Goal: Transaction & Acquisition: Purchase product/service

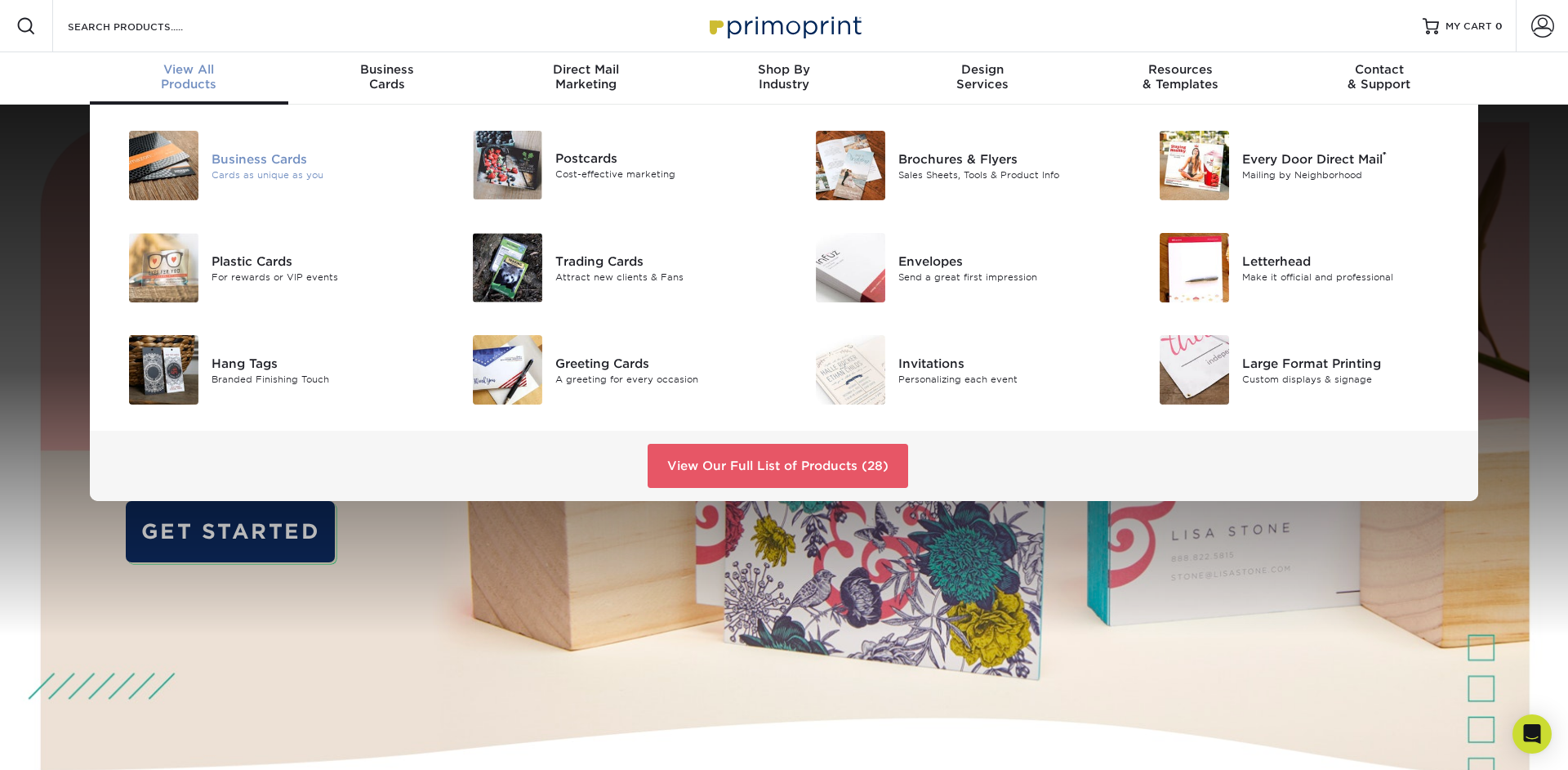
click at [180, 162] on img at bounding box center [164, 165] width 69 height 69
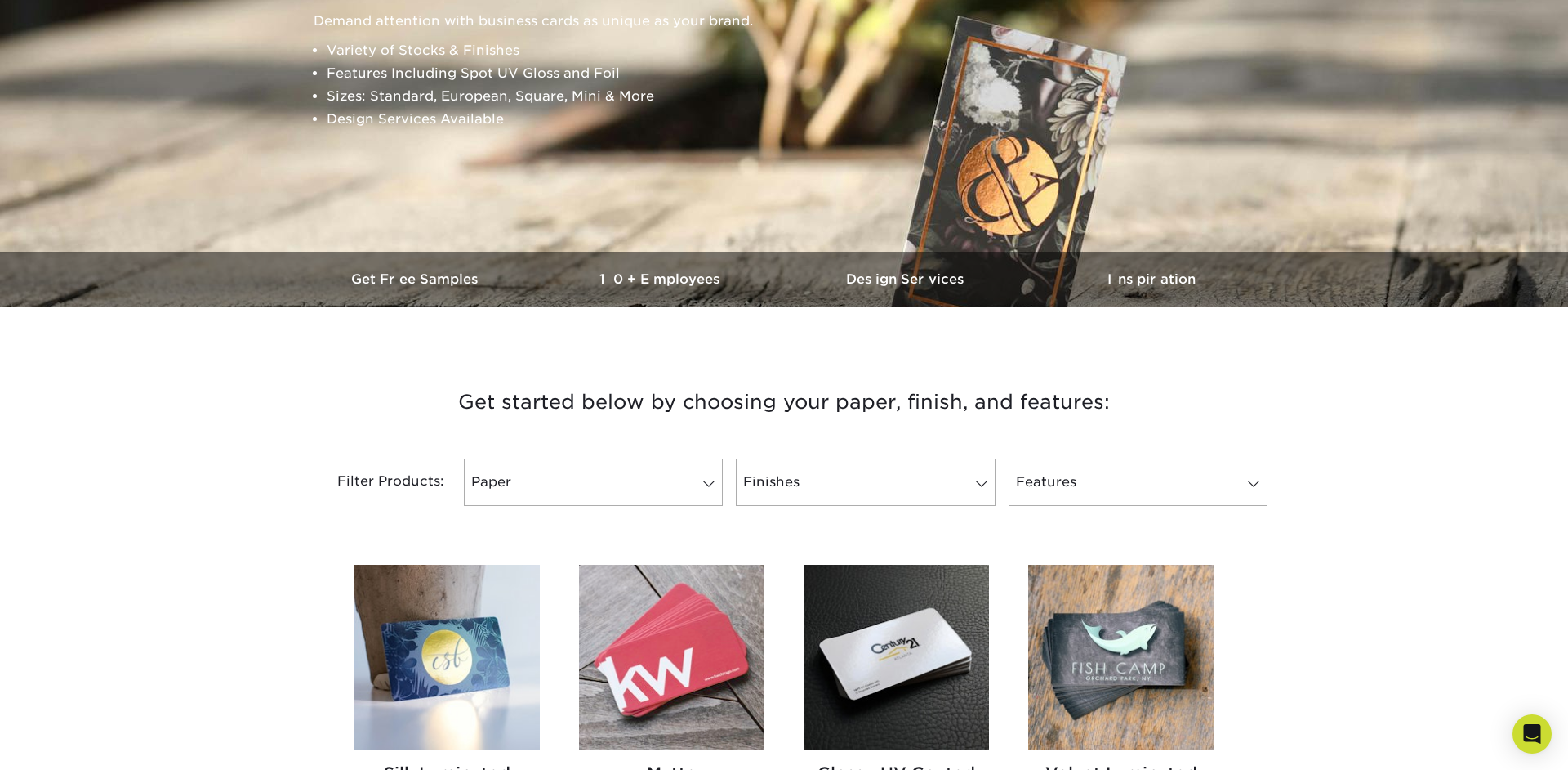
scroll to position [559, 0]
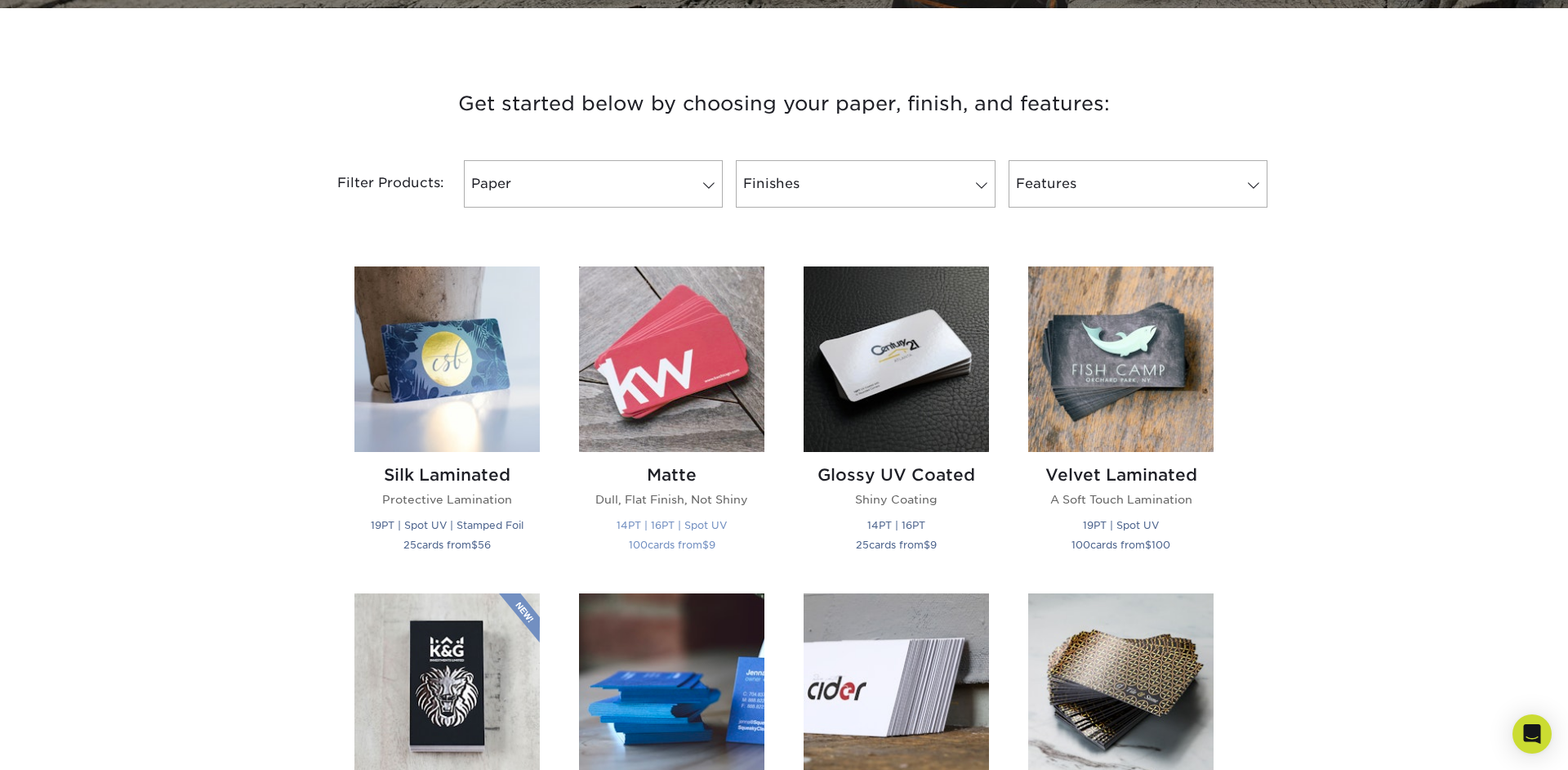
click at [660, 389] on img at bounding box center [672, 359] width 186 height 186
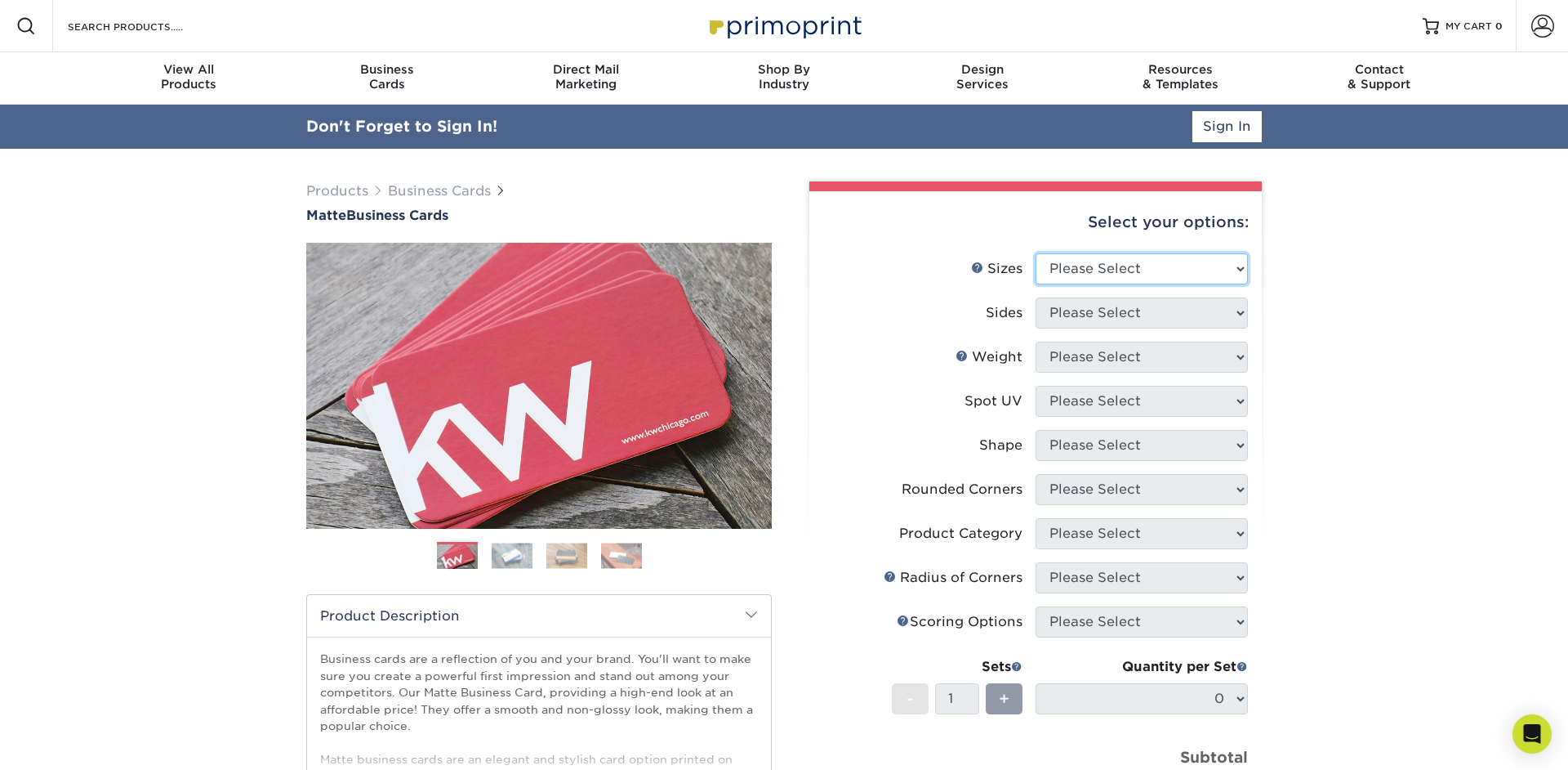
select select "2.00x3.50"
click option "2" x 3.5" - Standard" at bounding box center [0, 0] width 0 height 0
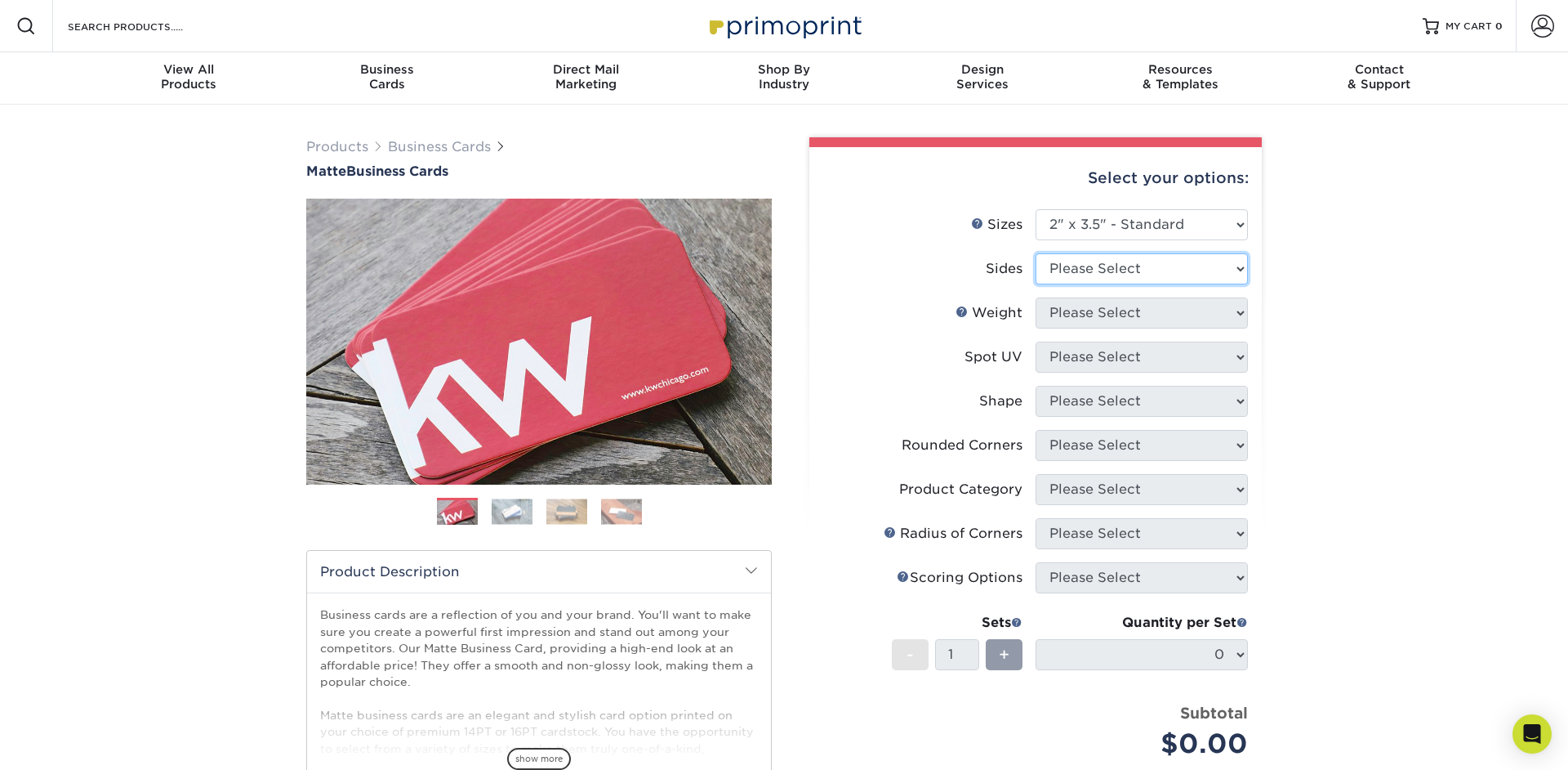
select select "13abbda7-1d64-4f25-8bb2-c179b224825d"
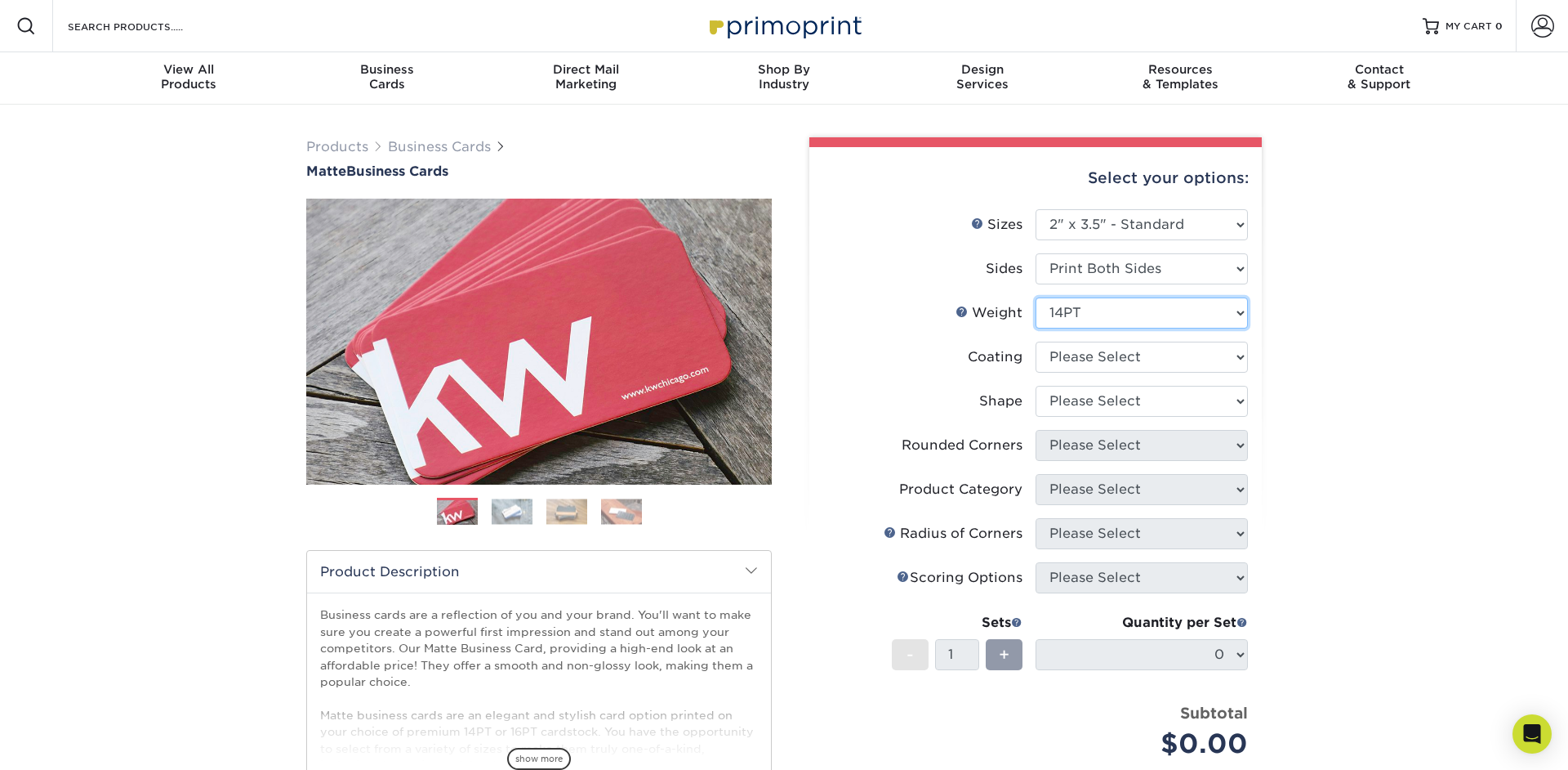
select select "16PT"
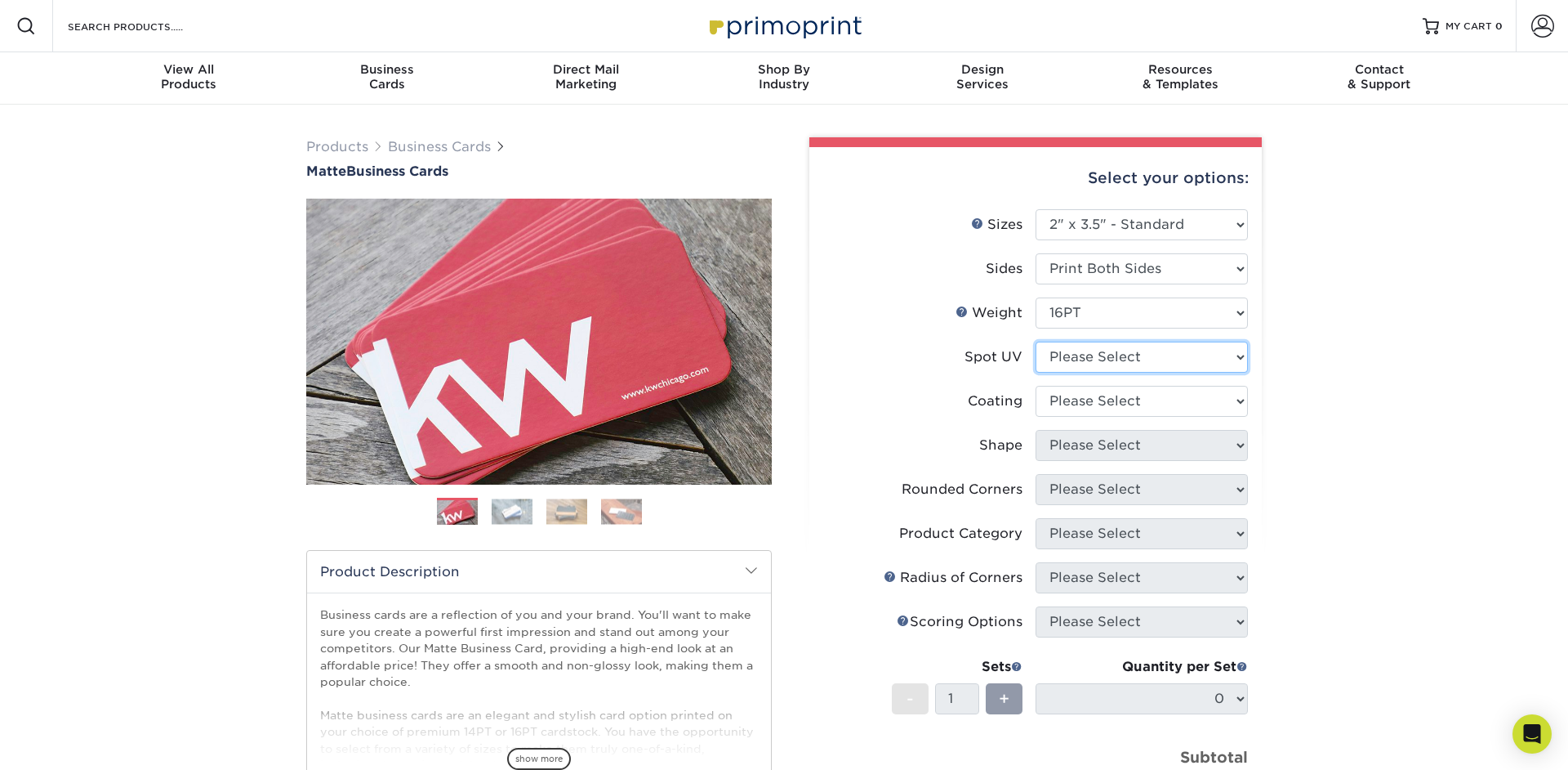
select select "3"
select select "121bb7b5-3b4d-429f-bd8d-bbf80e953313"
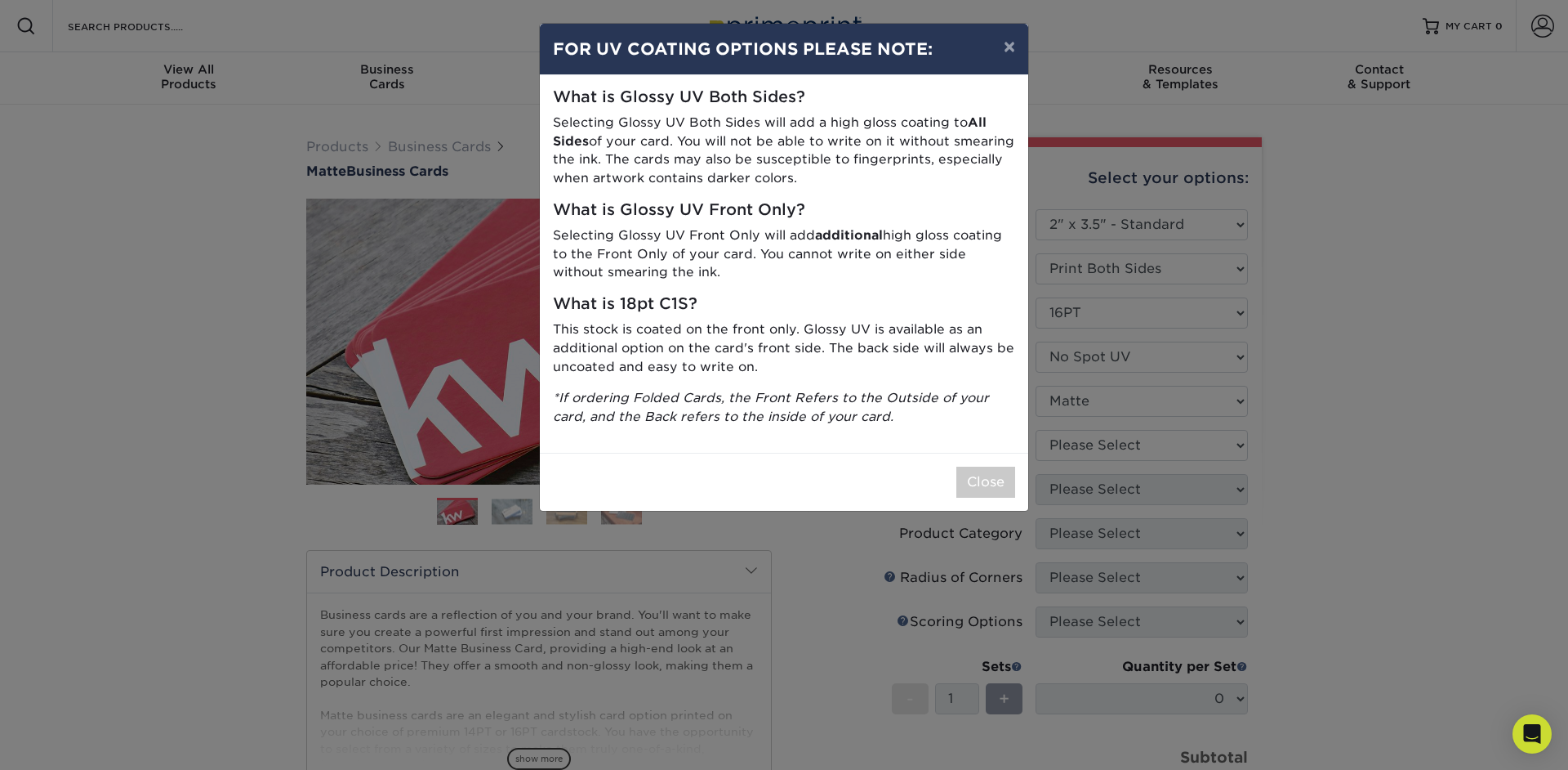
click at [1108, 431] on div "× FOR UV COATING OPTIONS PLEASE NOTE: What is Glossy UV Both Sides? Selecting G…" at bounding box center [784, 385] width 1568 height 770
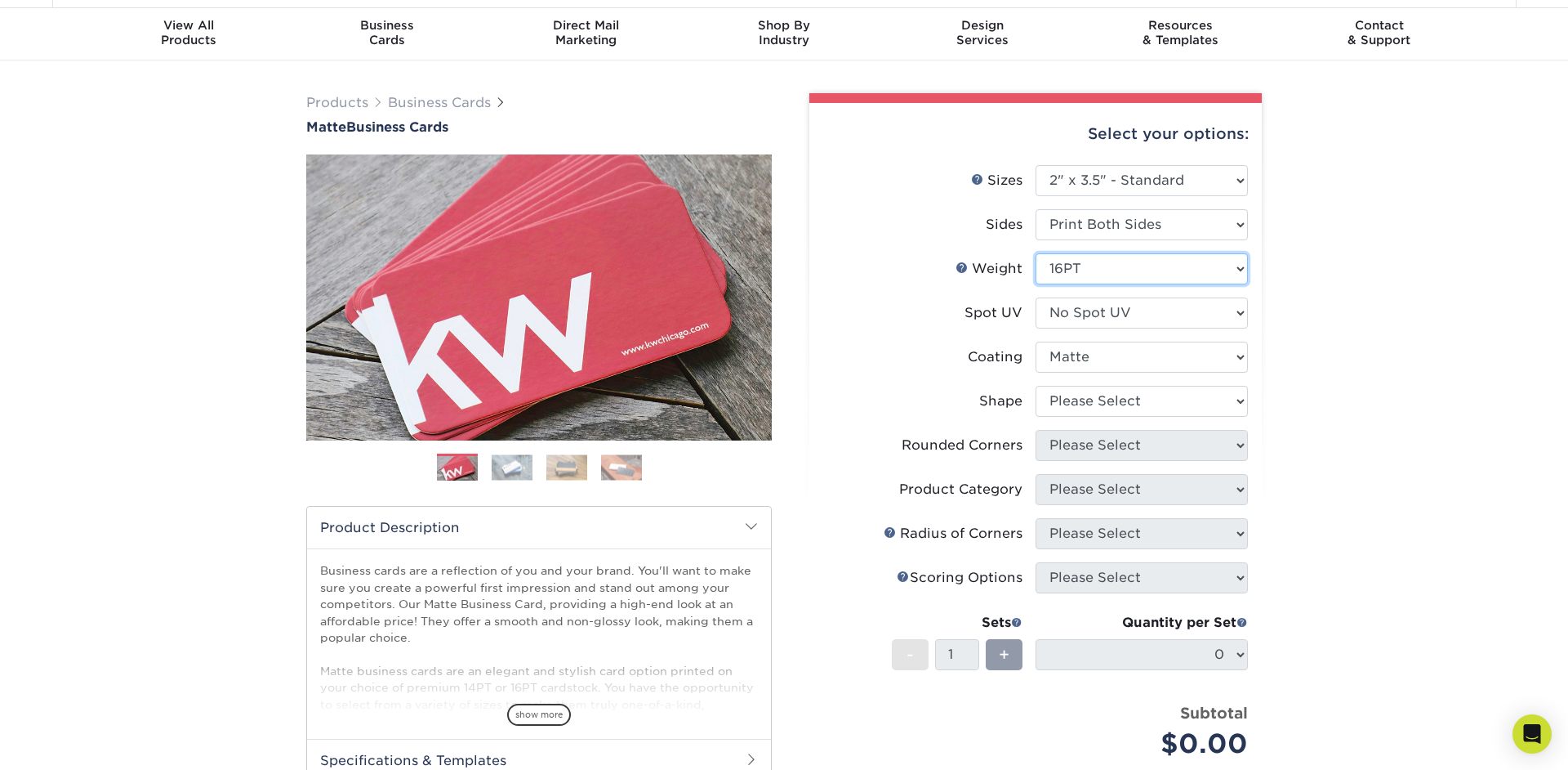
scroll to position [37, 0]
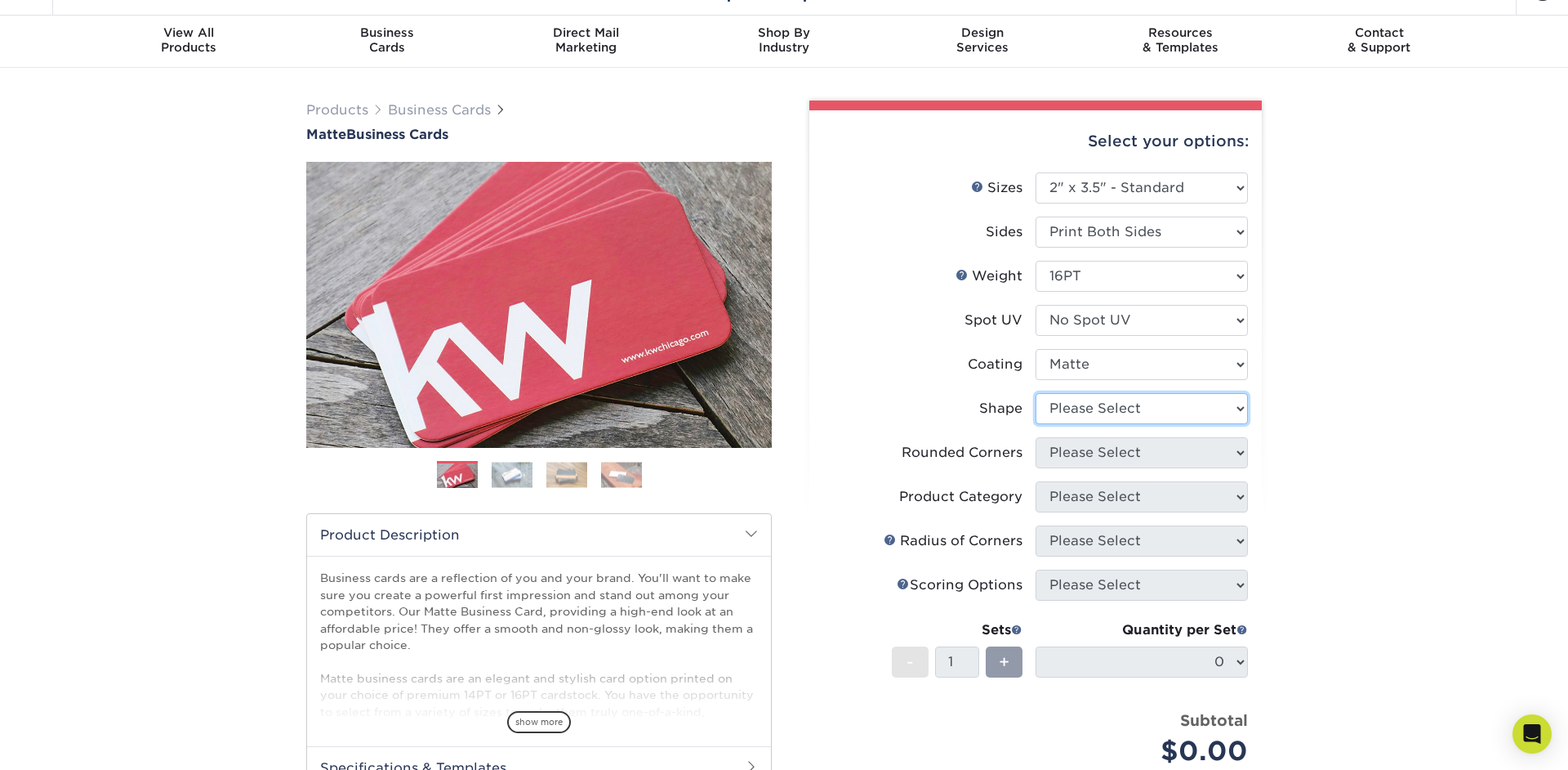
select select "standard"
select select "0"
click option "No" at bounding box center [0, 0] width 0 height 0
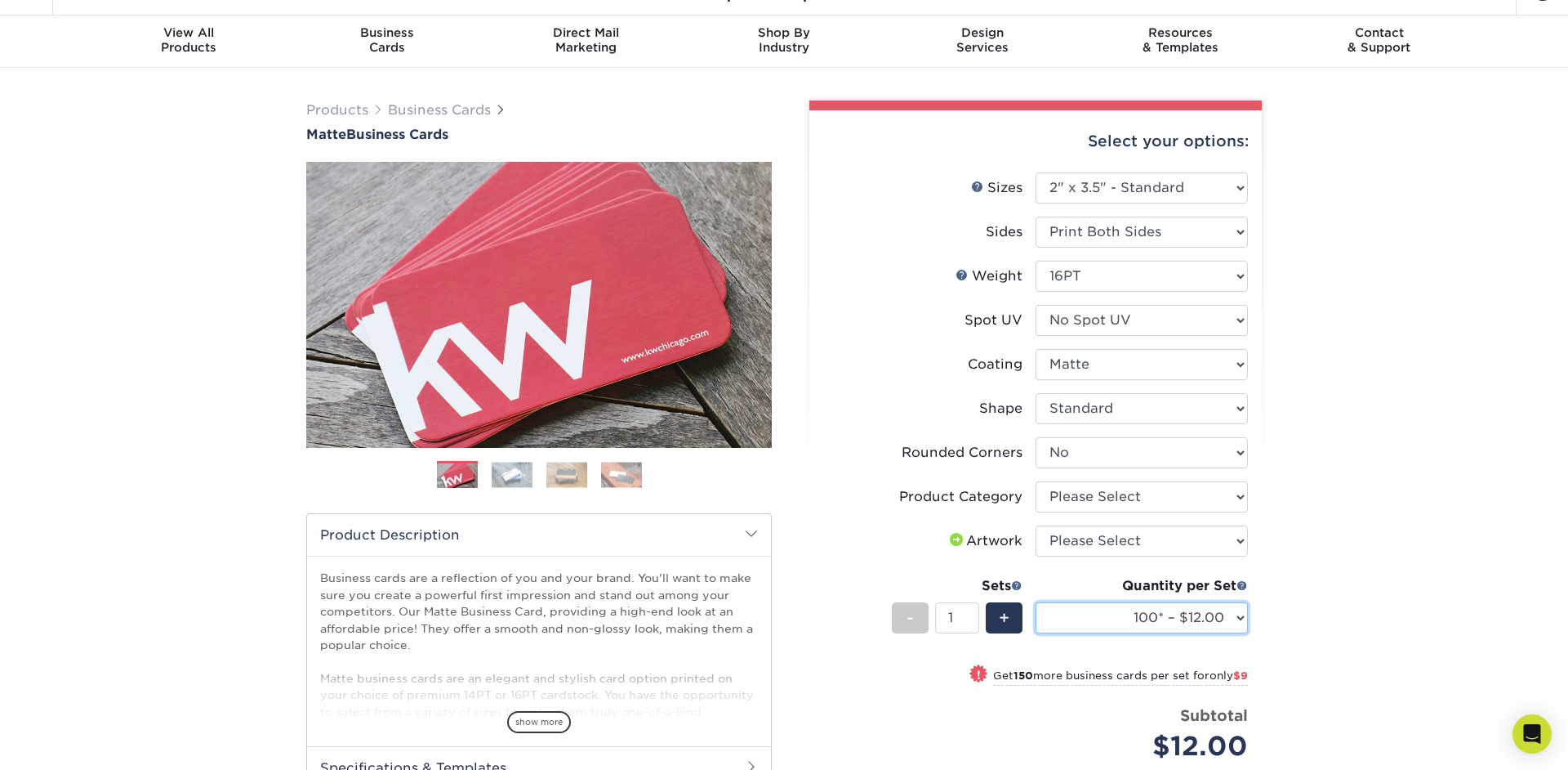
click at [1035, 602] on select "100* – $12.00 250* – $21.00 500 – $42.00 1000 – $53.00 (free shipping*) 2500 – …" at bounding box center [1141, 617] width 212 height 31
select select "14PT"
select select "-1"
select select
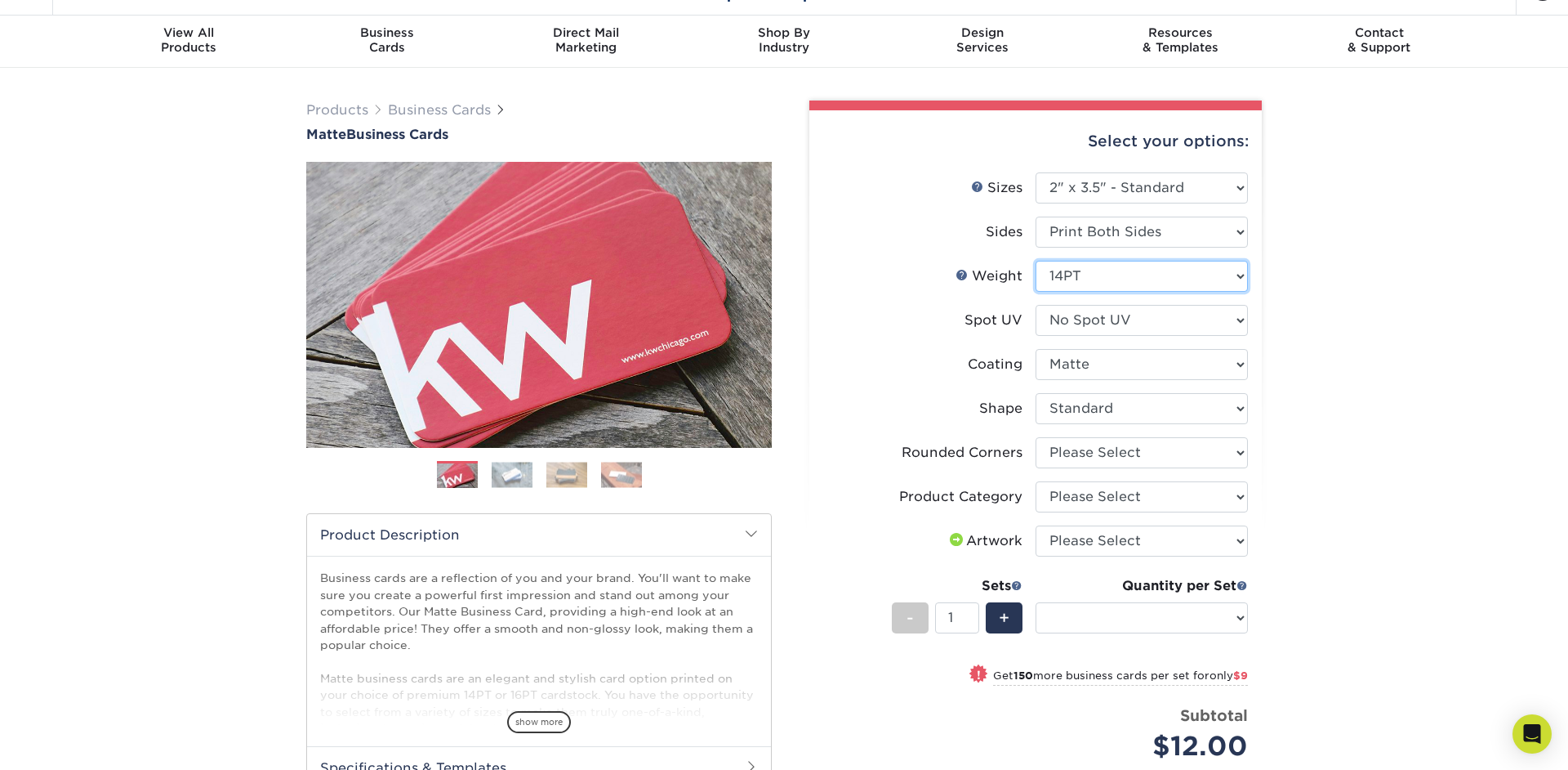
select select "-1"
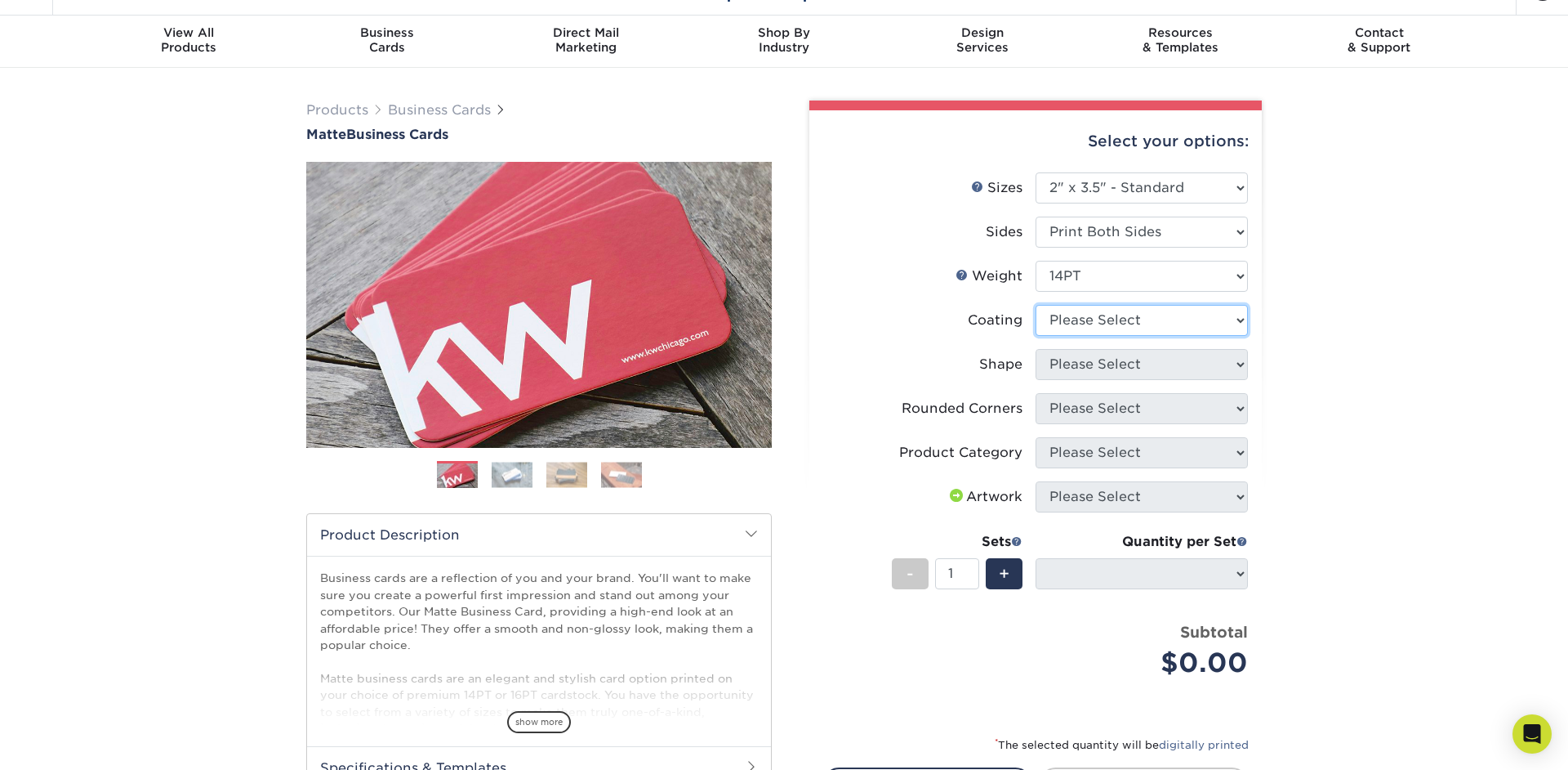
select select "121bb7b5-3b4d-429f-bd8d-bbf80e953313"
select select
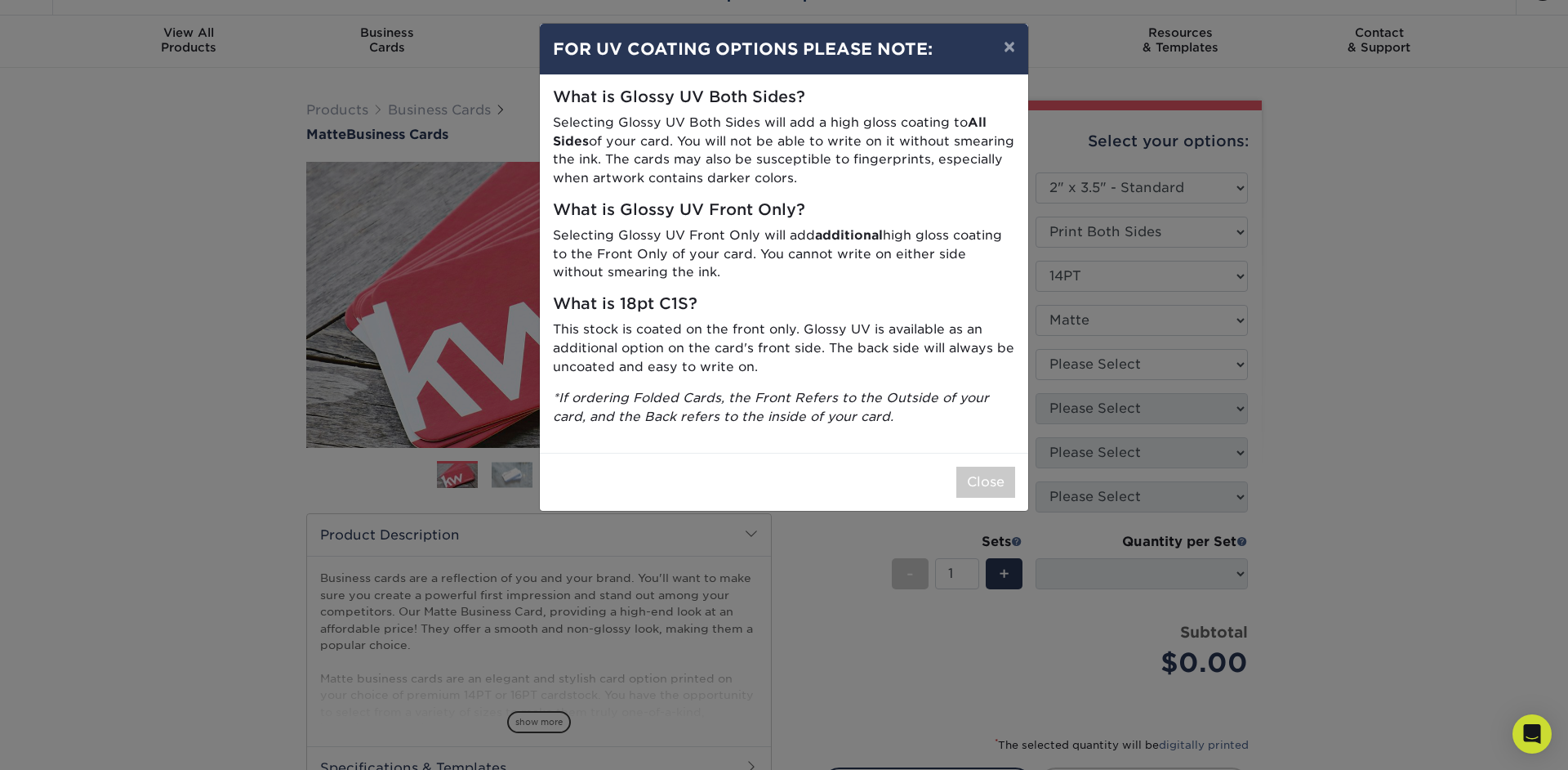
click at [1132, 370] on div "× FOR UV COATING OPTIONS PLEASE NOTE: What is Glossy UV Both Sides? Selecting G…" at bounding box center [784, 385] width 1568 height 770
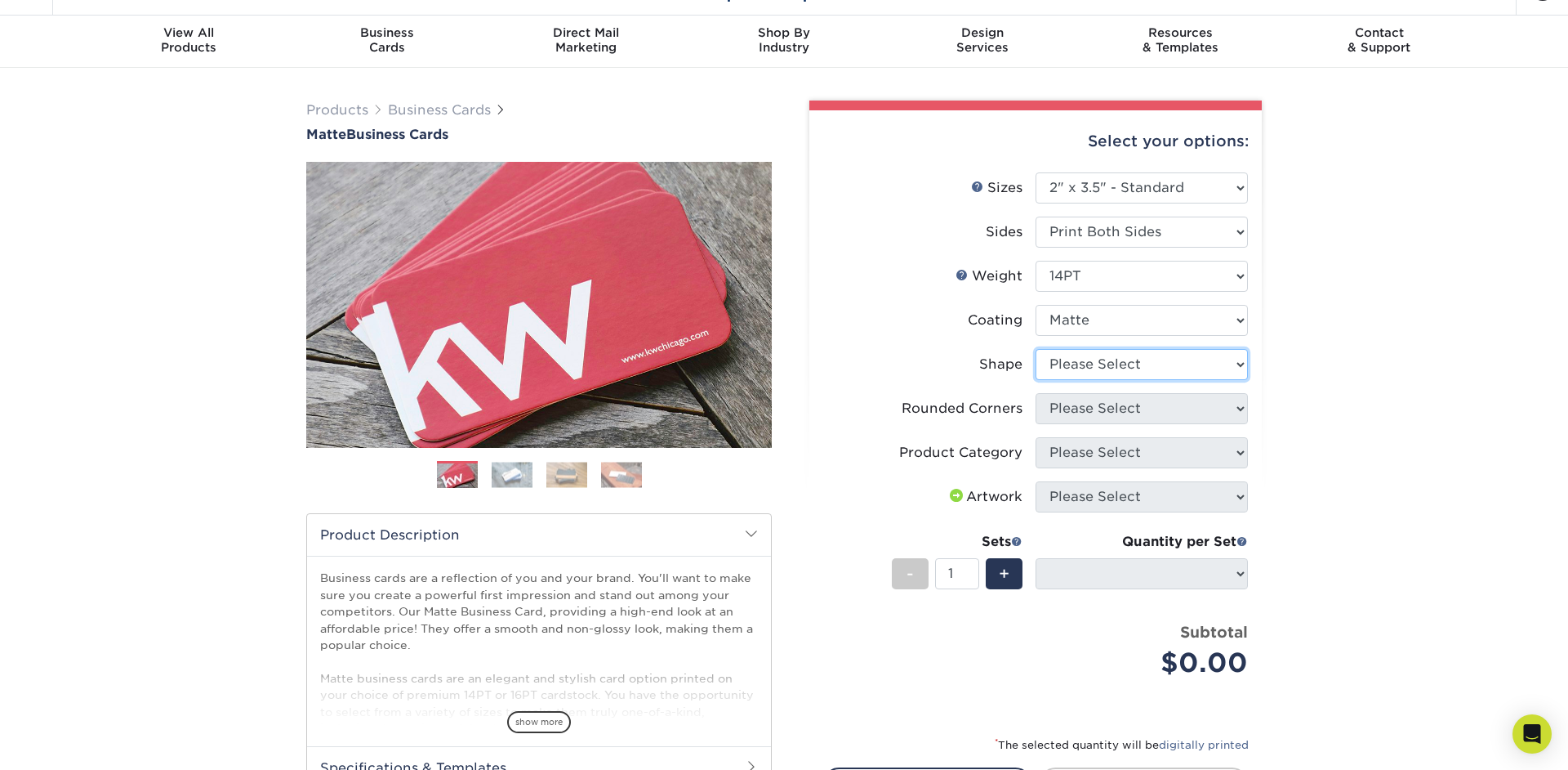
select select "standard"
select select
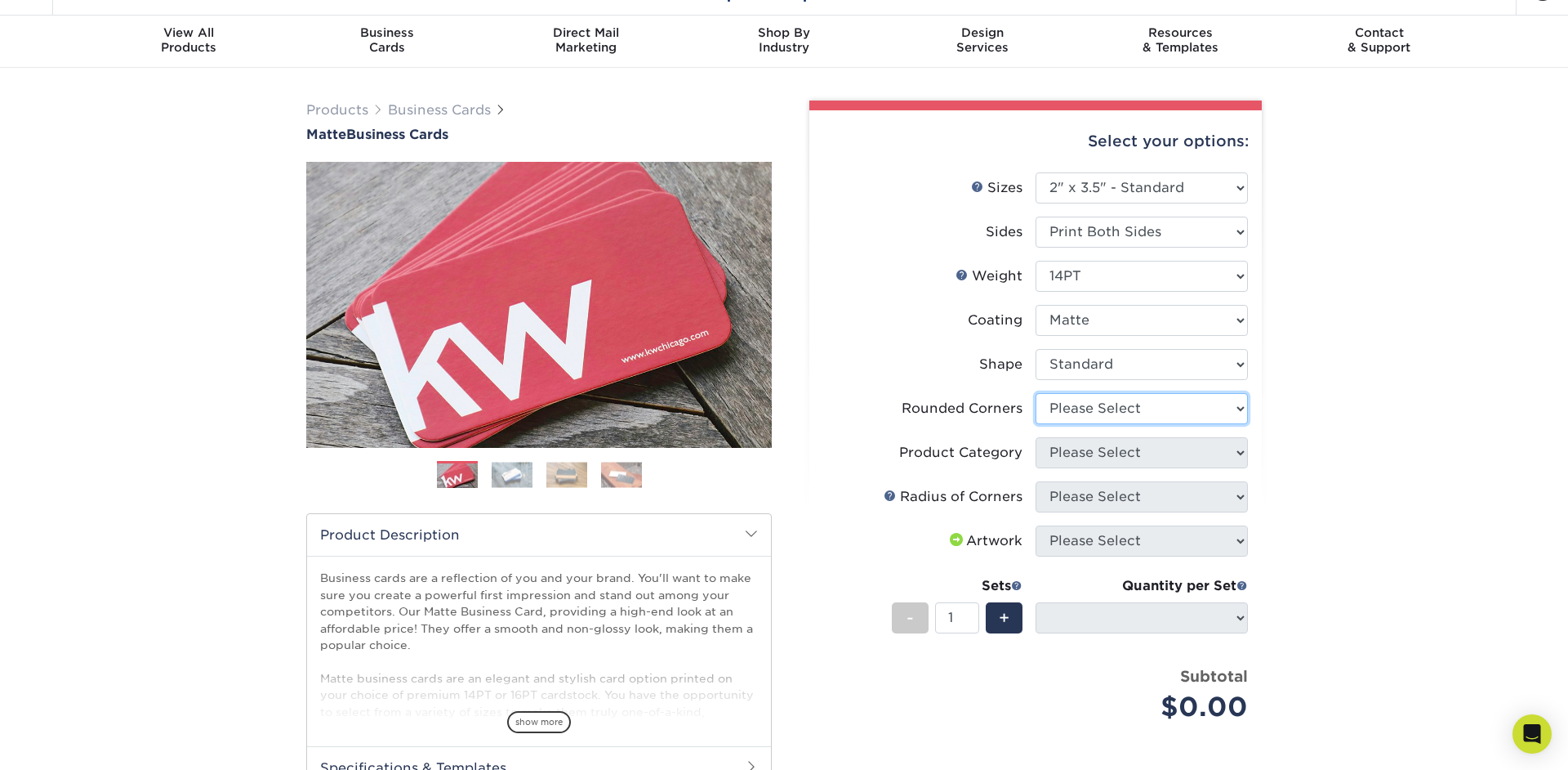
select select "0"
click option "No" at bounding box center [0, 0] width 0 height 0
select select "-1"
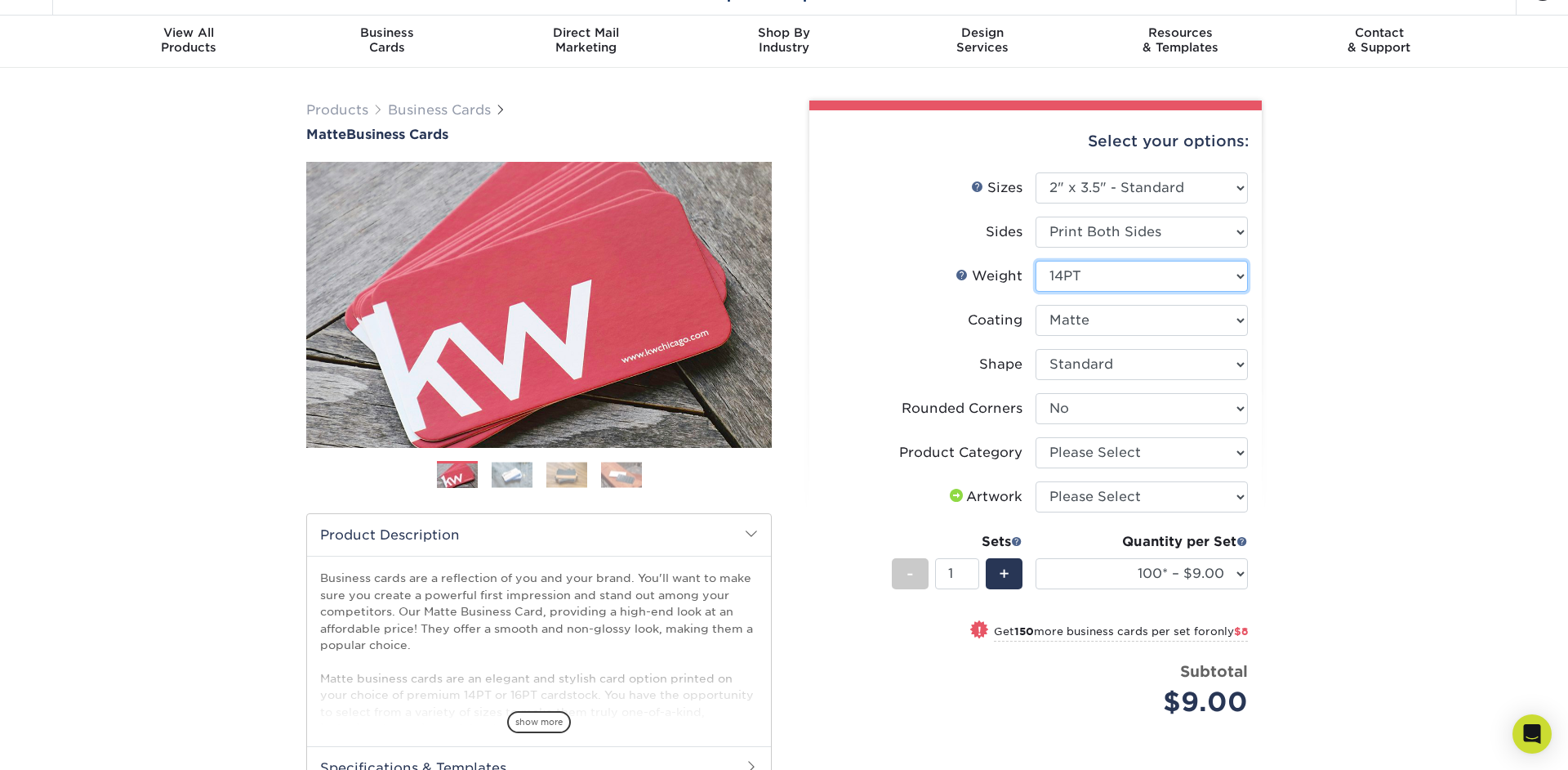
select select "16PT"
select select "-1"
select select
select select "-1"
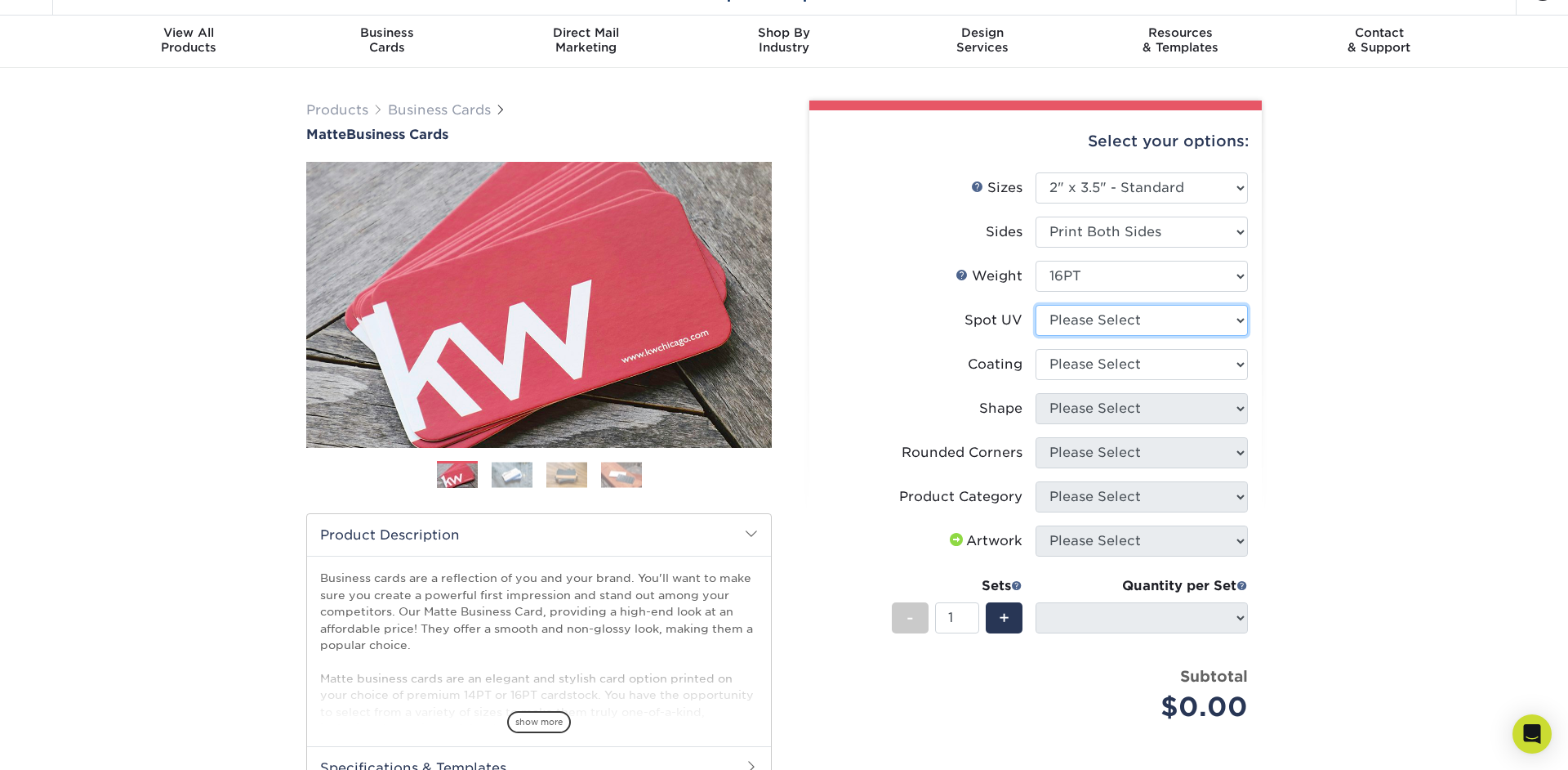
select select "0"
select select
select select "121bb7b5-3b4d-429f-bd8d-bbf80e953313"
select select
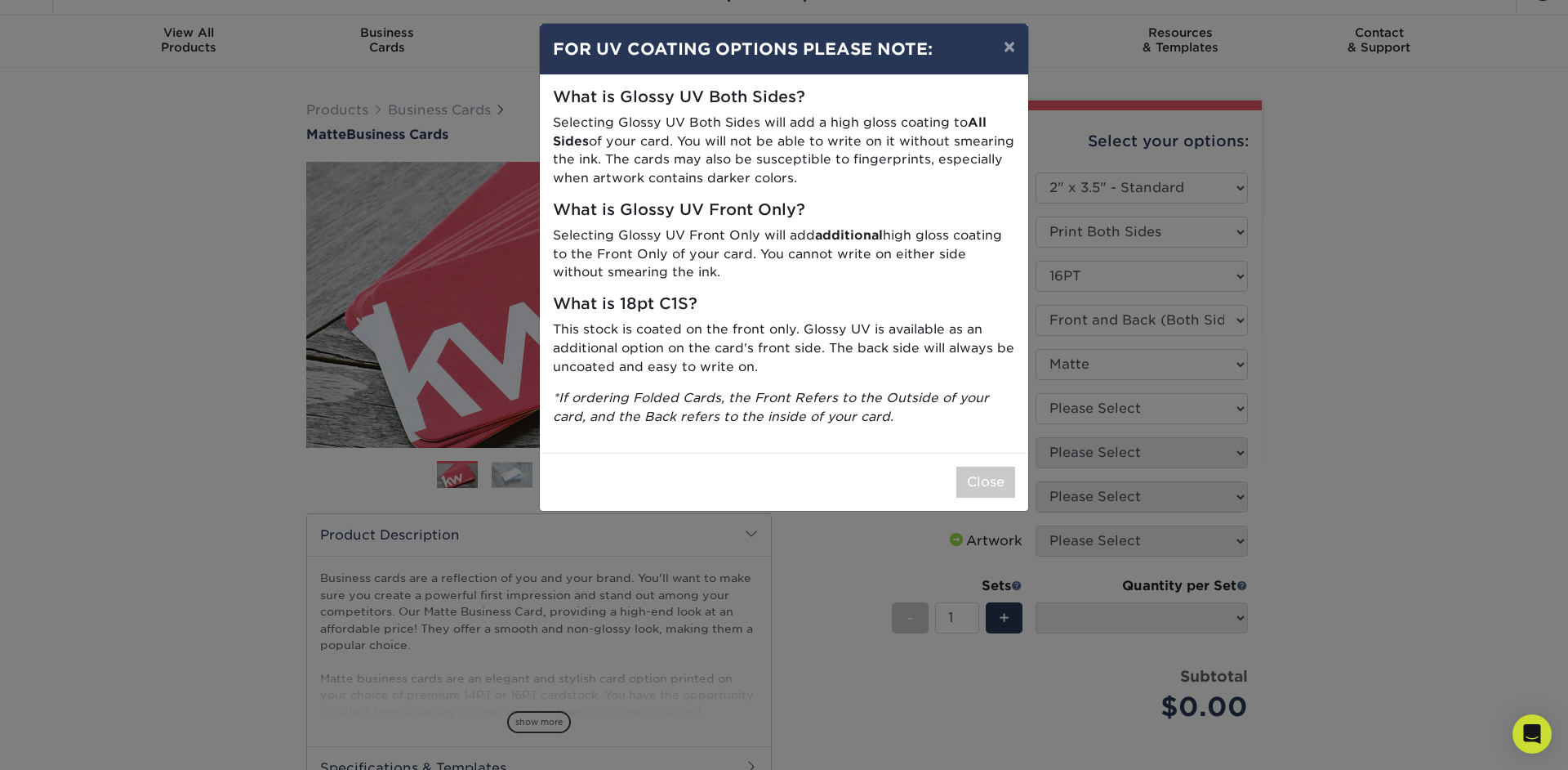
click at [1202, 405] on div "× FOR UV COATING OPTIONS PLEASE NOTE: What is Glossy UV Both Sides? Selecting G…" at bounding box center [784, 385] width 1568 height 770
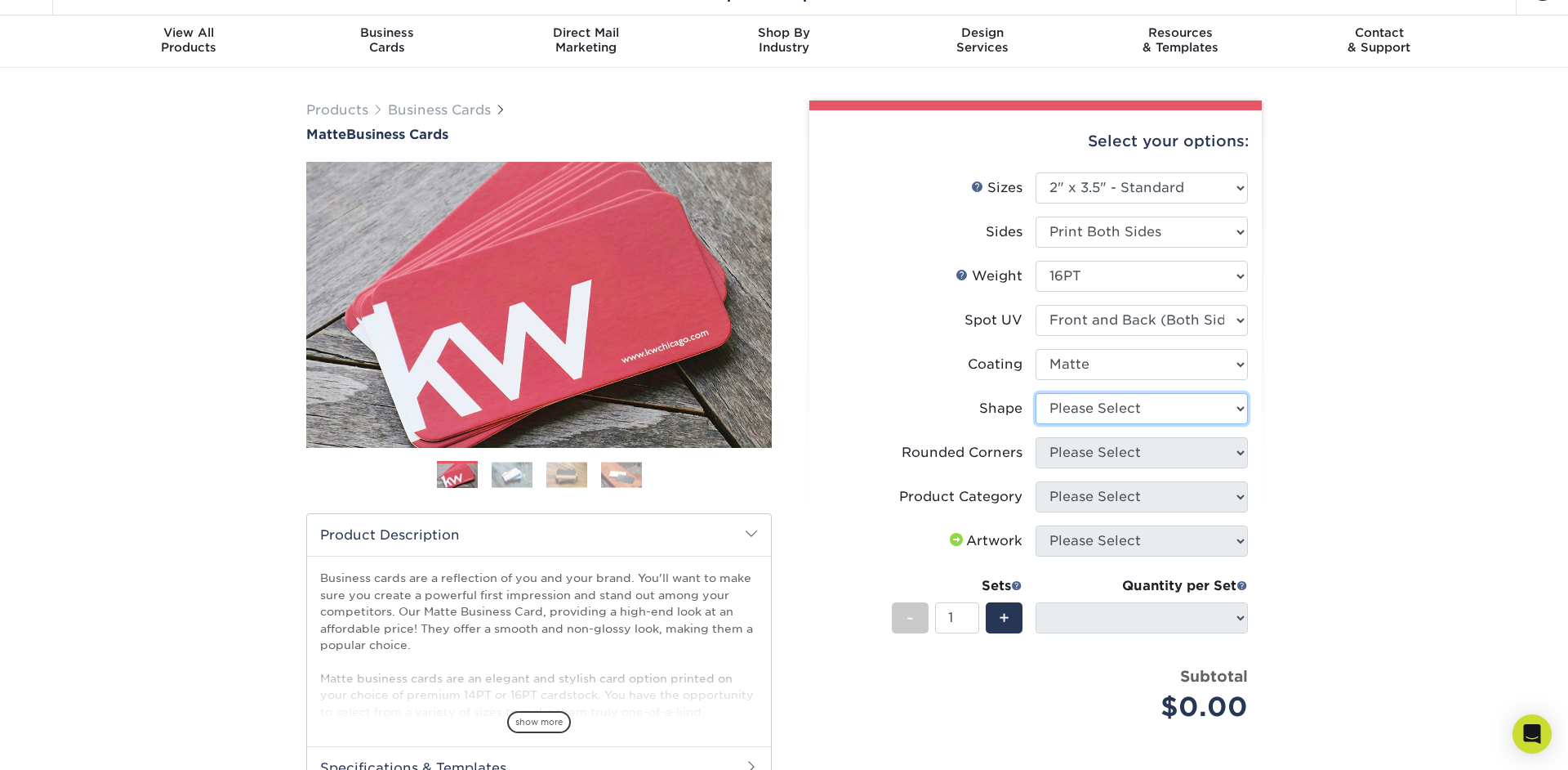
select select "standard"
select select
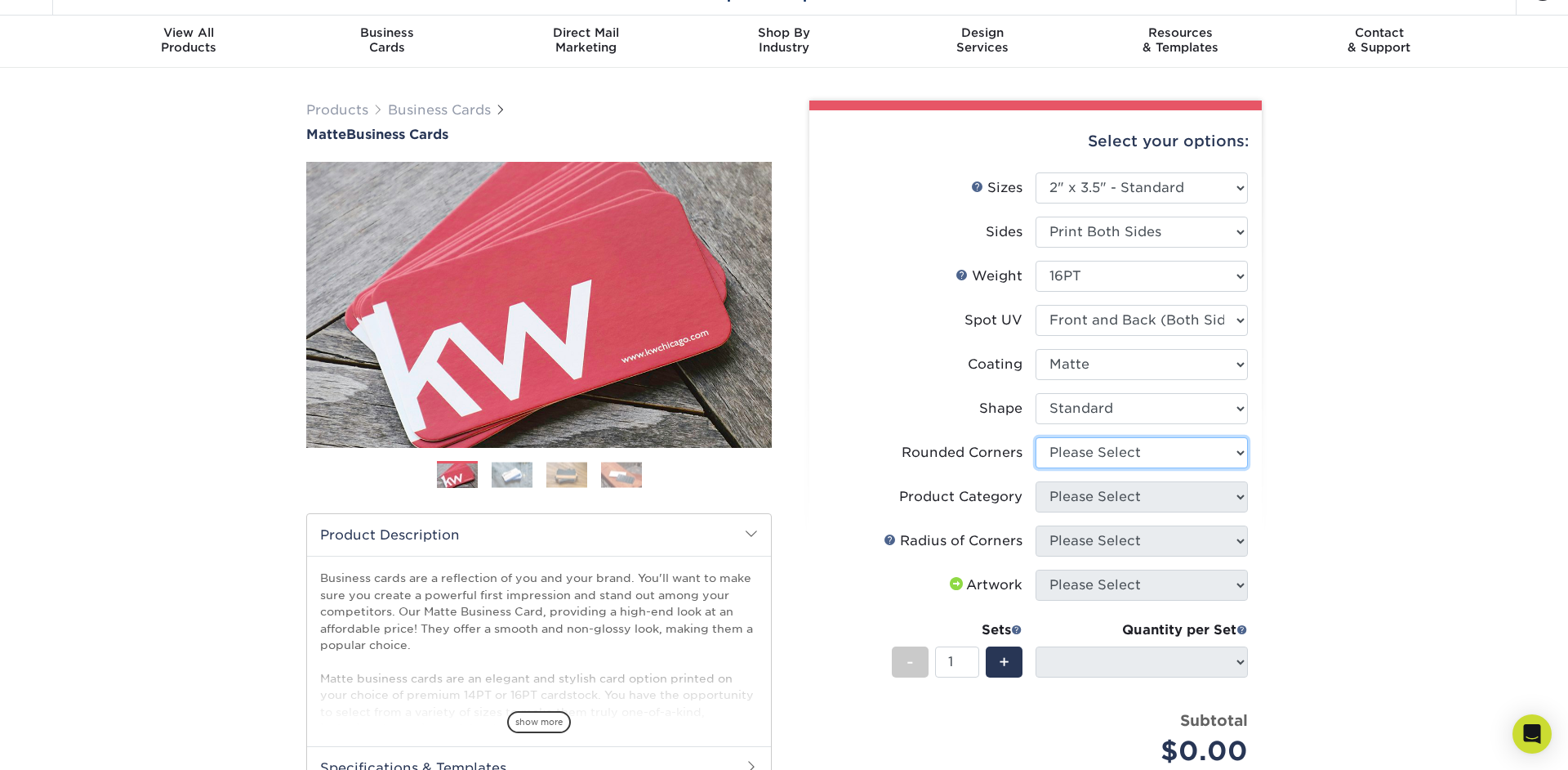
select select "0"
click option "No" at bounding box center [0, 0] width 0 height 0
select select "-1"
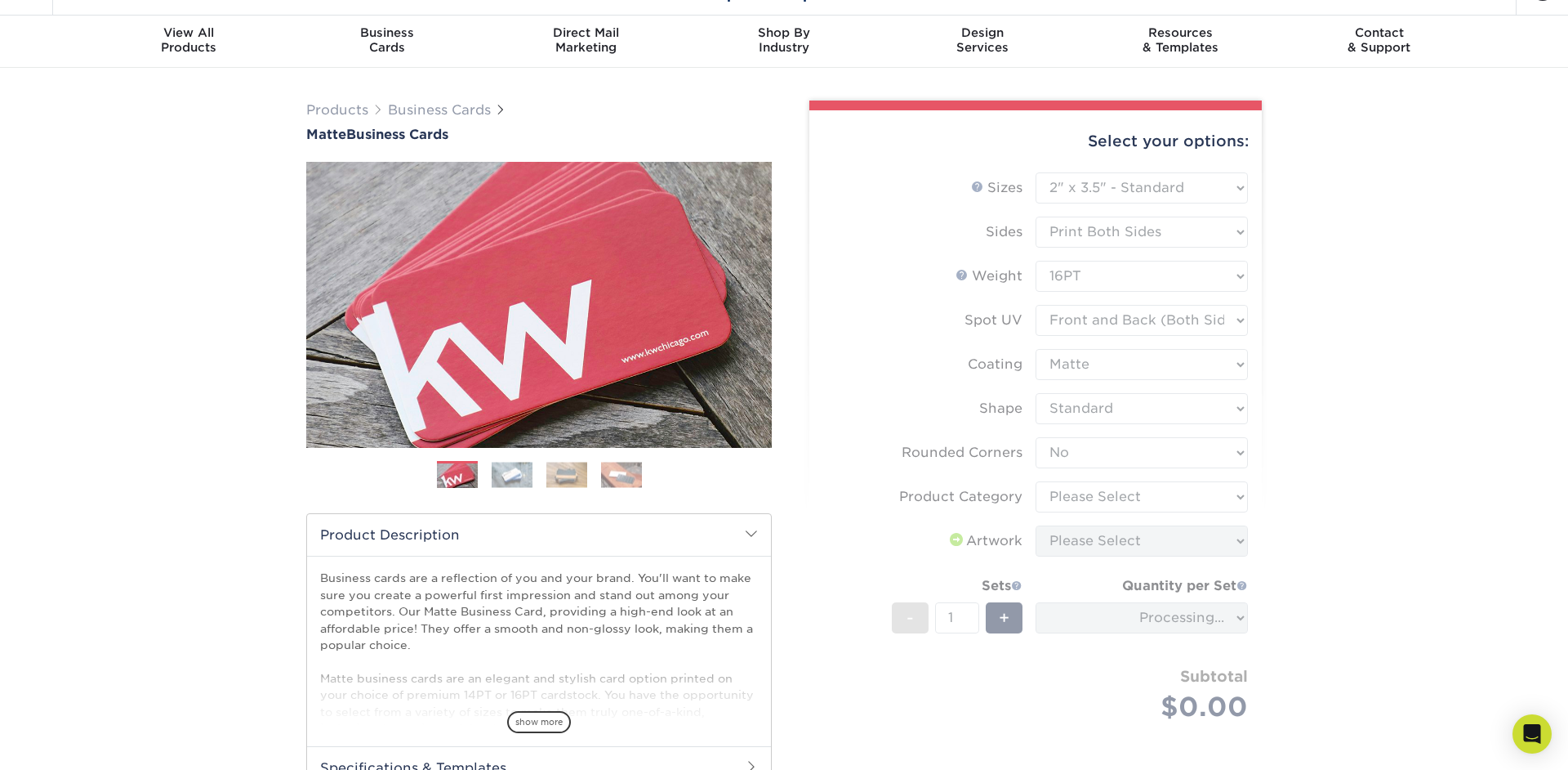
click at [1165, 501] on form "Sizes Help Sizes Please Select 1.5" x 3.5" - Mini 1.75" x 3.5" - Mini 2" x 2" -…" at bounding box center [1034, 466] width 426 height 587
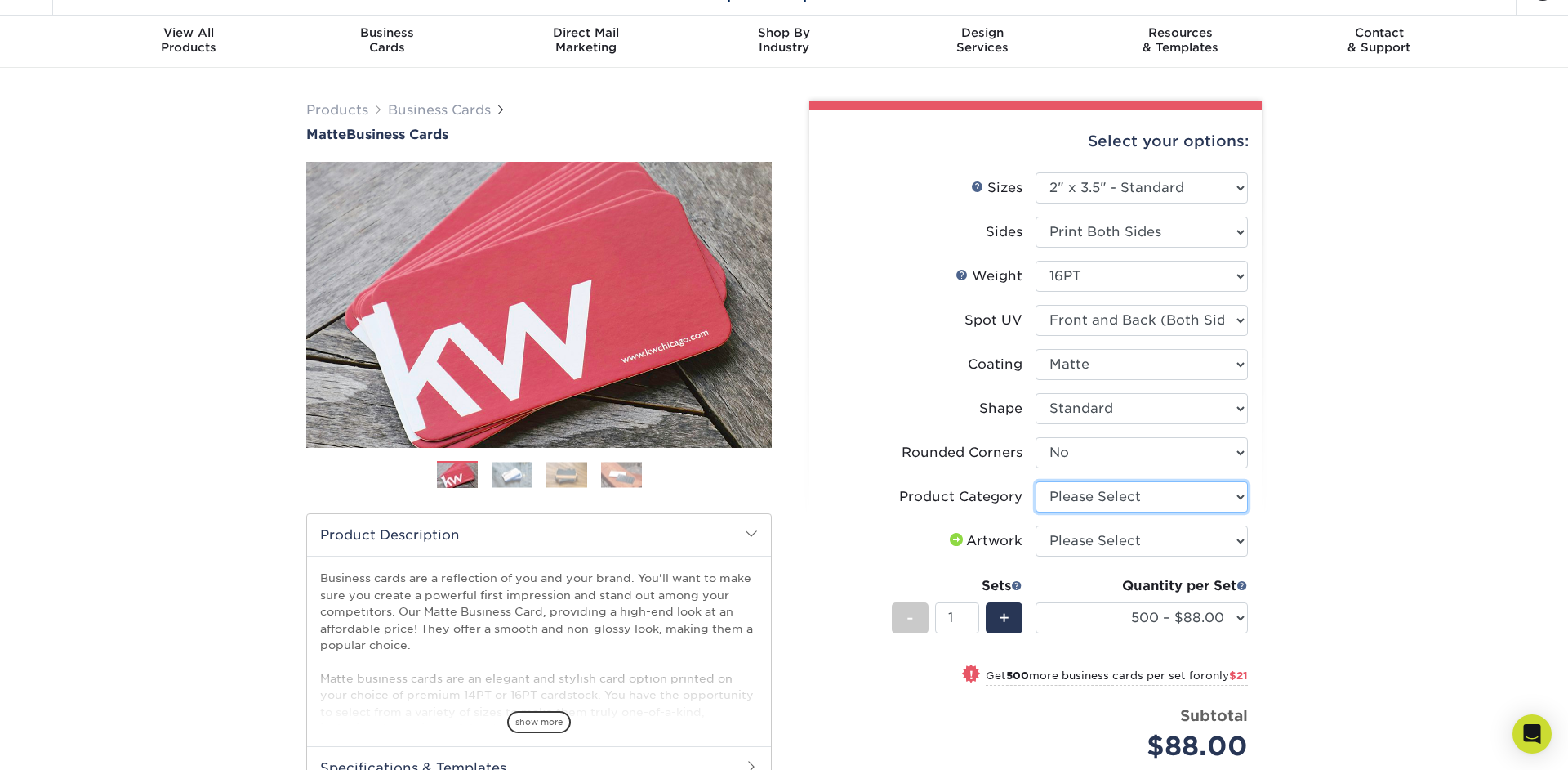
select select "3b5148f1-0588-4f88-a218-97bcfdce65c1"
click option "Business Cards" at bounding box center [0, 0] width 0 height 0
click at [1035, 602] on select "500 – $88.00 1000 – $109.00 2500 – $205.00 5000 – $279.00 10000 – $612.00 15000…" at bounding box center [1141, 617] width 212 height 31
select select "-1"
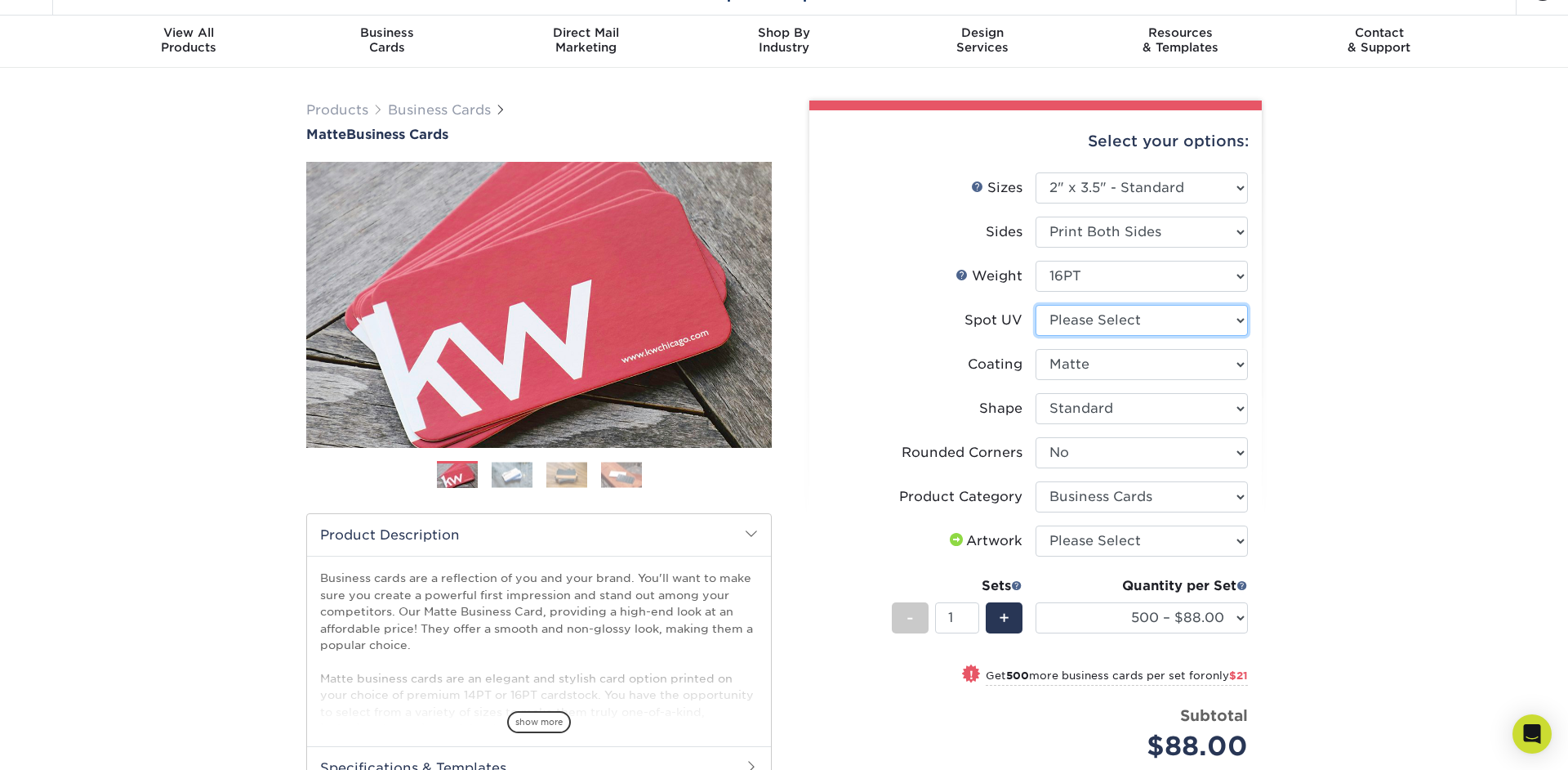
select select "-1"
select select
select select "-1"
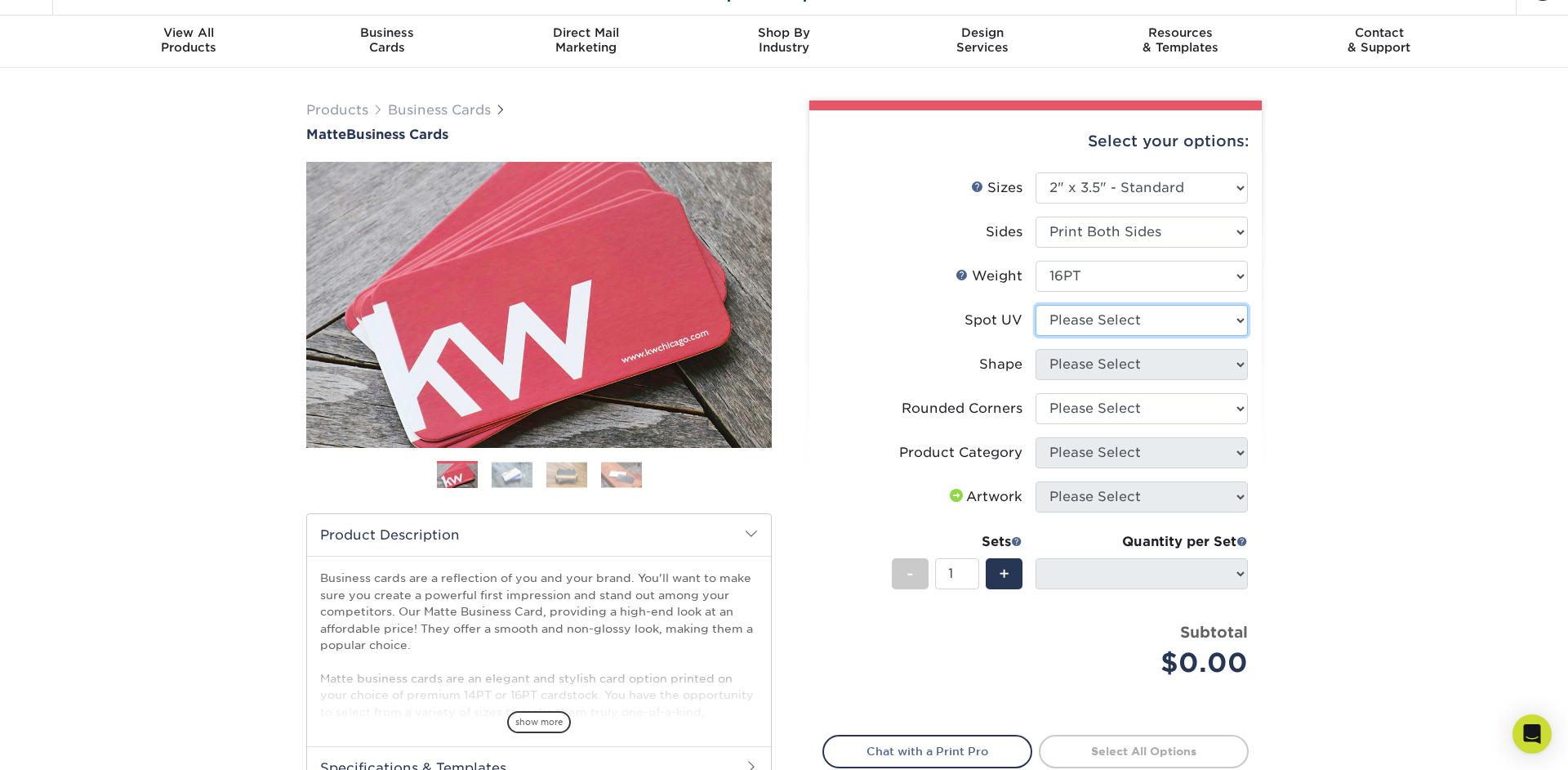
select select "3"
select select
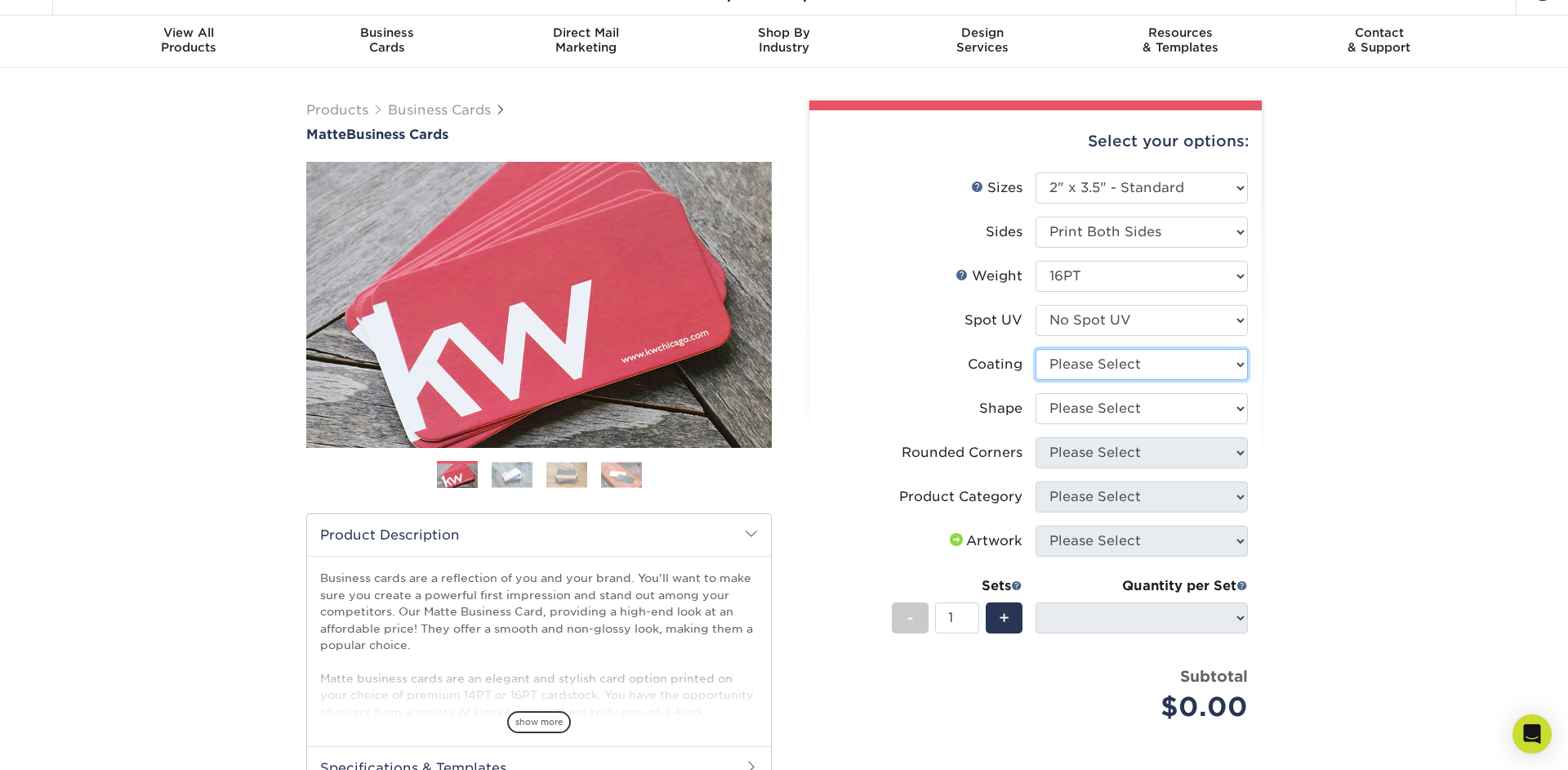
select select "121bb7b5-3b4d-429f-bd8d-bbf80e953313"
select select
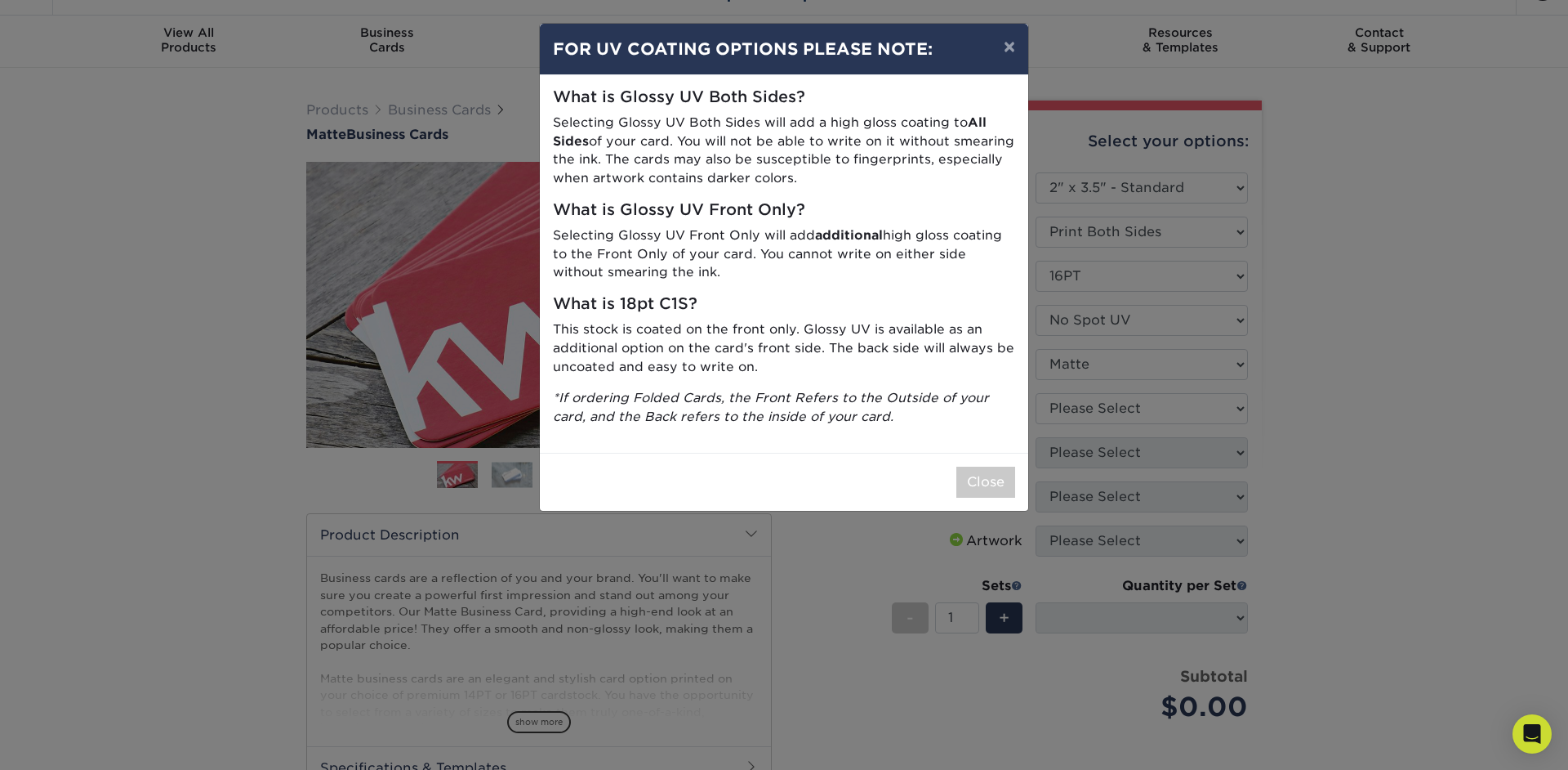
click at [1175, 407] on div "× FOR UV COATING OPTIONS PLEASE NOTE: What is Glossy UV Both Sides? Selecting G…" at bounding box center [784, 385] width 1568 height 770
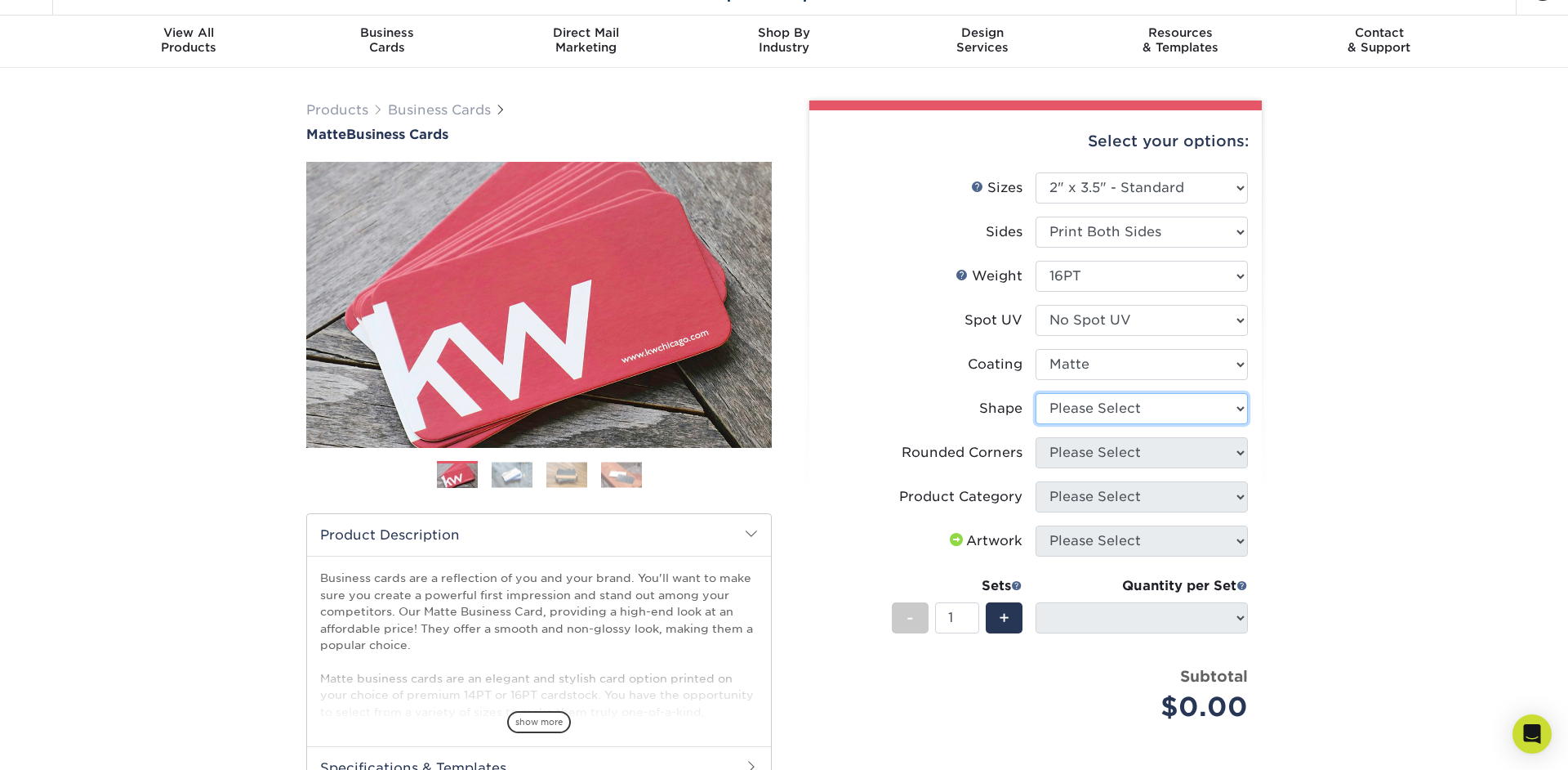
select select "standard"
select select
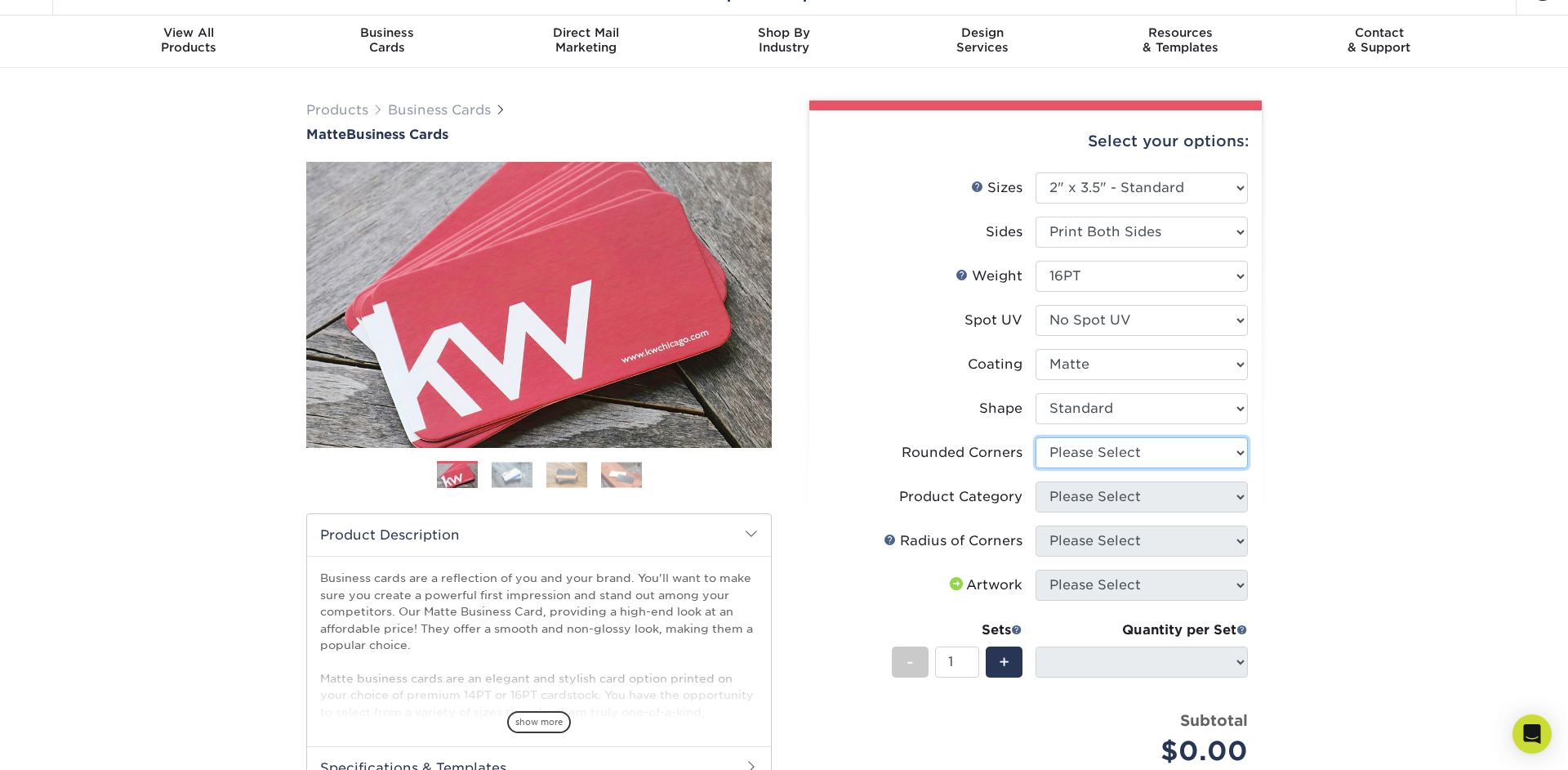
select select "0"
click option "No" at bounding box center [0, 0] width 0 height 0
select select "-1"
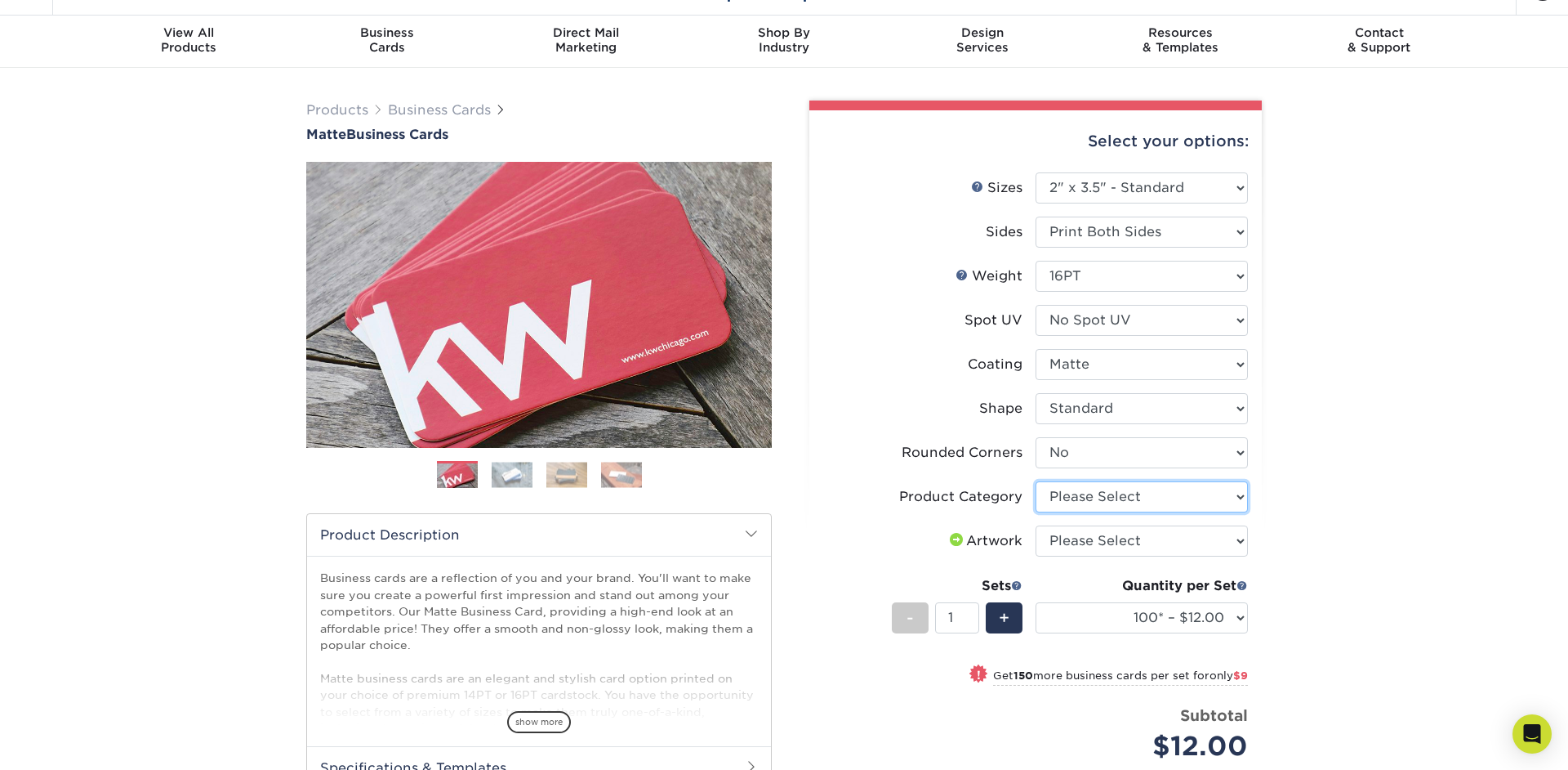
select select "3b5148f1-0588-4f88-a218-97bcfdce65c1"
click option "Business Cards" at bounding box center [0, 0] width 0 height 0
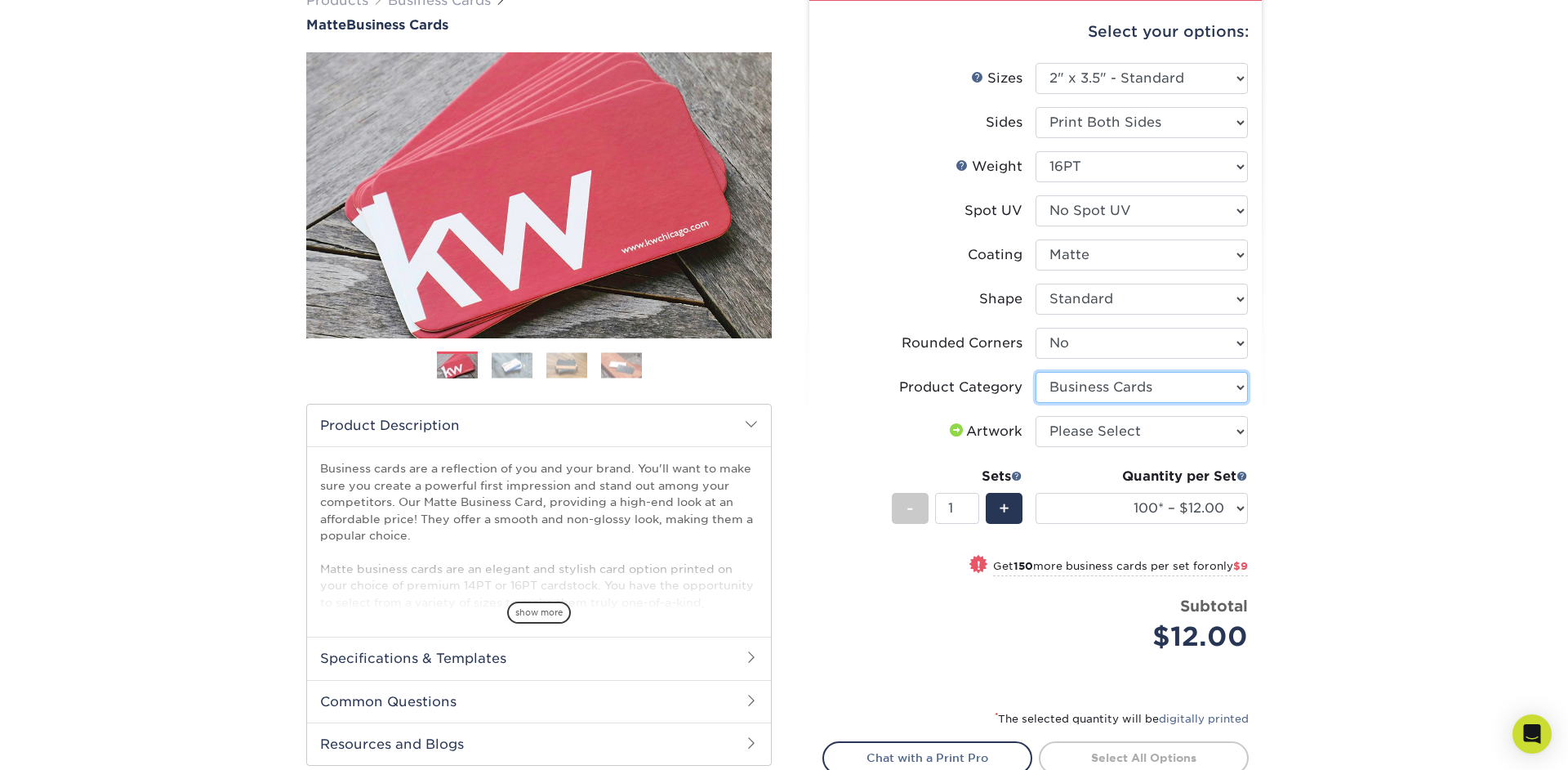
scroll to position [163, 0]
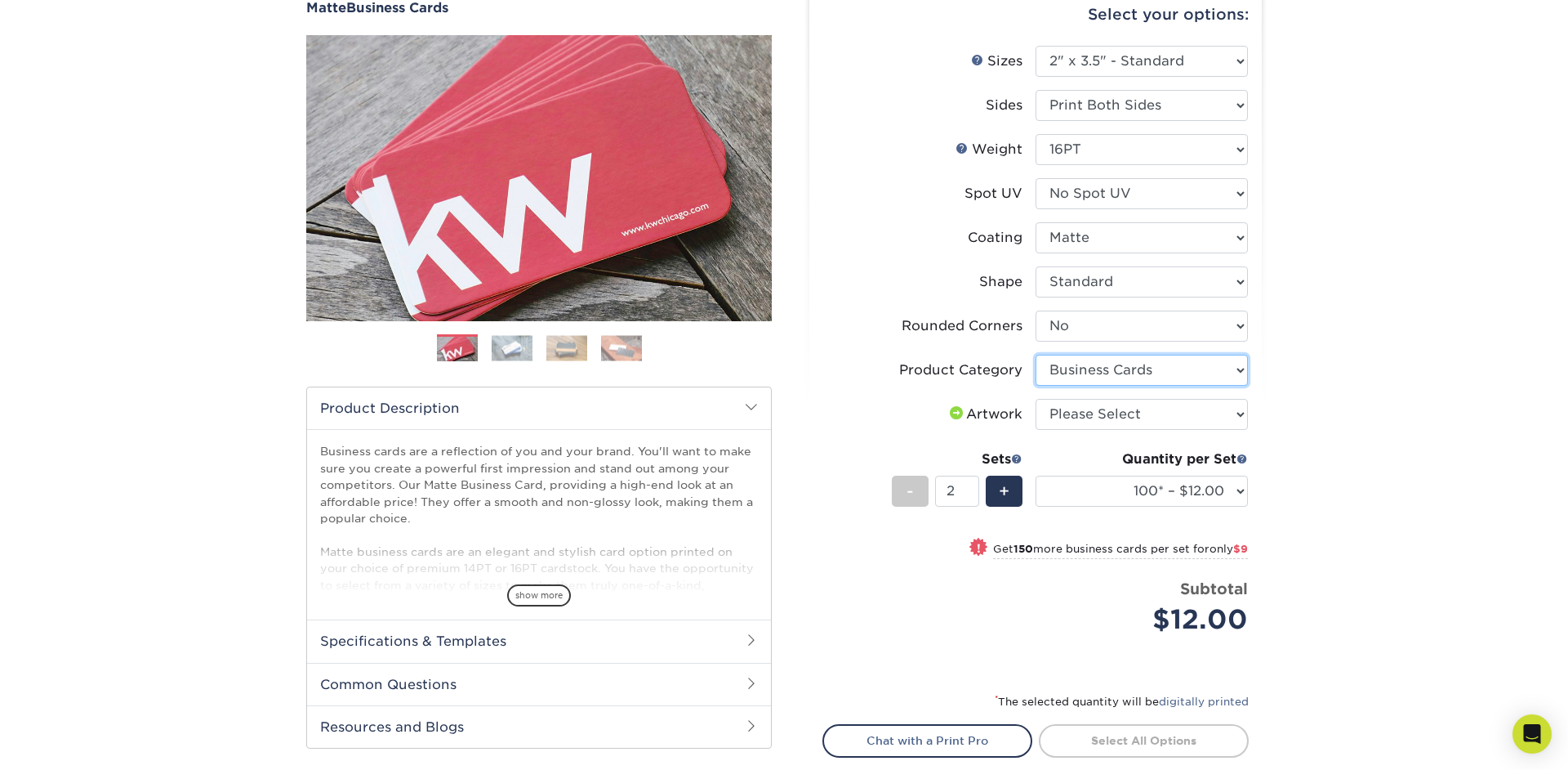
click at [973, 487] on input "2" at bounding box center [956, 490] width 43 height 31
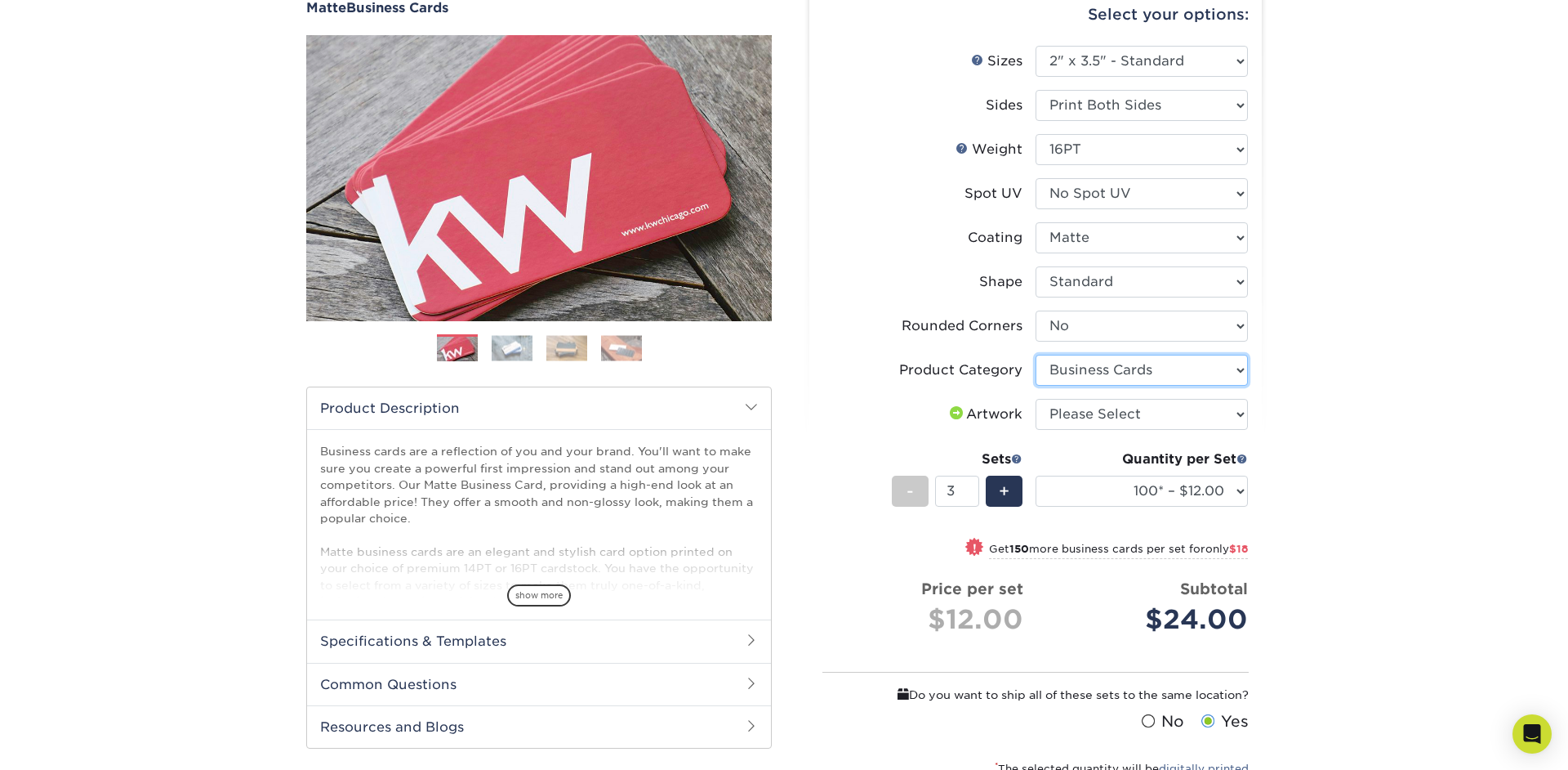
click at [973, 487] on input "3" at bounding box center [956, 490] width 43 height 31
click at [973, 487] on input "4" at bounding box center [956, 490] width 43 height 31
click at [973, 487] on input "5" at bounding box center [956, 490] width 43 height 31
click at [973, 487] on input "6" at bounding box center [956, 490] width 43 height 31
type input "7"
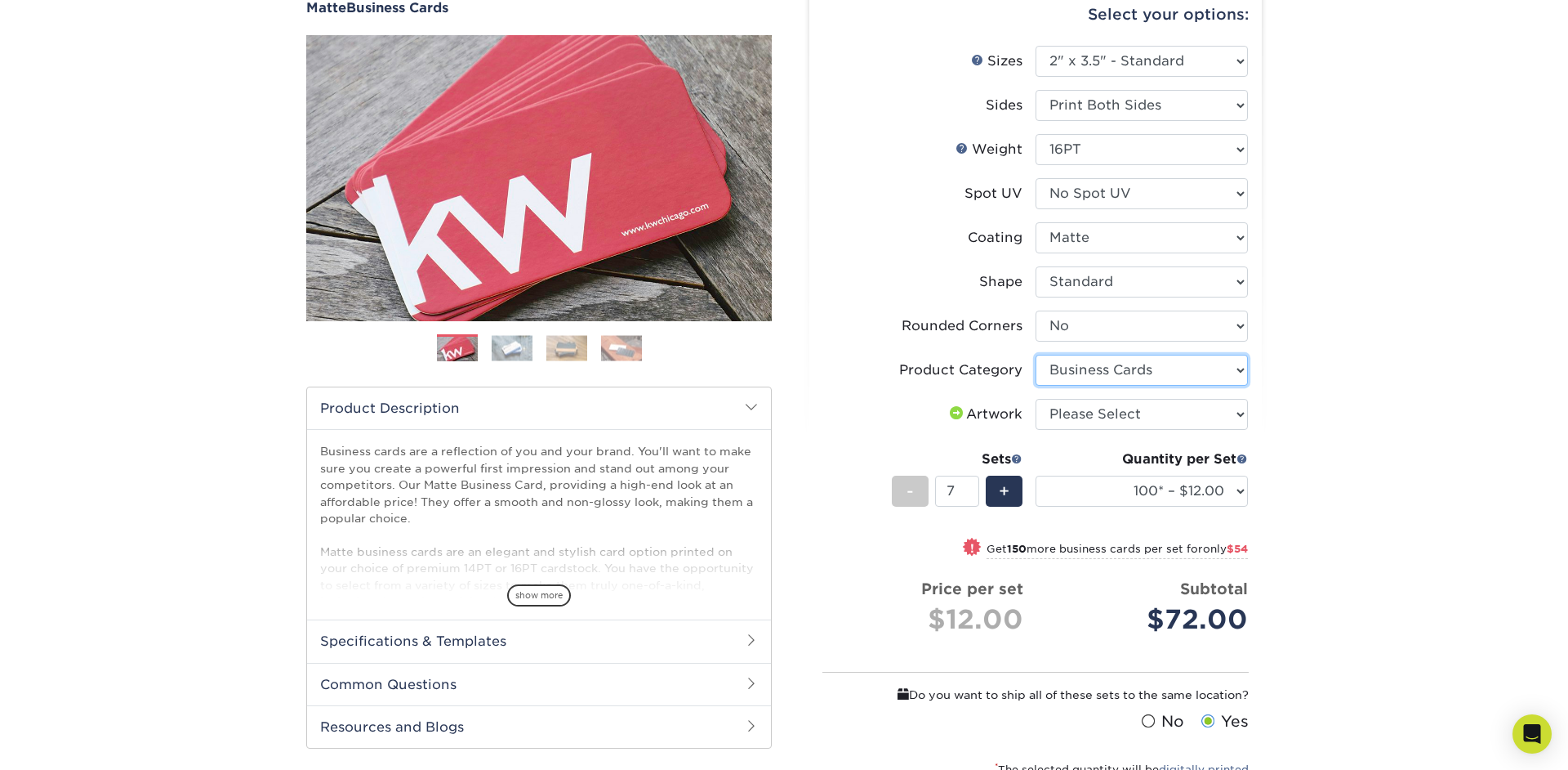
click at [973, 487] on input "7" at bounding box center [956, 490] width 43 height 31
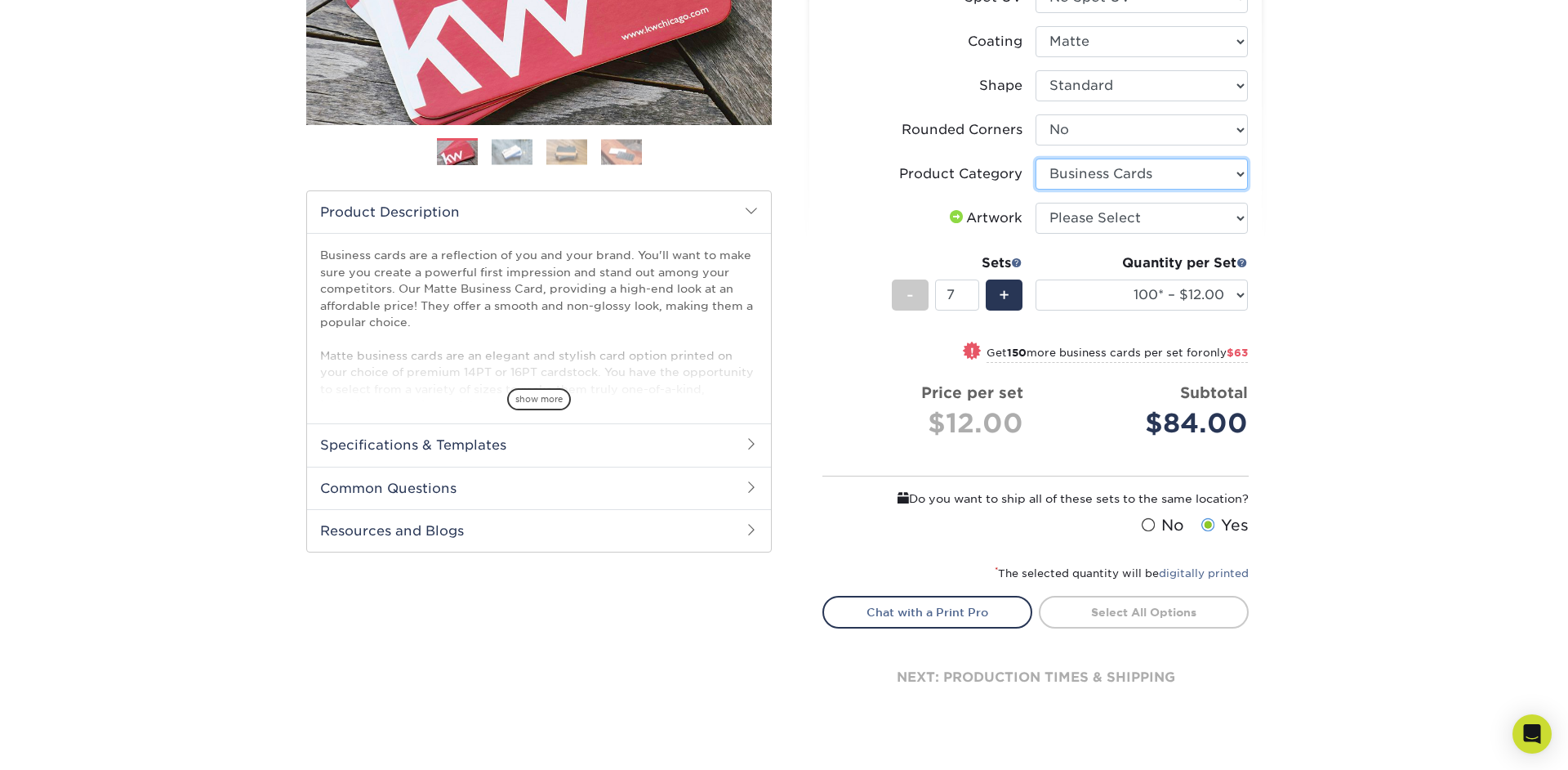
scroll to position [318, 0]
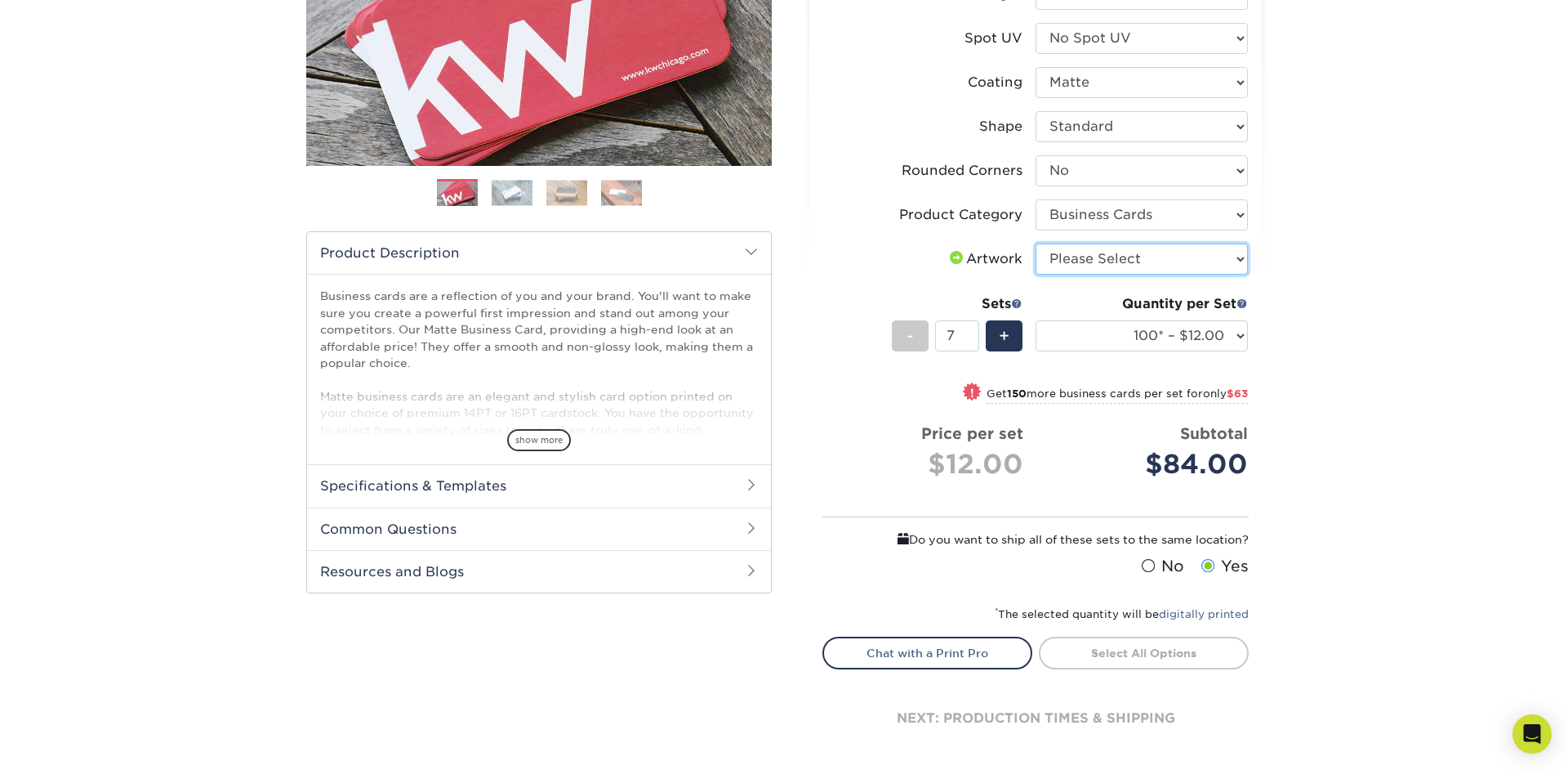
select select "upload"
click option "I will upload files" at bounding box center [0, 0] width 0 height 0
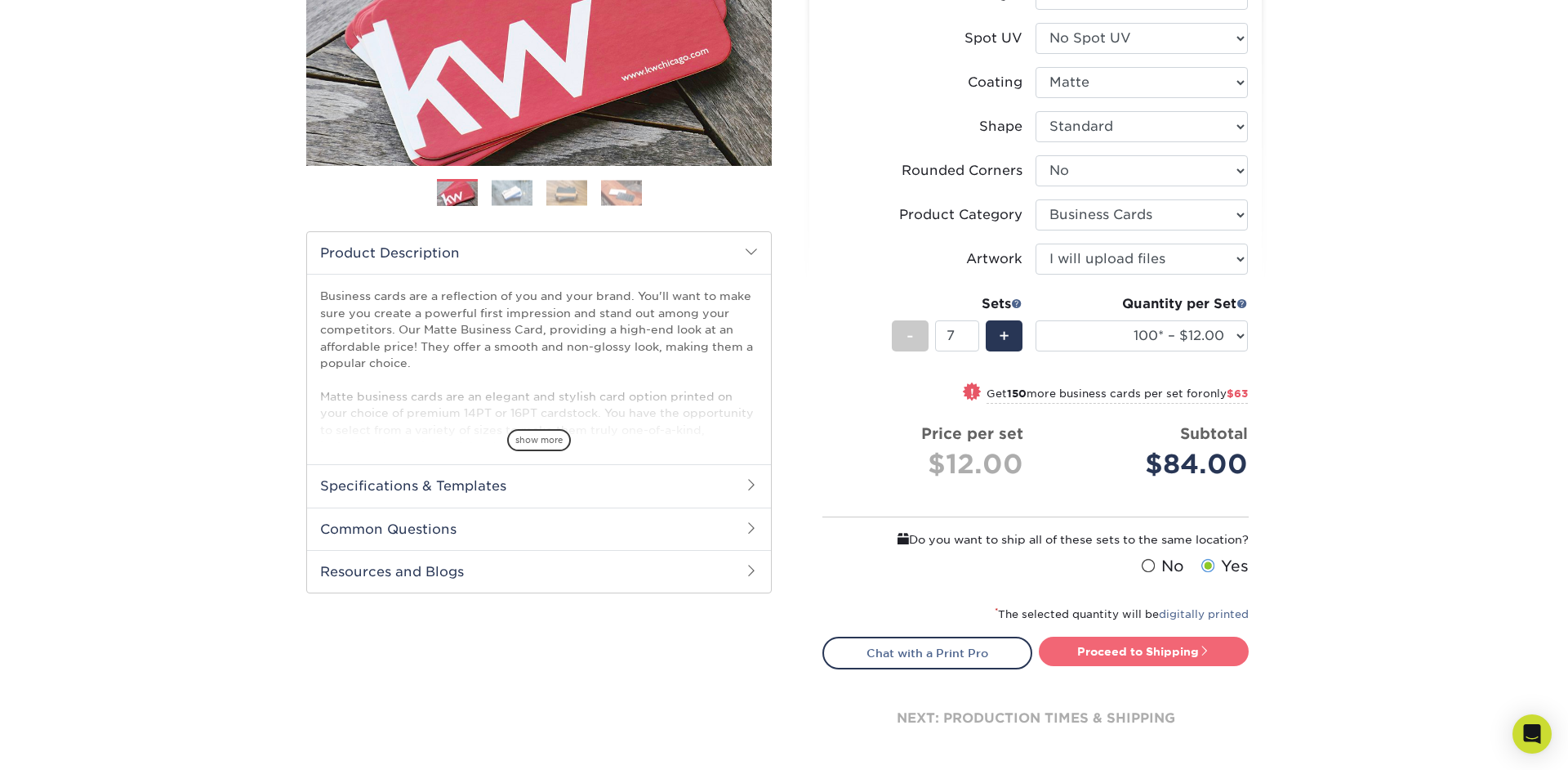
click at [1180, 647] on link "Proceed to Shipping" at bounding box center [1143, 651] width 209 height 30
type input "Set 1"
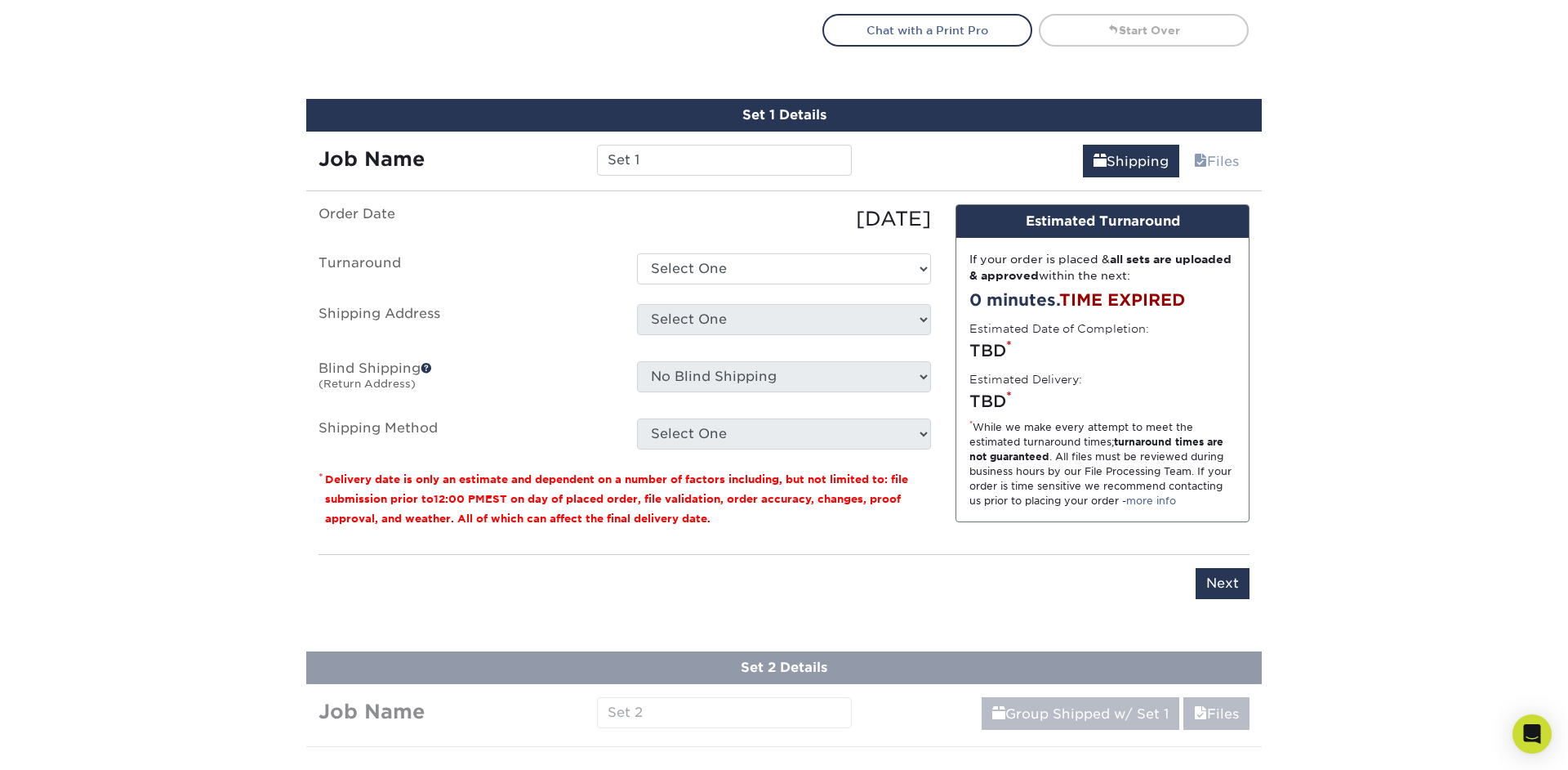
scroll to position [998, 0]
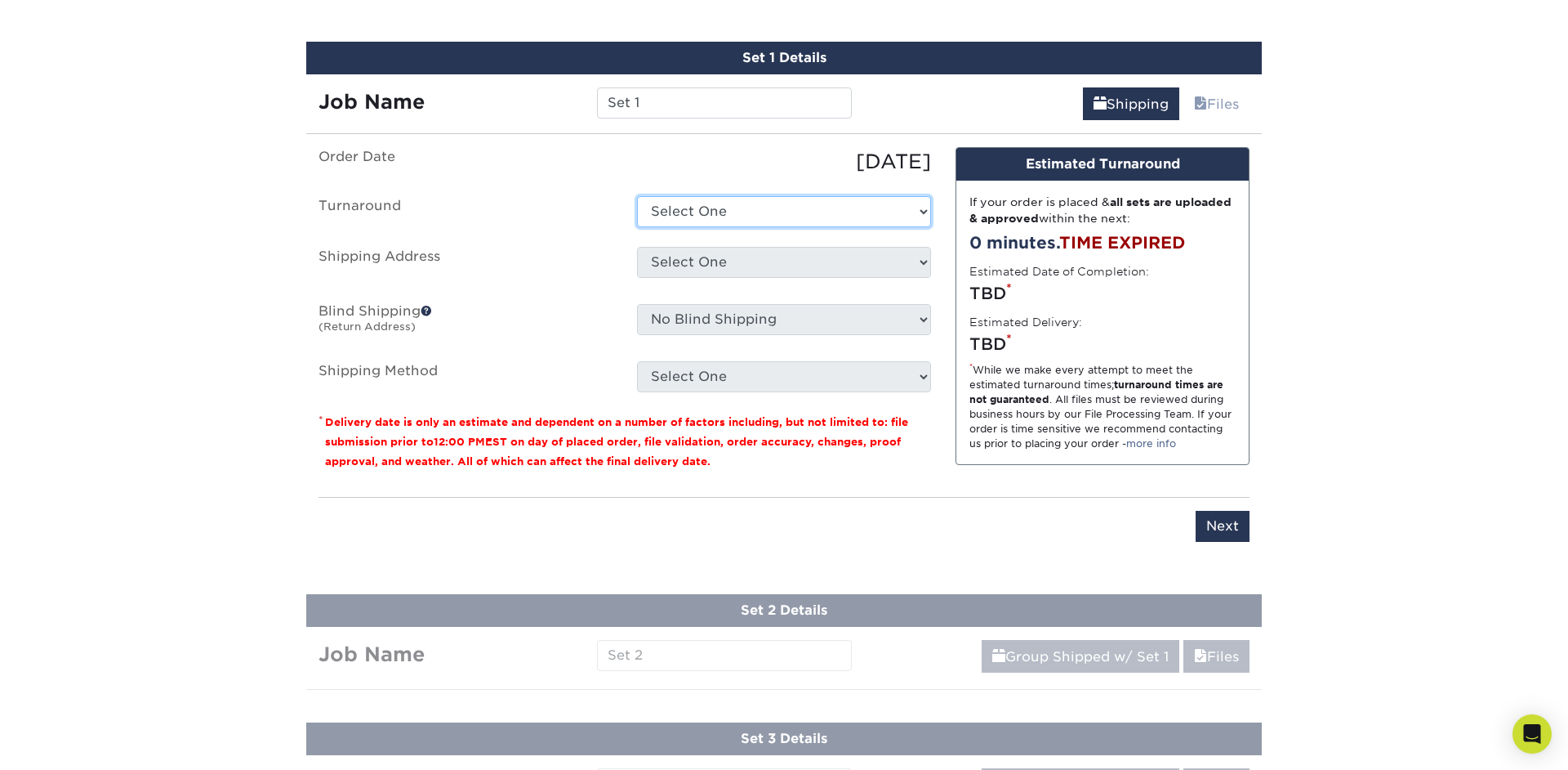
select select "47dbf4b1-3bfd-4687-b793-fcd3ee179f06"
click option "2-4 Business Days" at bounding box center [0, 0] width 0 height 0
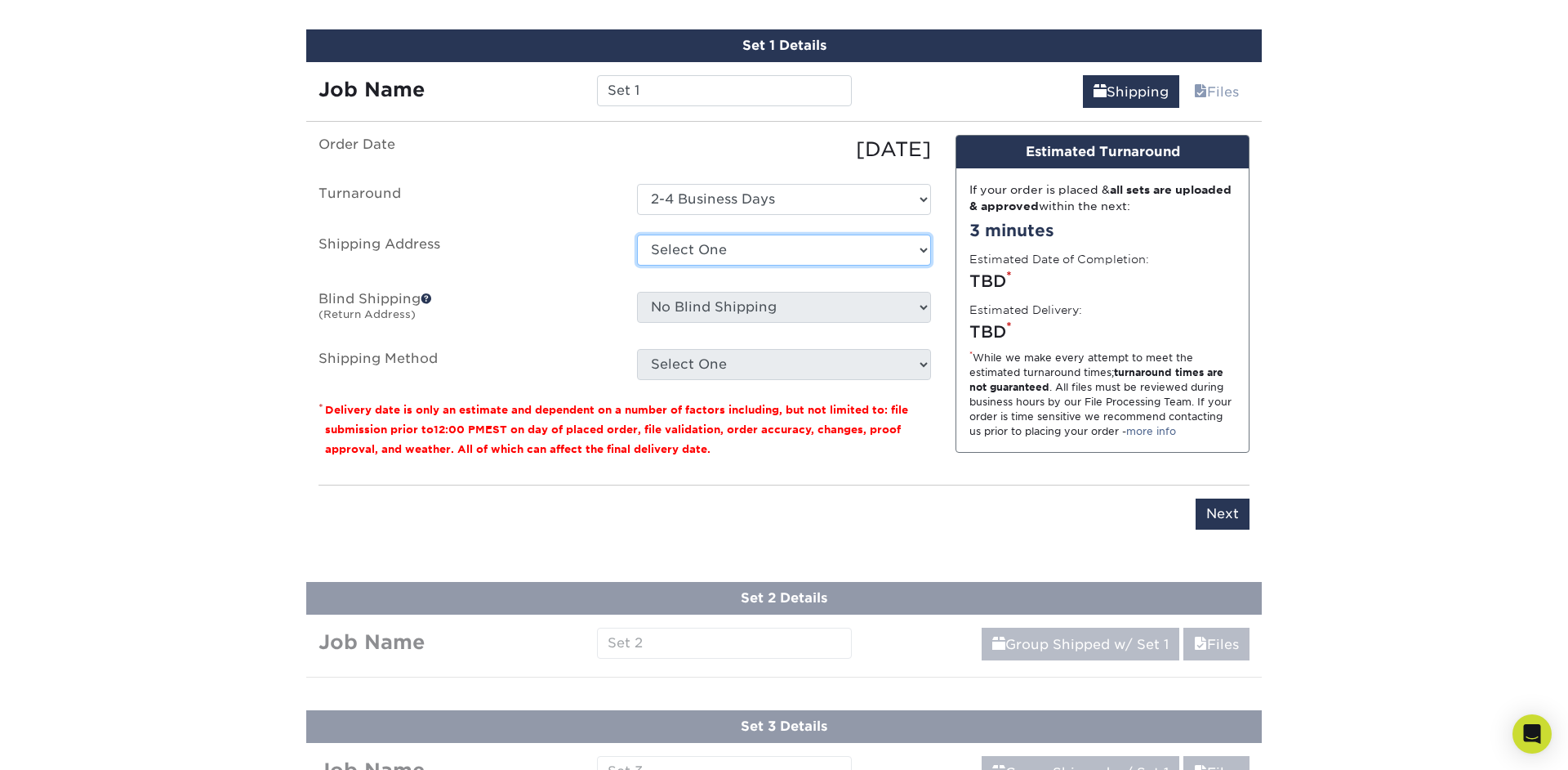
scroll to position [1012, 0]
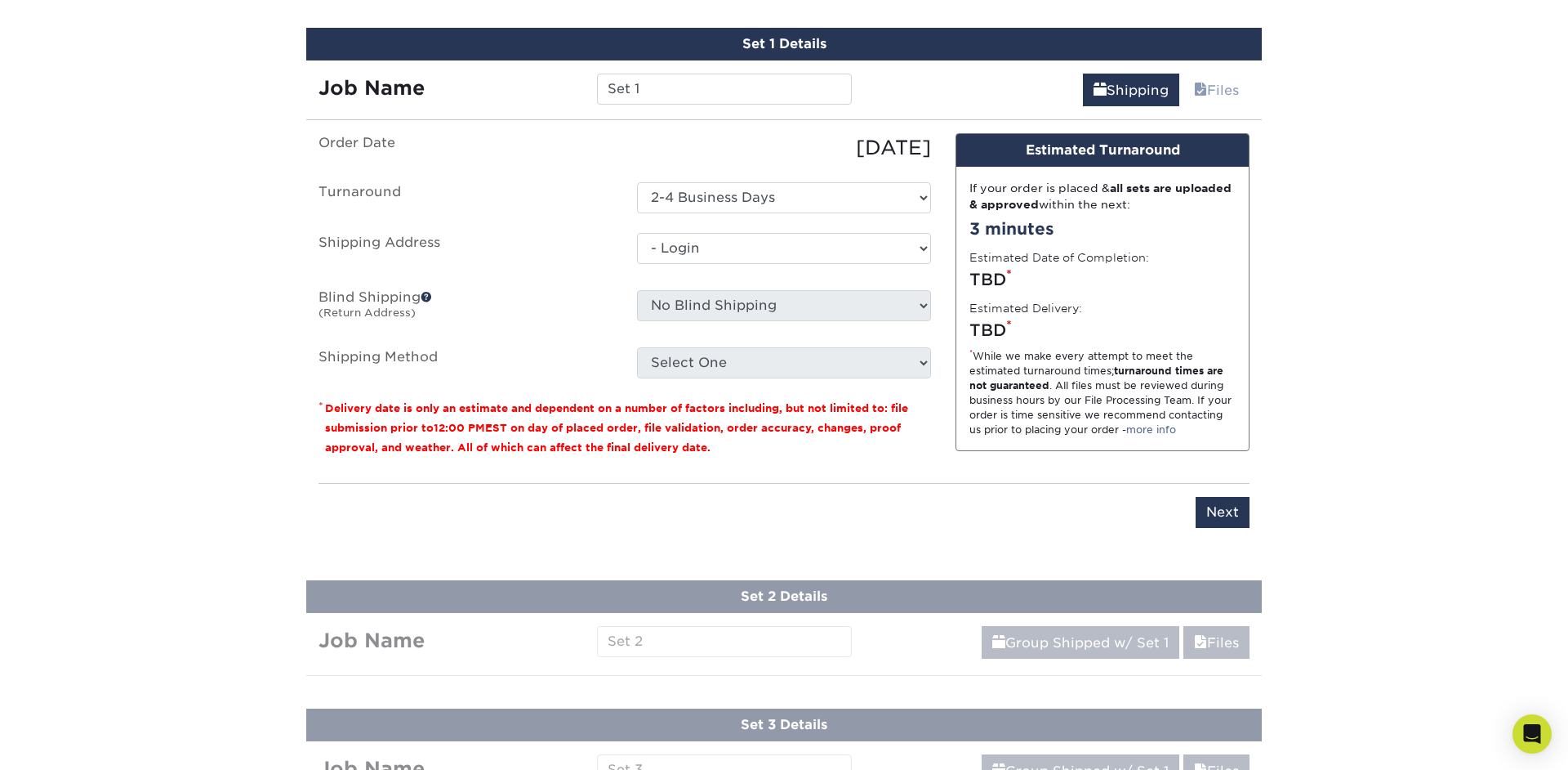
click option "- Login" at bounding box center [0, 0] width 0 height 0
select select "-1"
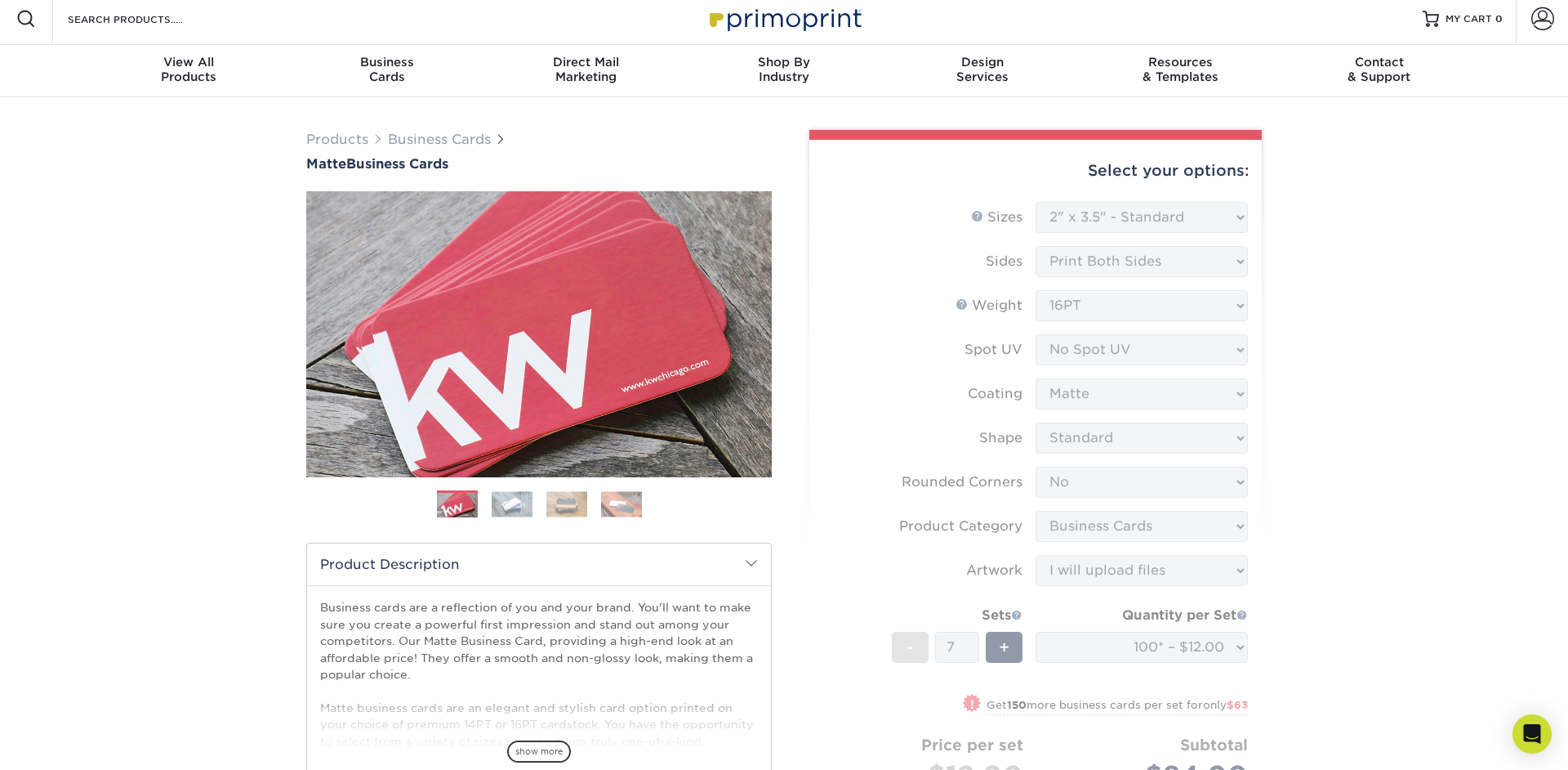
scroll to position [0, 0]
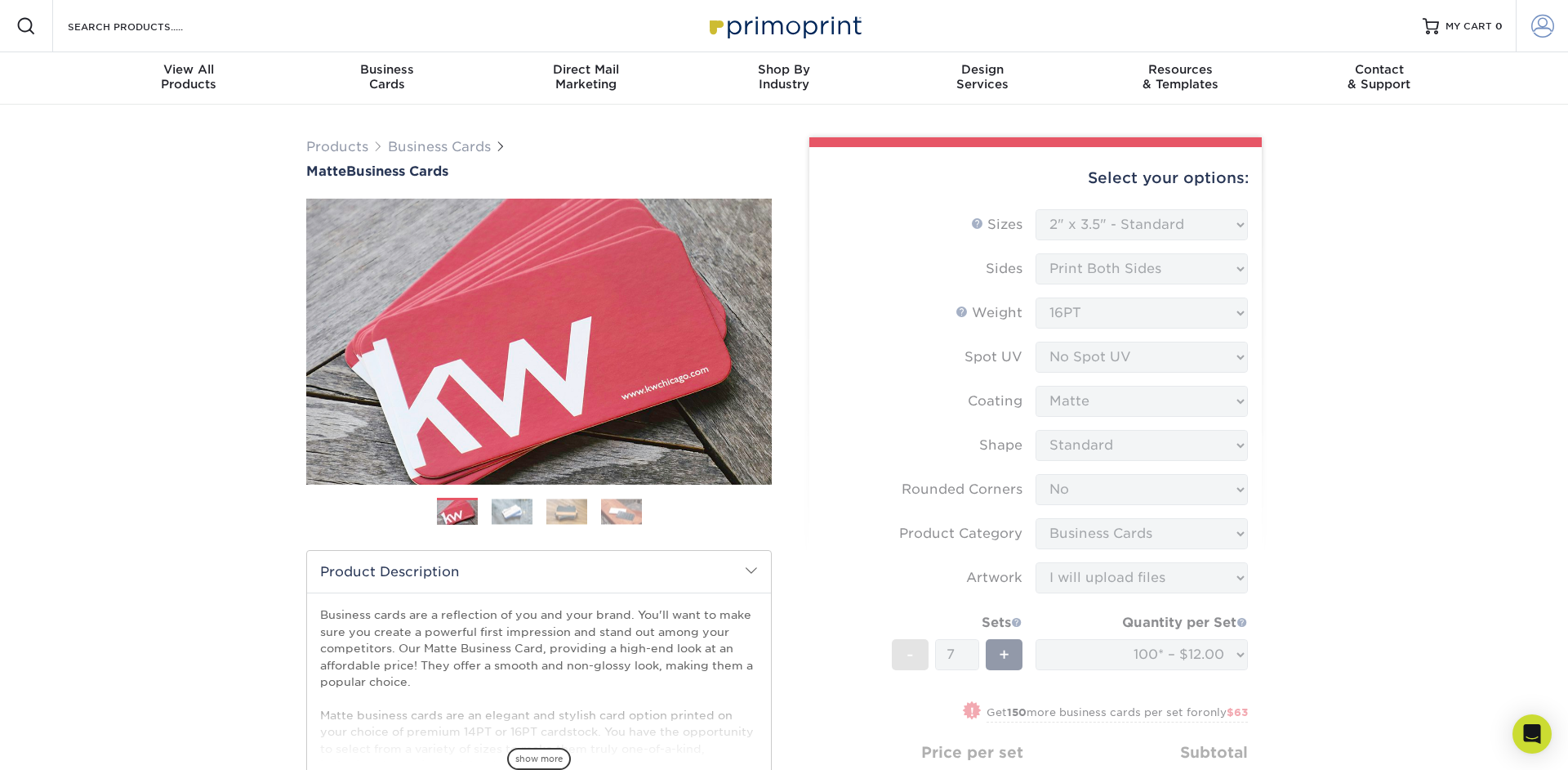
click at [1547, 30] on span at bounding box center [1542, 26] width 23 height 23
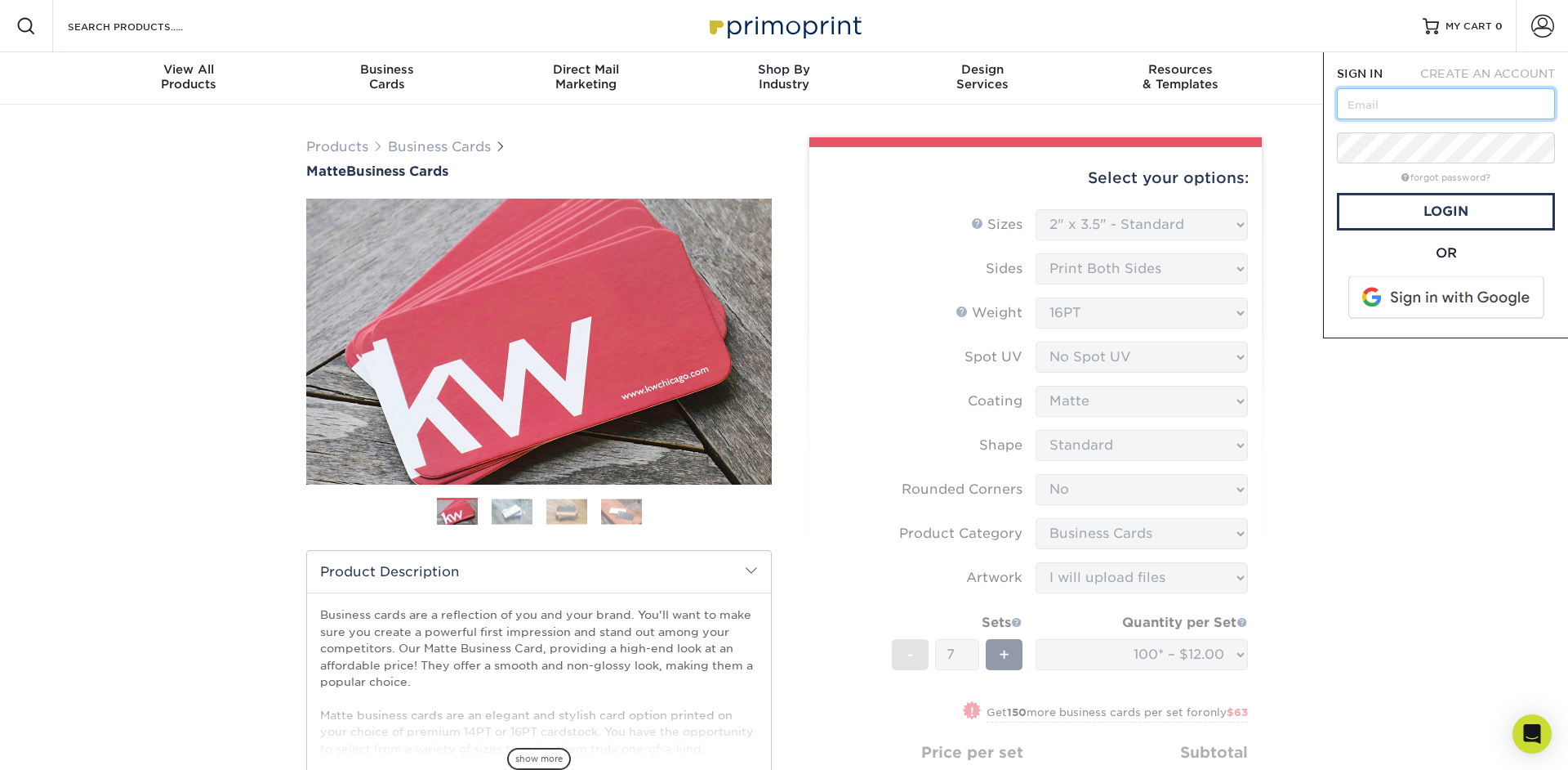
click at [1447, 111] on input "text" at bounding box center [1445, 103] width 218 height 31
type input "[PERSON_NAME][EMAIL_ADDRESS][DOMAIN_NAME]"
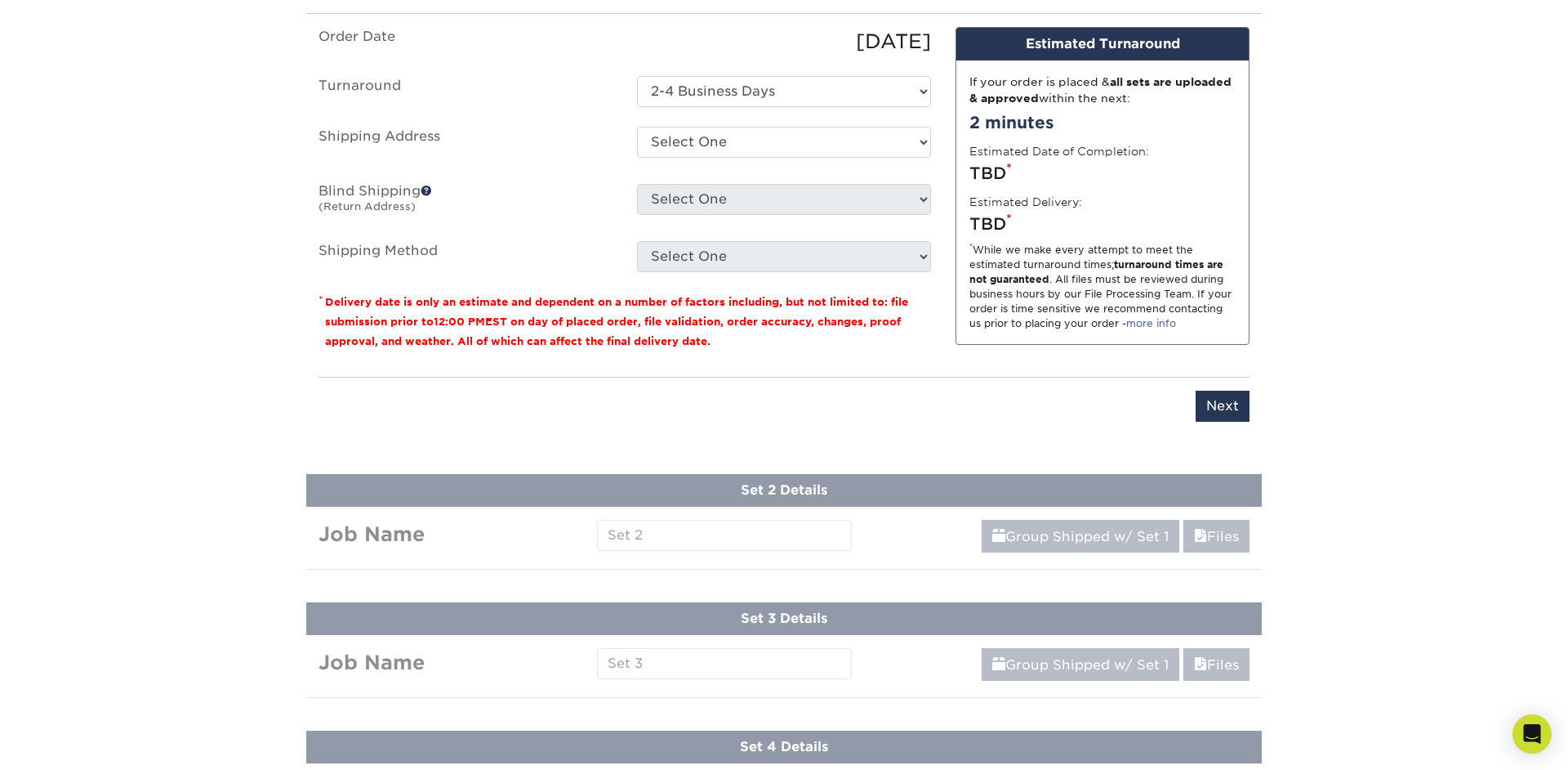
scroll to position [1100, 0]
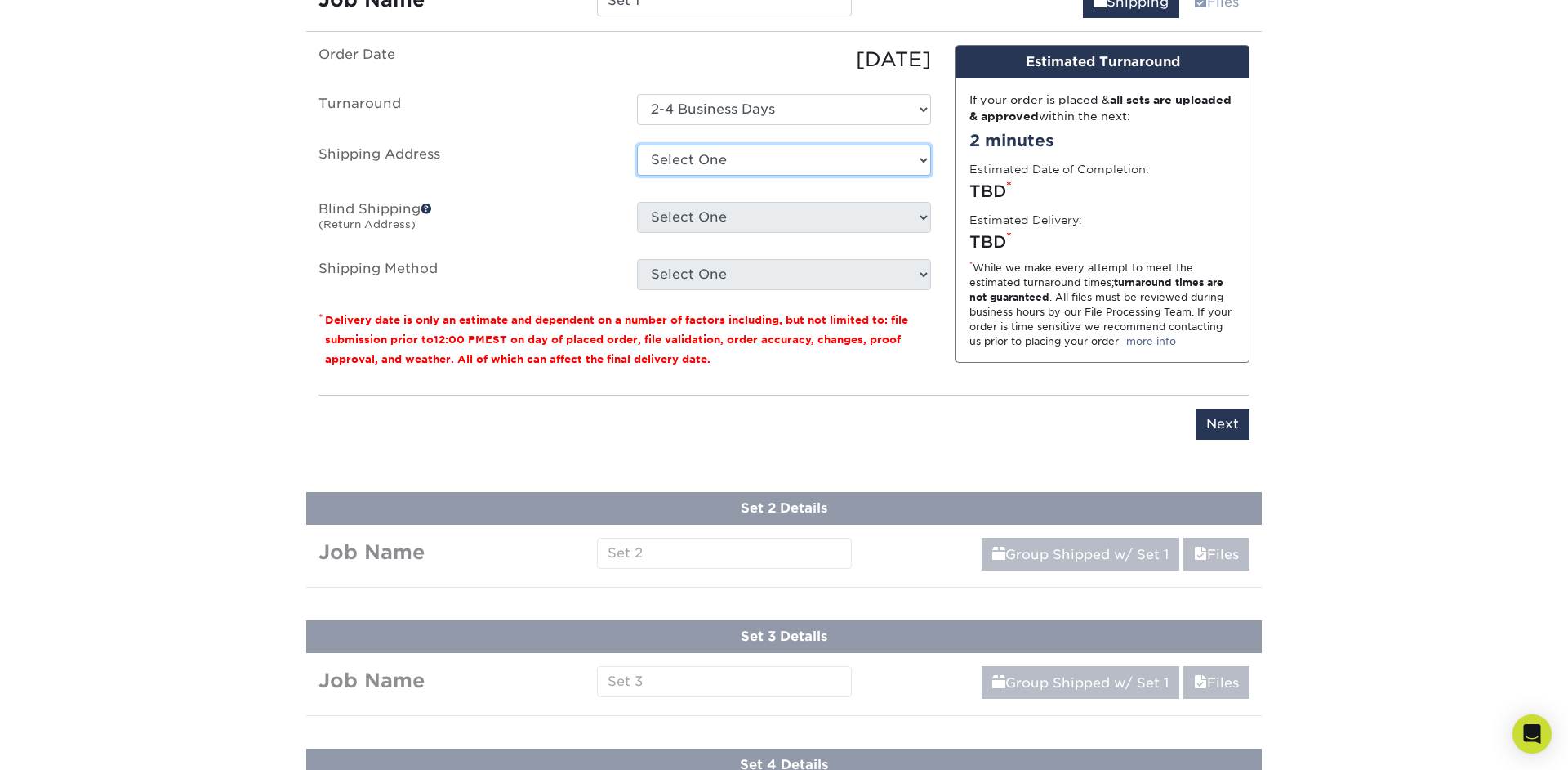
select select "272155"
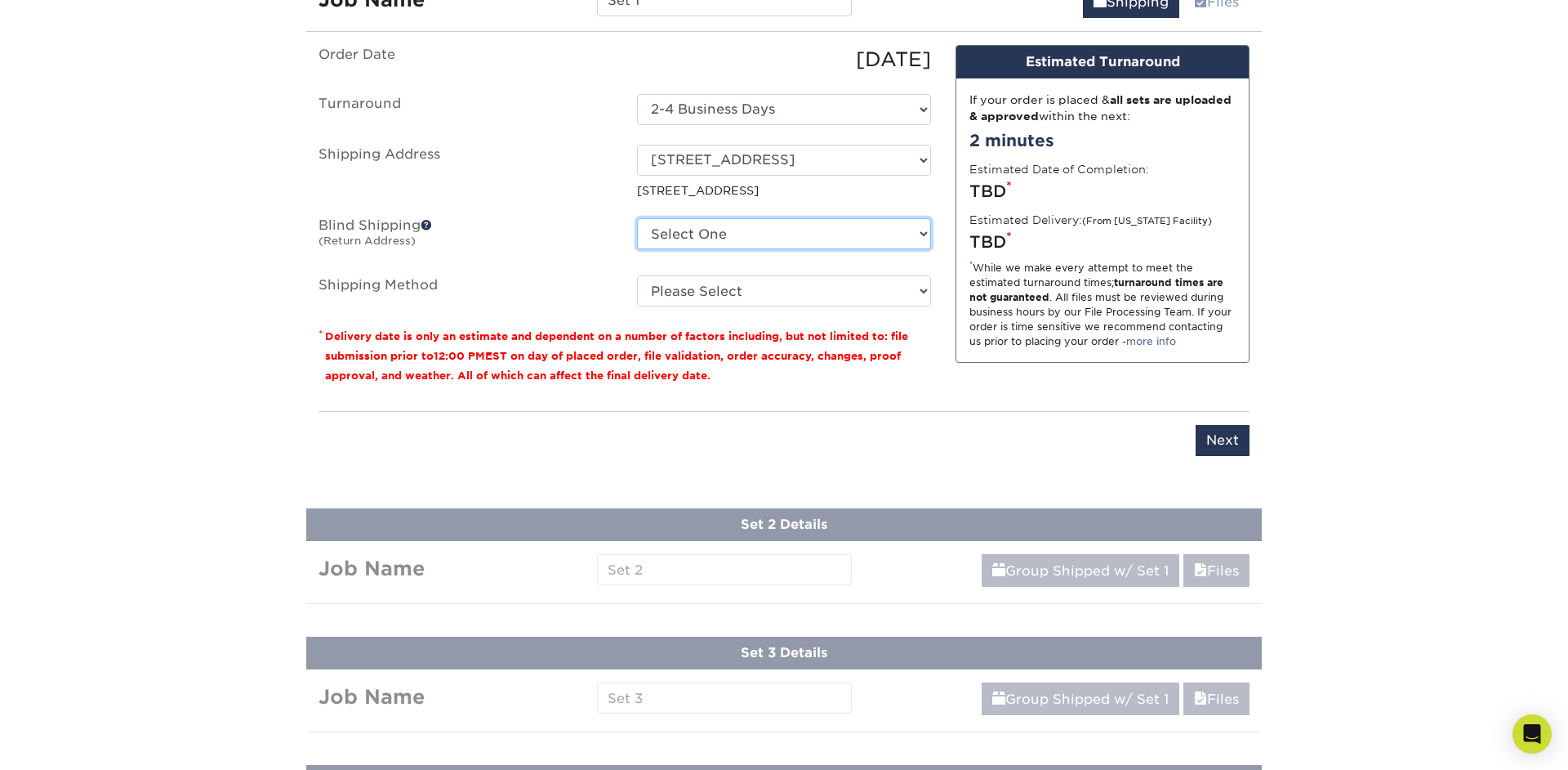
select select "272155"
click option "[STREET_ADDRESS]" at bounding box center [0, 0] width 0 height 0
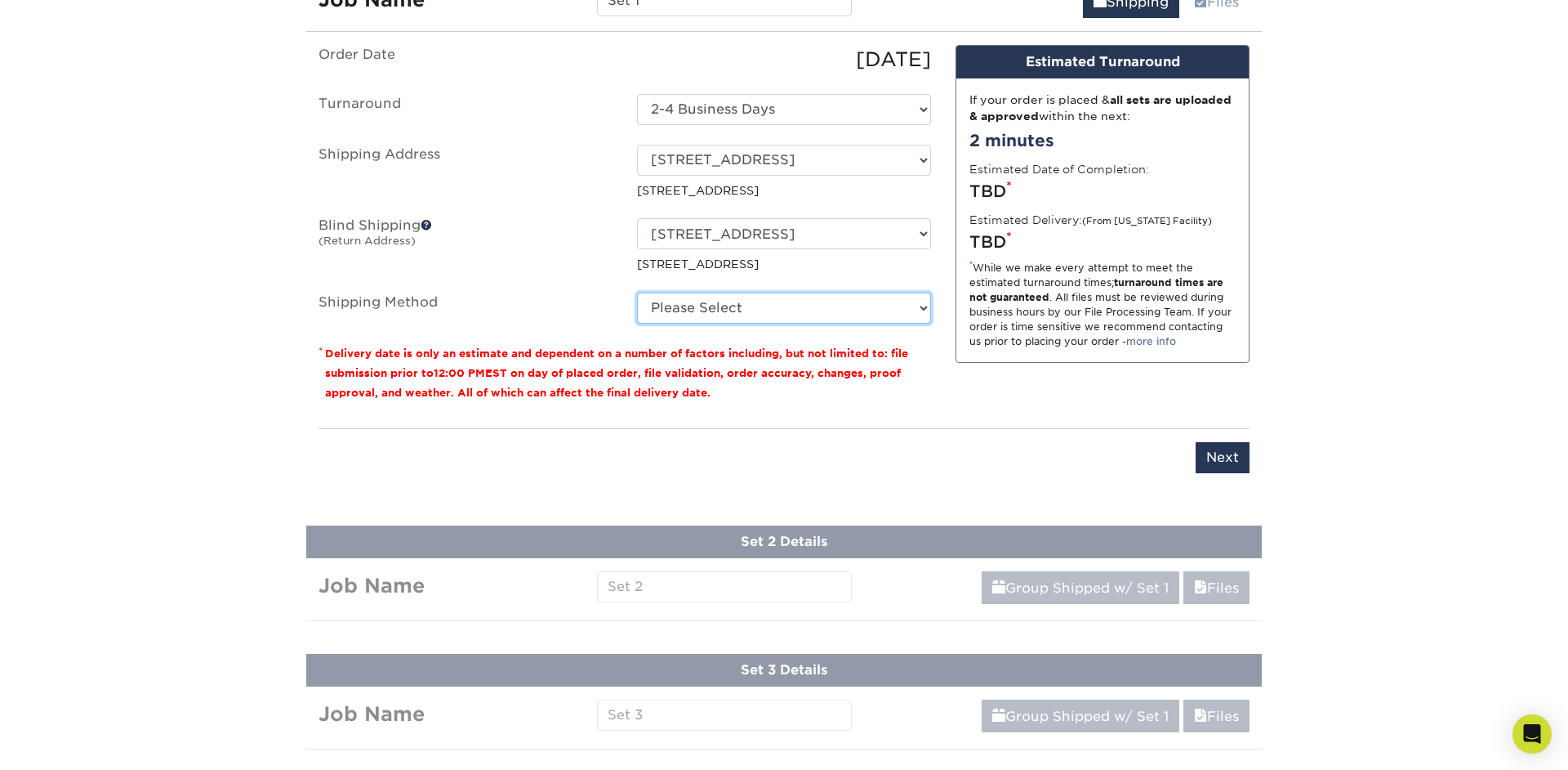
select select "03"
click option "Ground Shipping (+$14.96)" at bounding box center [0, 0] width 0 height 0
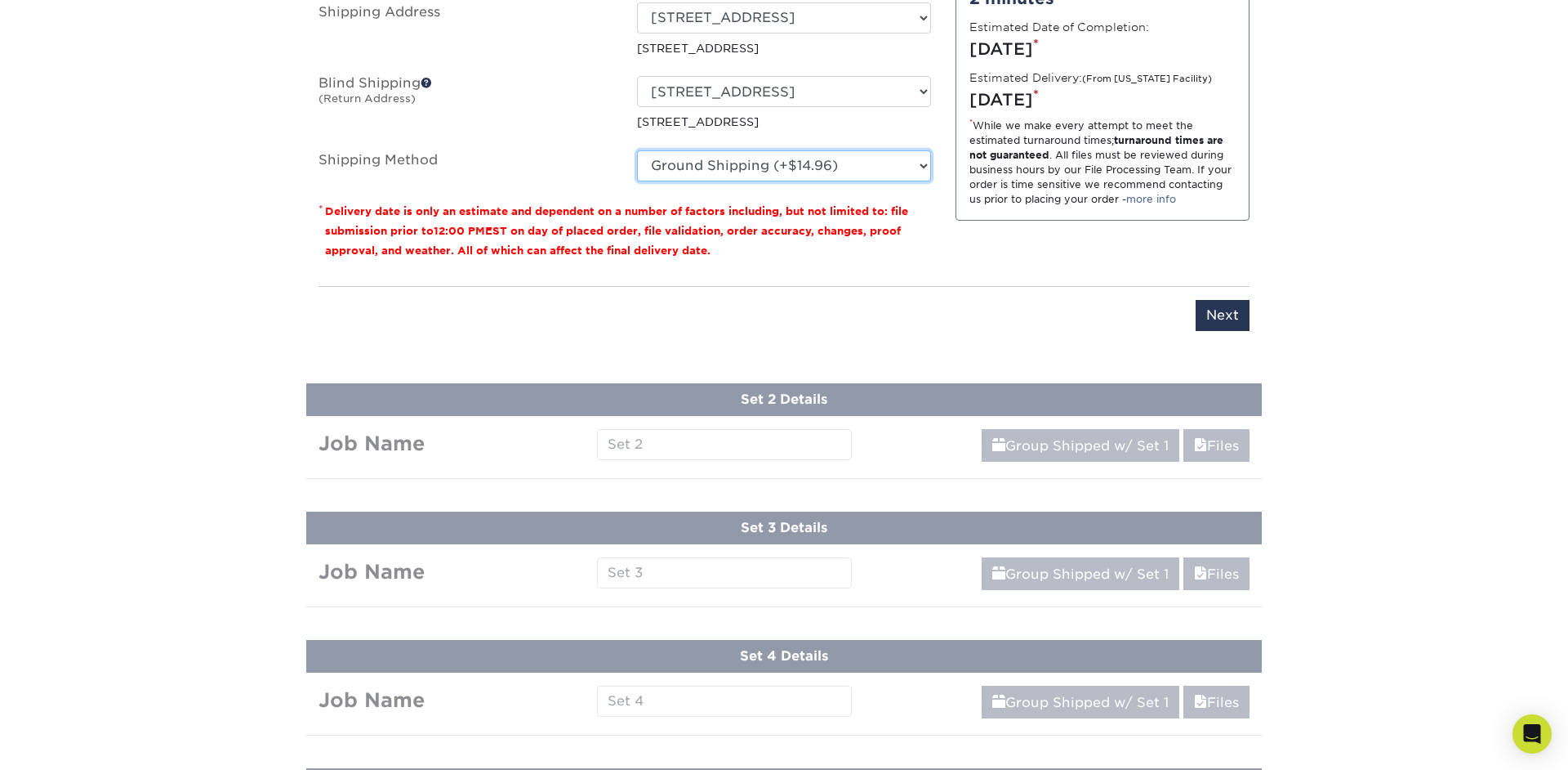
scroll to position [1243, 0]
click at [1215, 313] on input "Next" at bounding box center [1222, 314] width 54 height 31
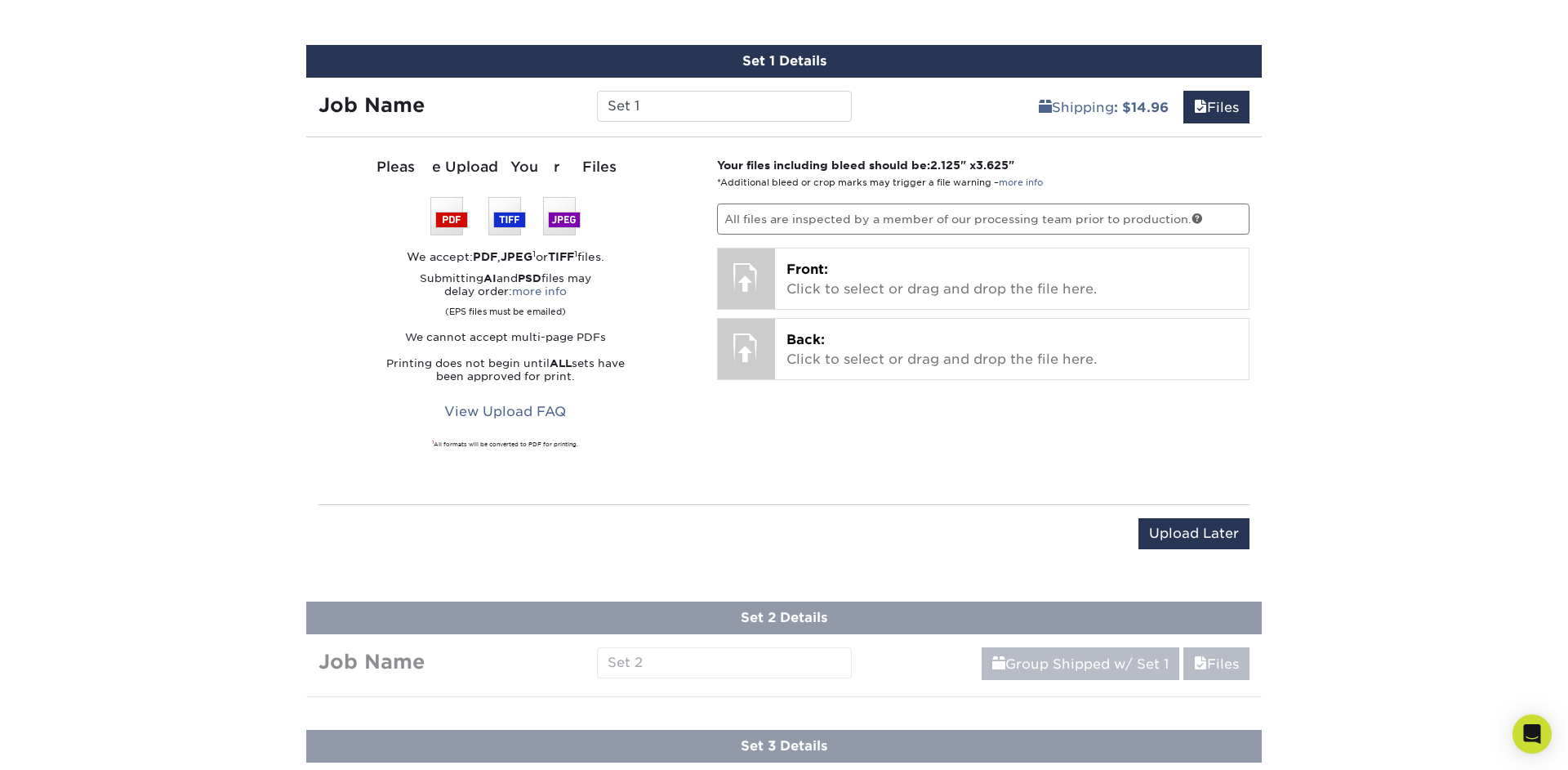
scroll to position [1001, 0]
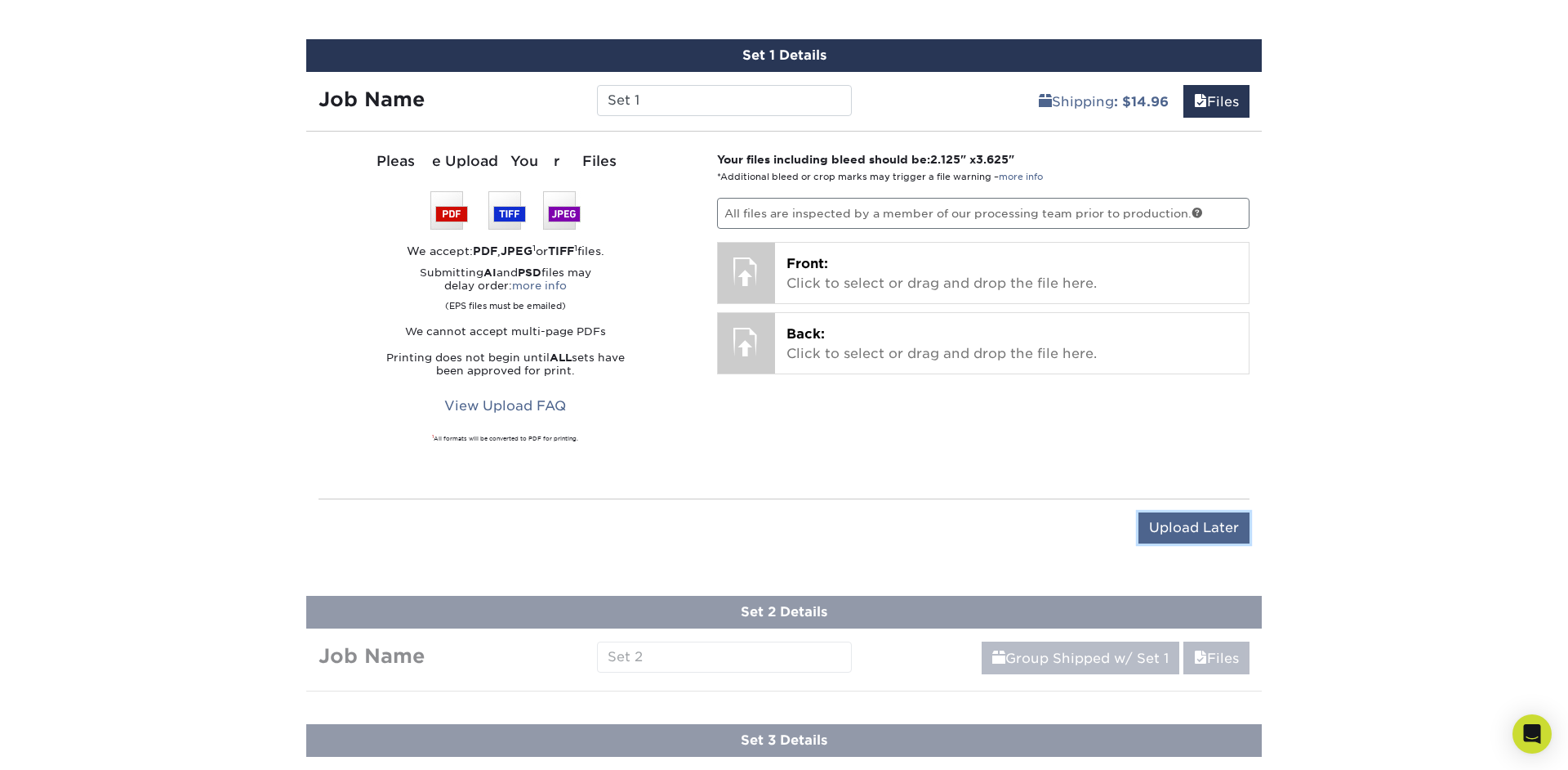
click at [1173, 514] on input "Upload Later" at bounding box center [1194, 527] width 111 height 31
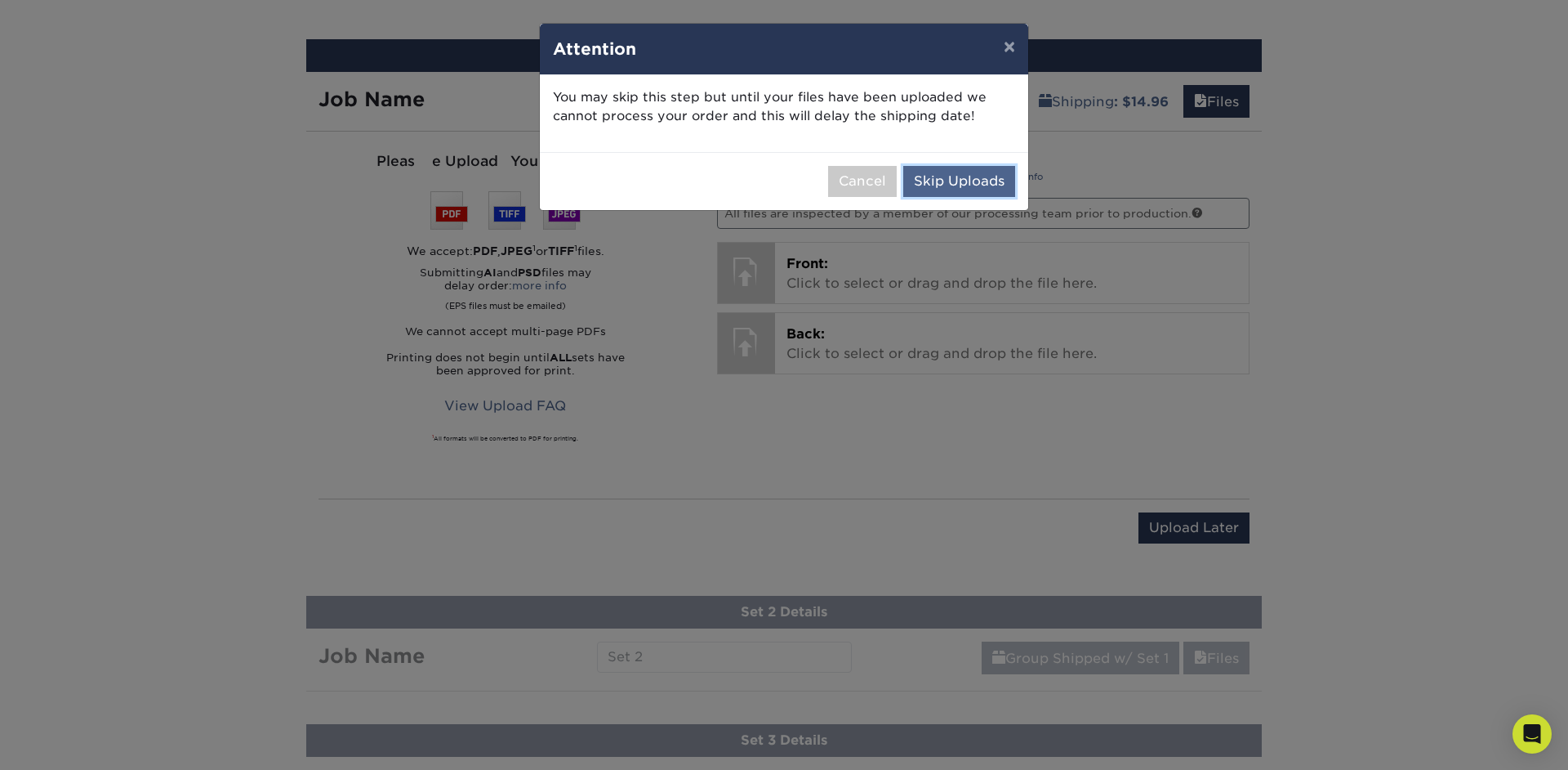
click at [928, 189] on button "Skip Uploads" at bounding box center [958, 181] width 112 height 31
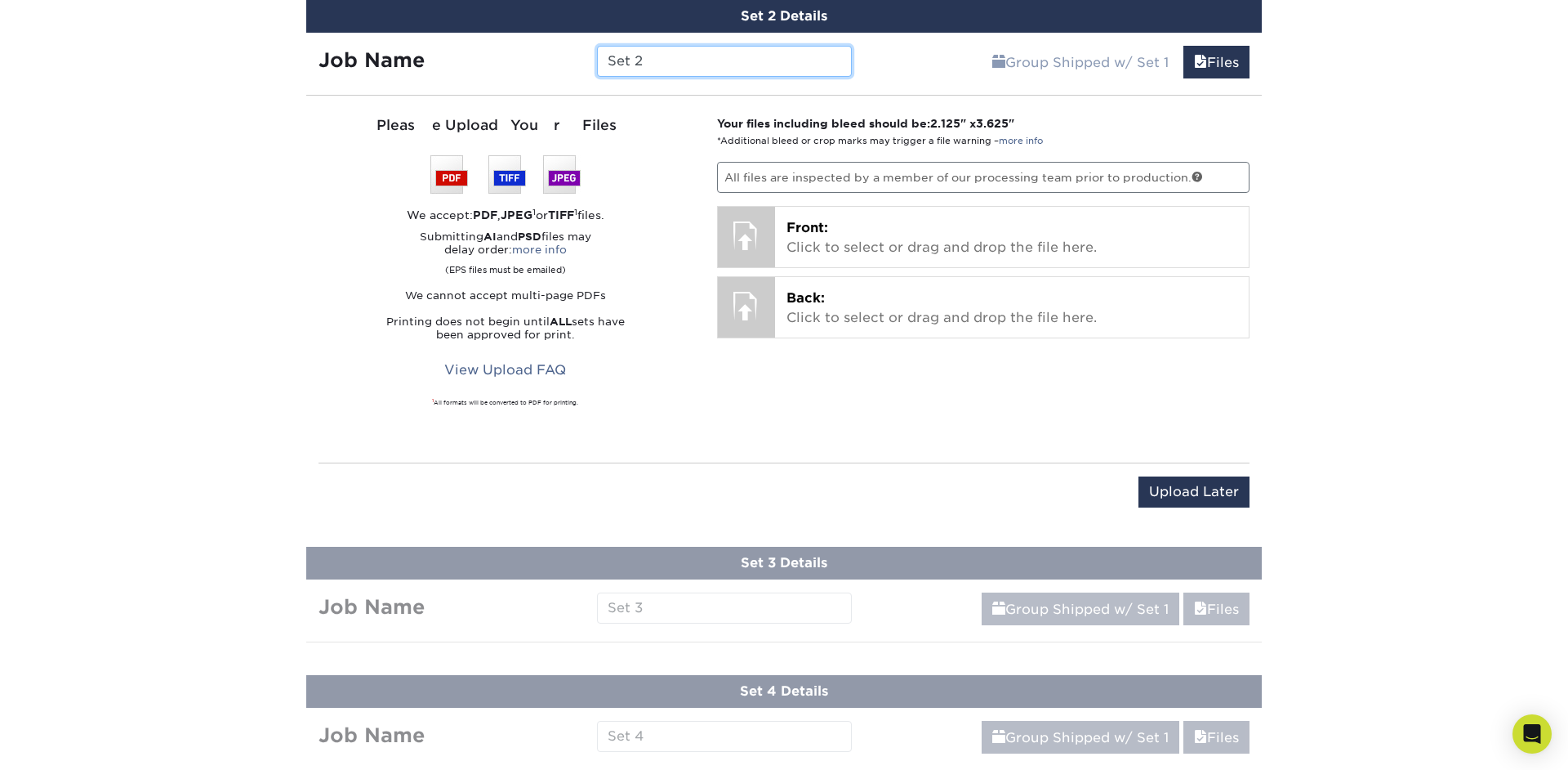
scroll to position [1171, 0]
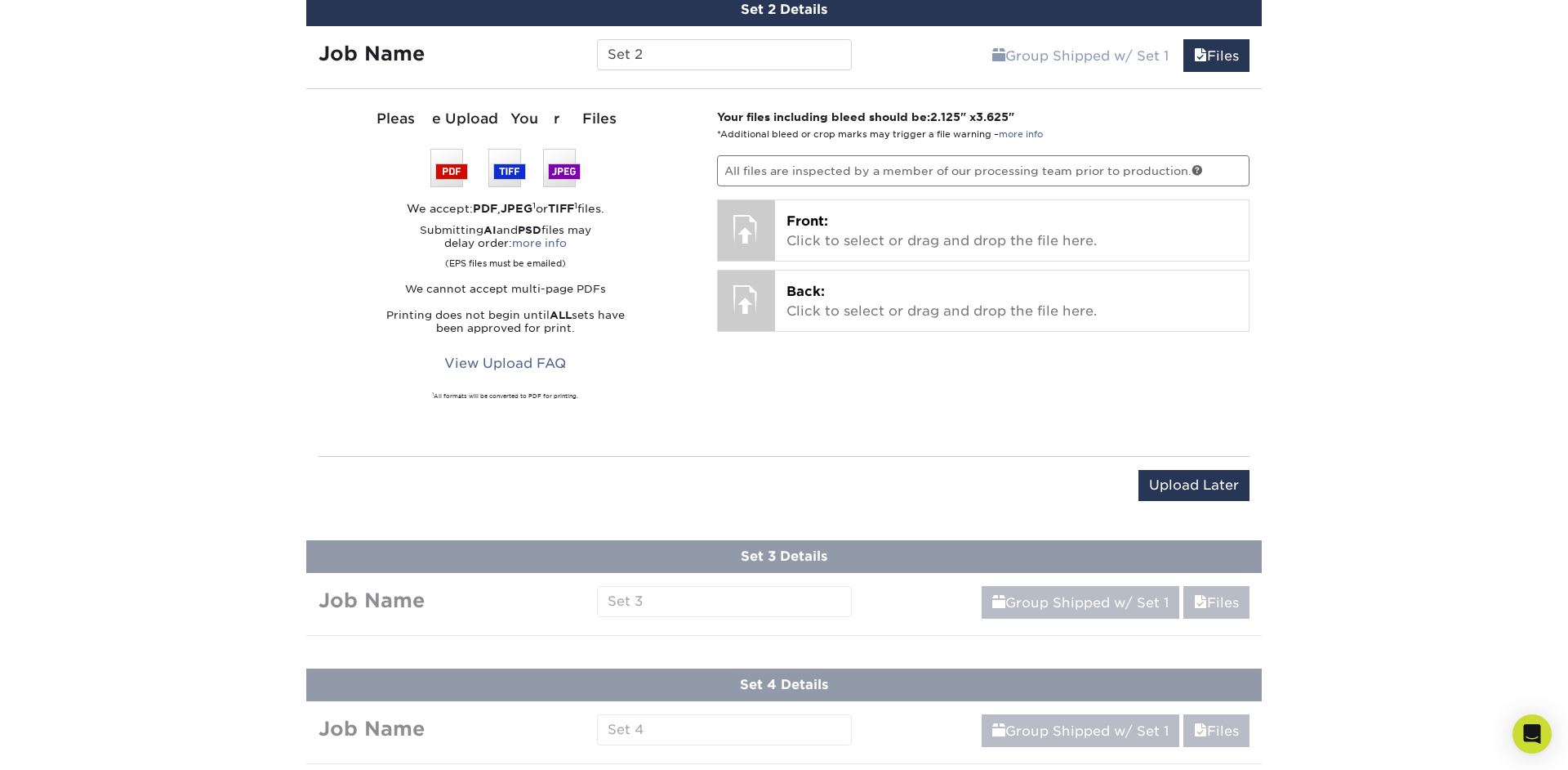
click at [1194, 466] on div "Upload Later Save & Continue Continue" at bounding box center [784, 487] width 931 height 64
click at [1192, 477] on input "Upload Later" at bounding box center [1194, 484] width 111 height 31
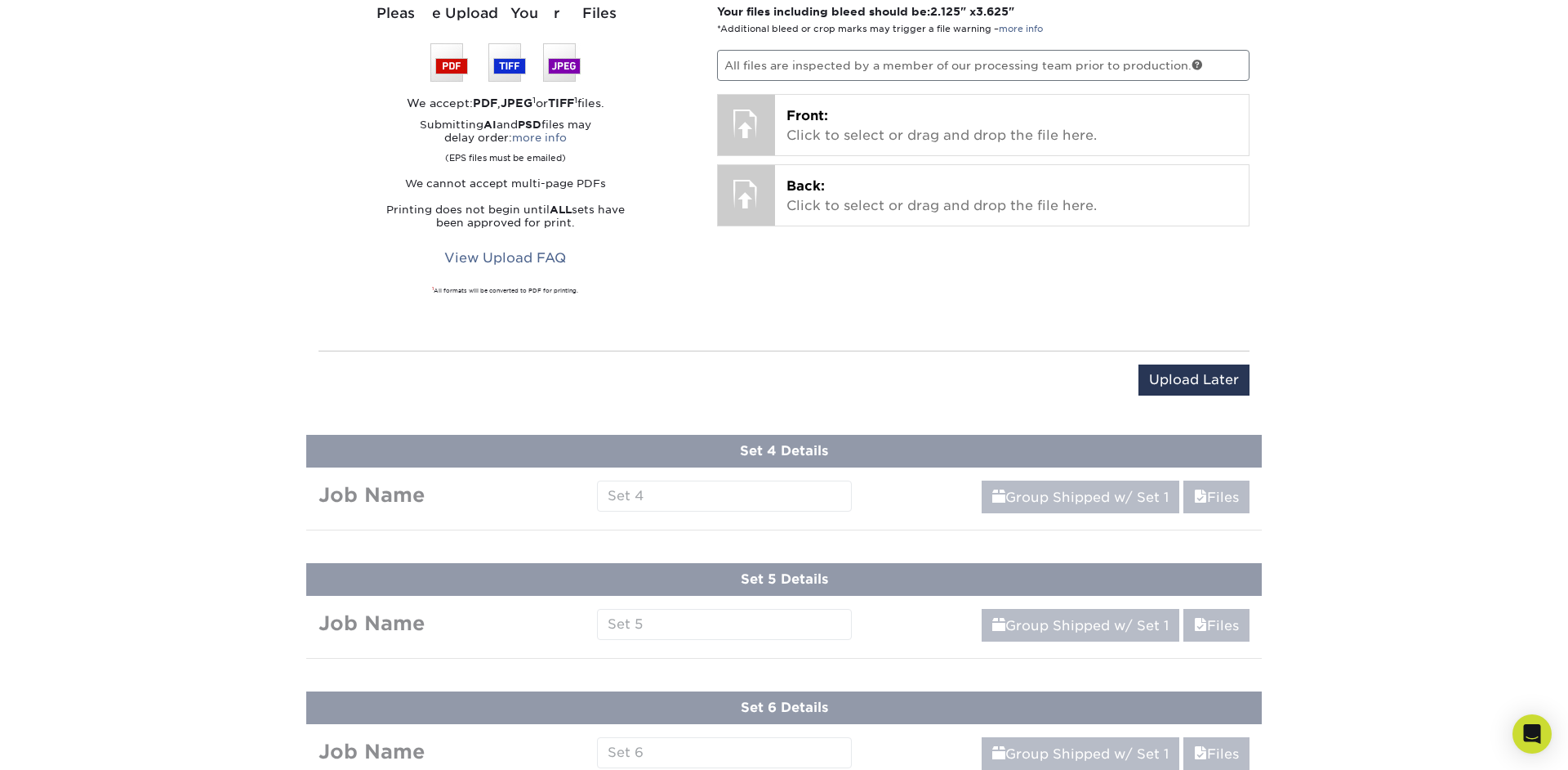
scroll to position [1411, 0]
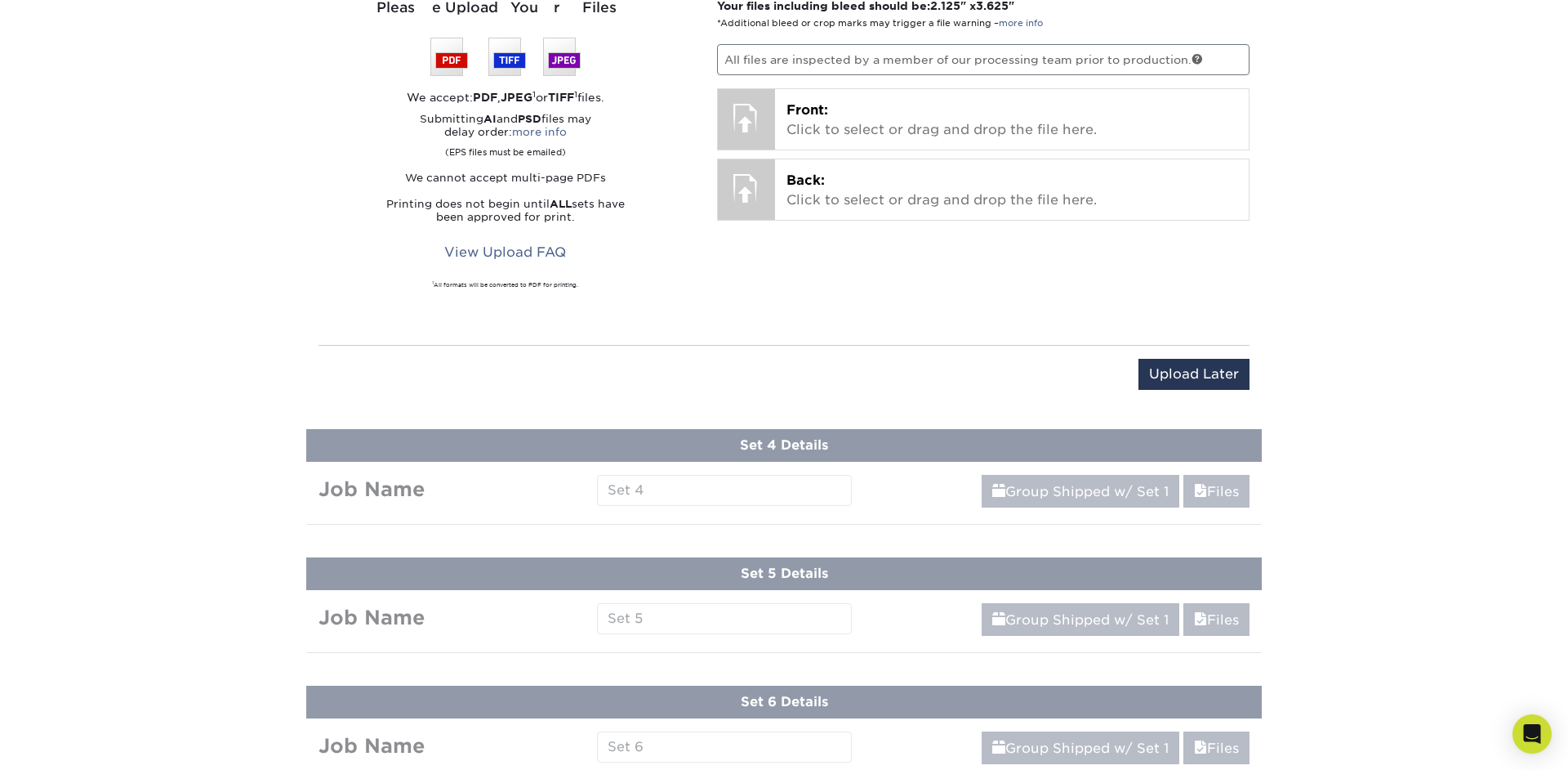
click at [1192, 388] on div "Upload Later Save & Continue Continue" at bounding box center [784, 384] width 931 height 50
click at [1190, 375] on input "Upload Later" at bounding box center [1194, 374] width 111 height 31
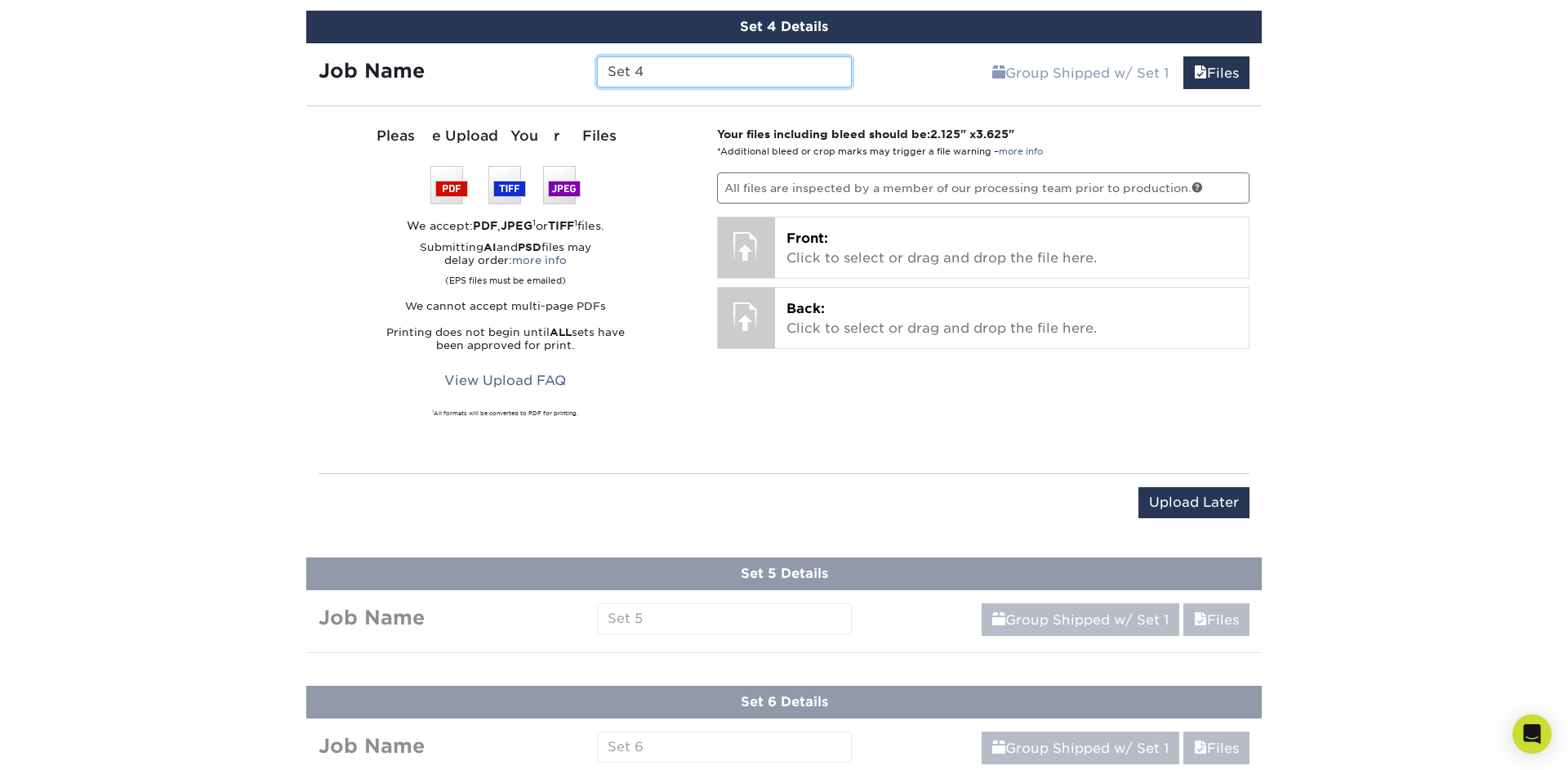
scroll to position [1401, 0]
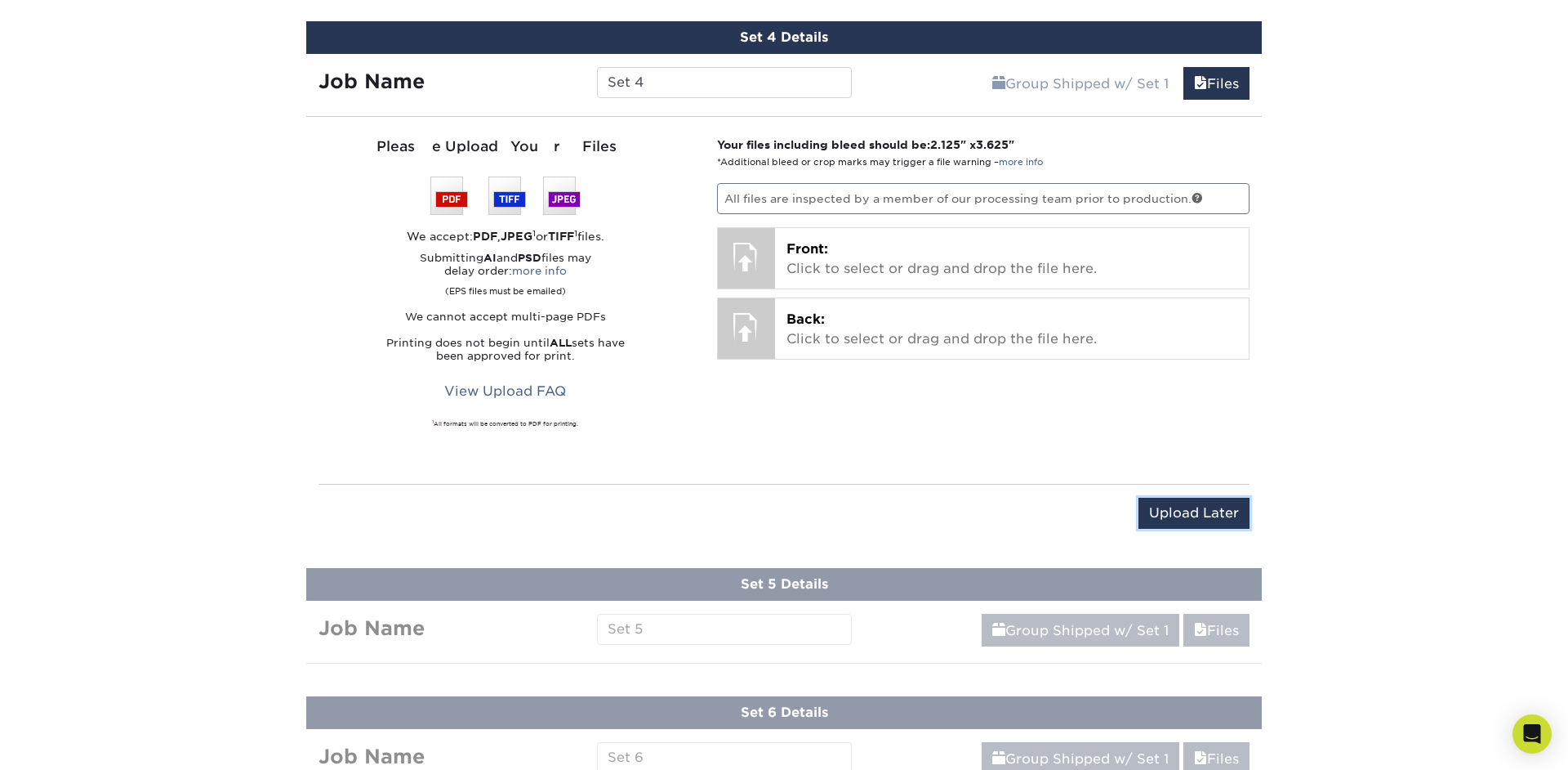
click at [1215, 492] on div "Upload Later Save & Continue Continue" at bounding box center [784, 515] width 931 height 64
click at [1217, 512] on input "Upload Later" at bounding box center [1194, 512] width 111 height 31
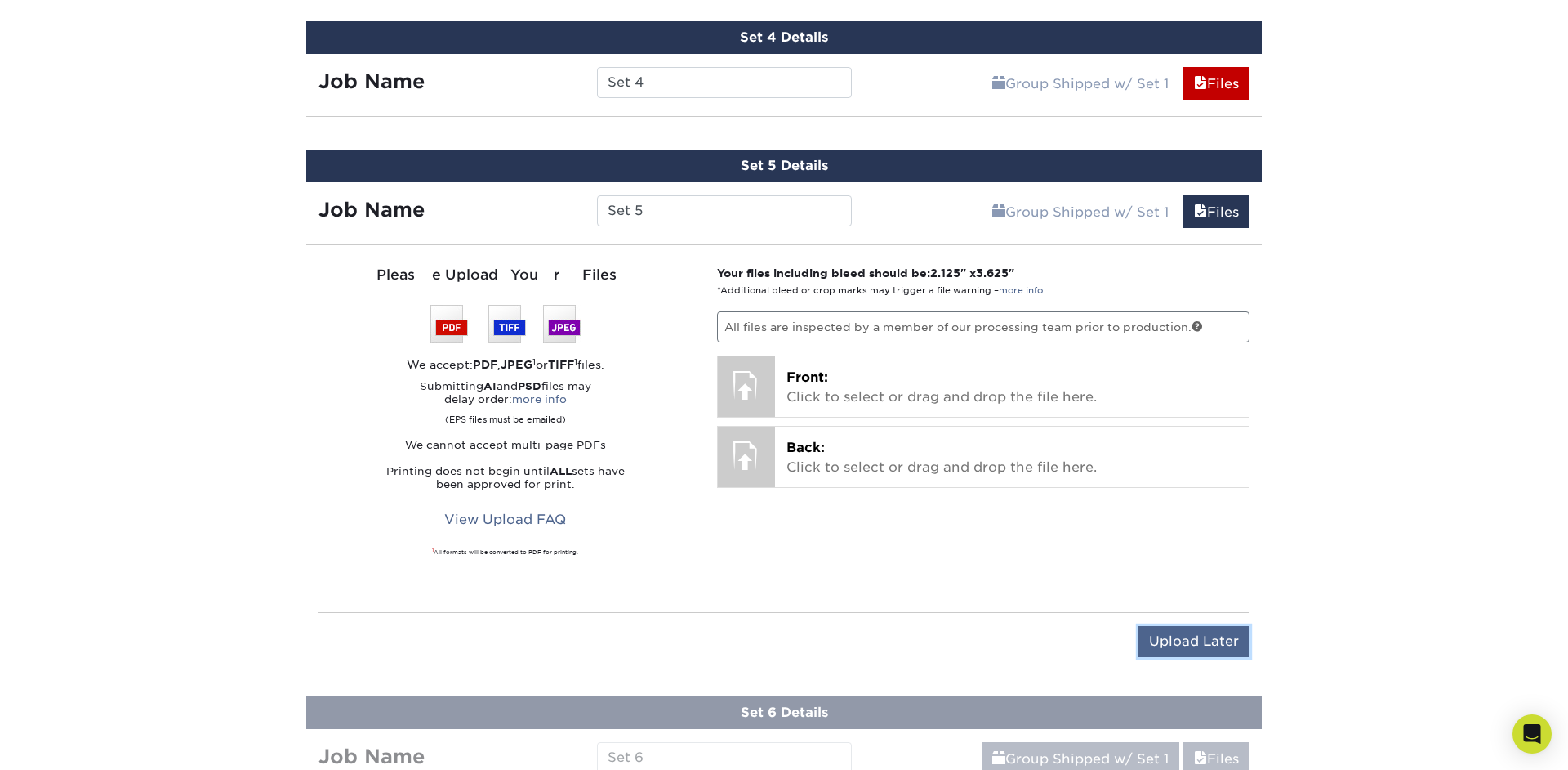
click at [1220, 633] on input "Upload Later" at bounding box center [1194, 641] width 111 height 31
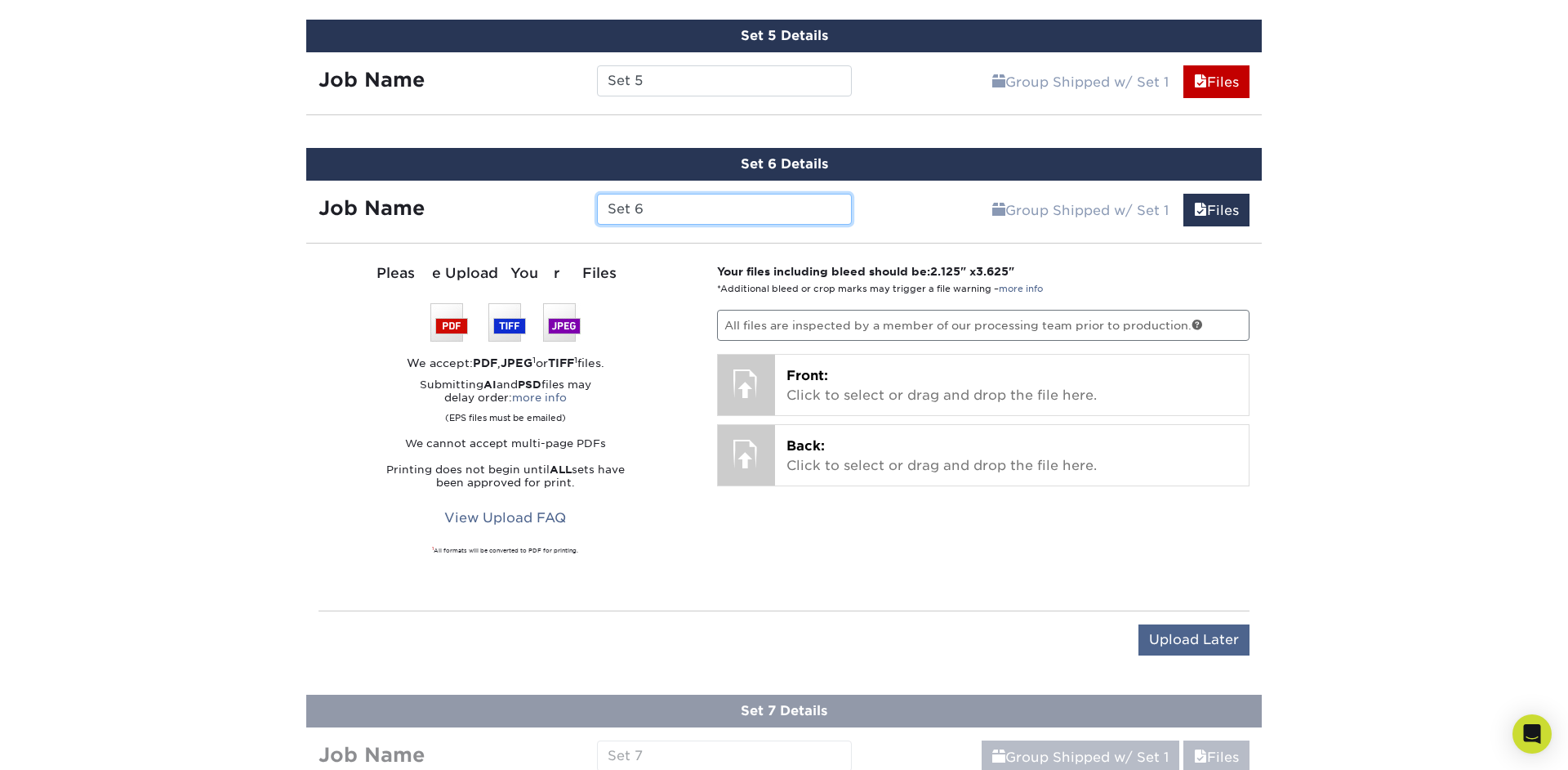
scroll to position [1532, 0]
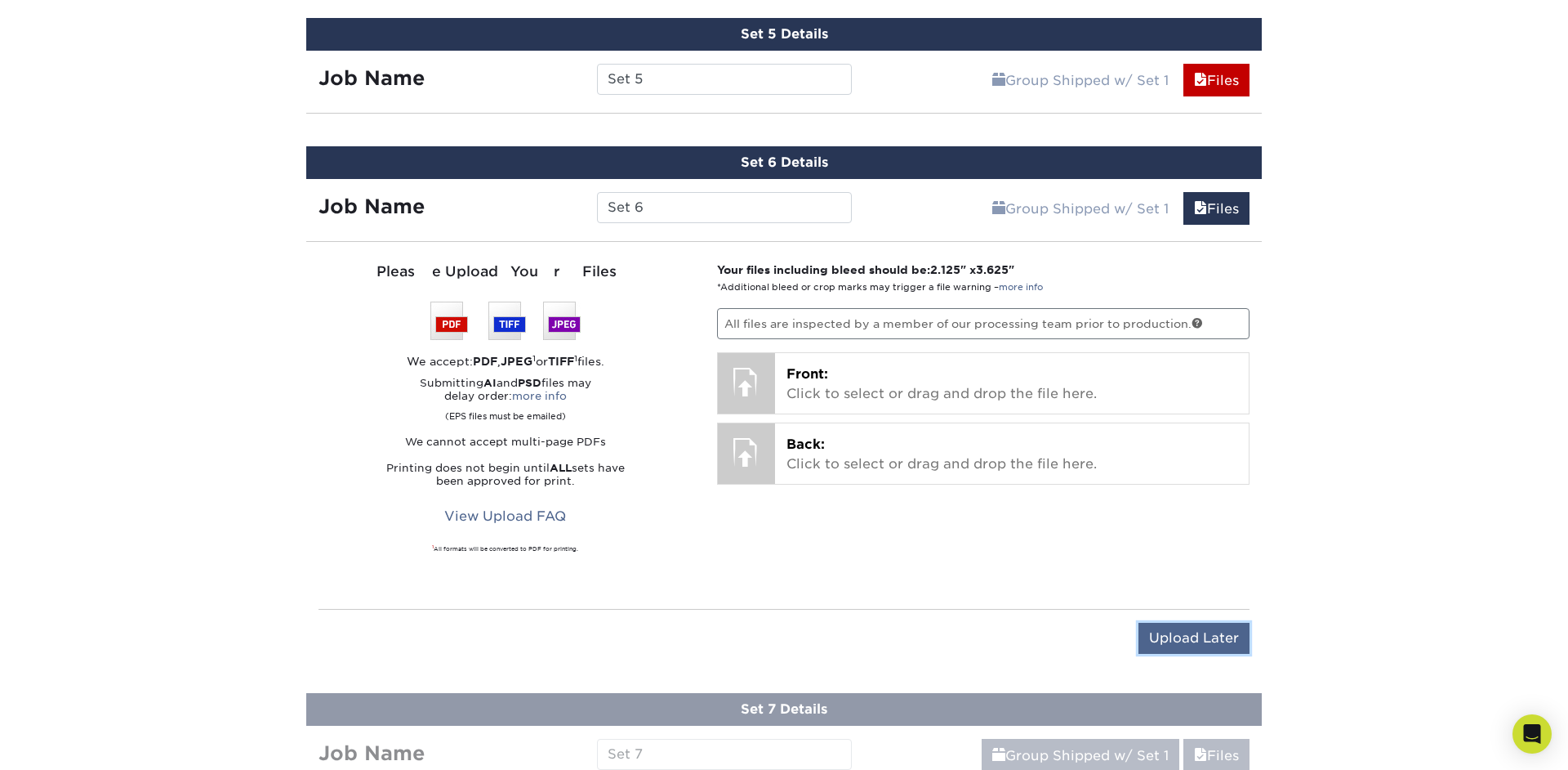
click at [1220, 639] on input "Upload Later" at bounding box center [1194, 638] width 111 height 31
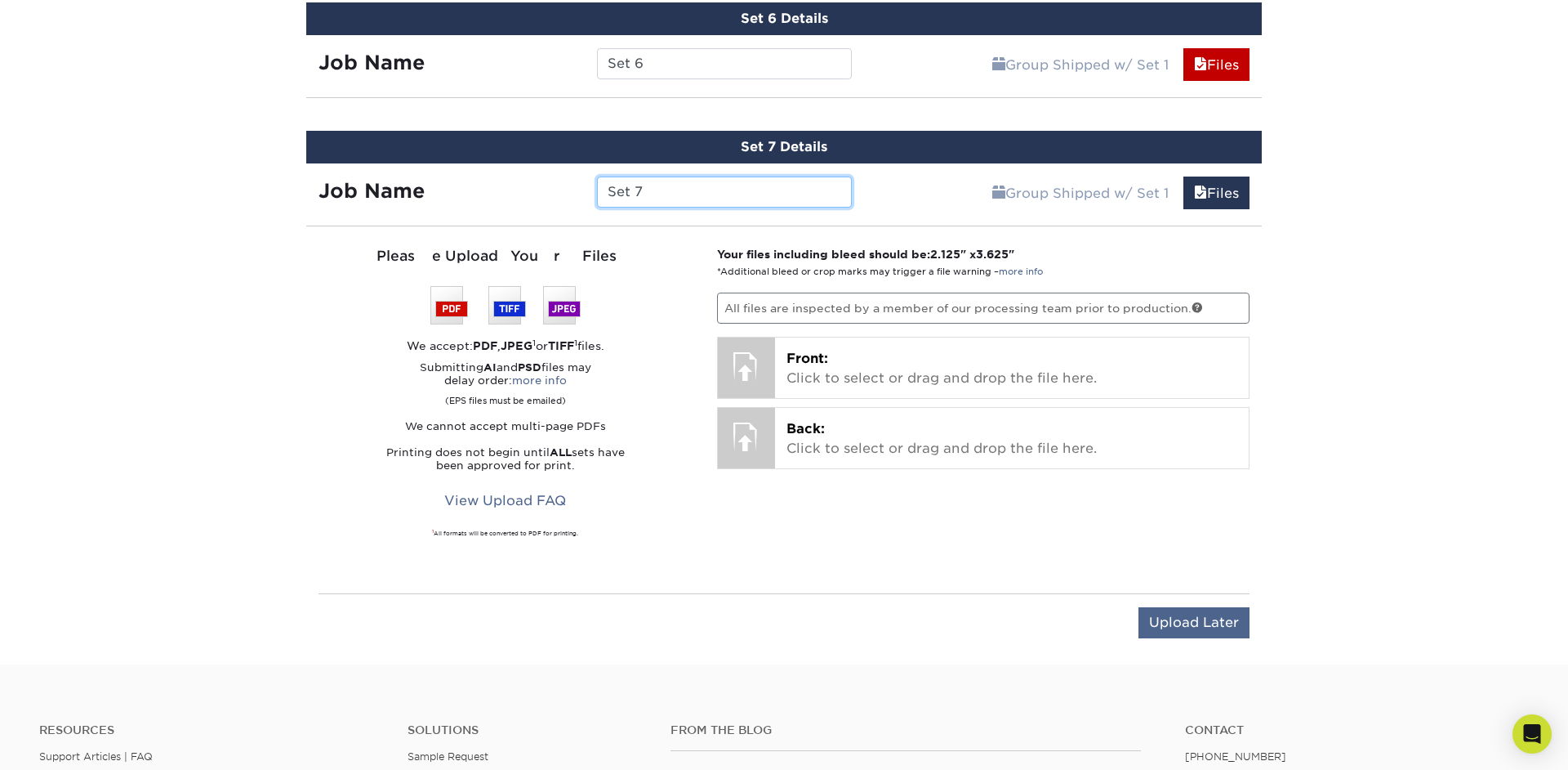
scroll to position [1678, 0]
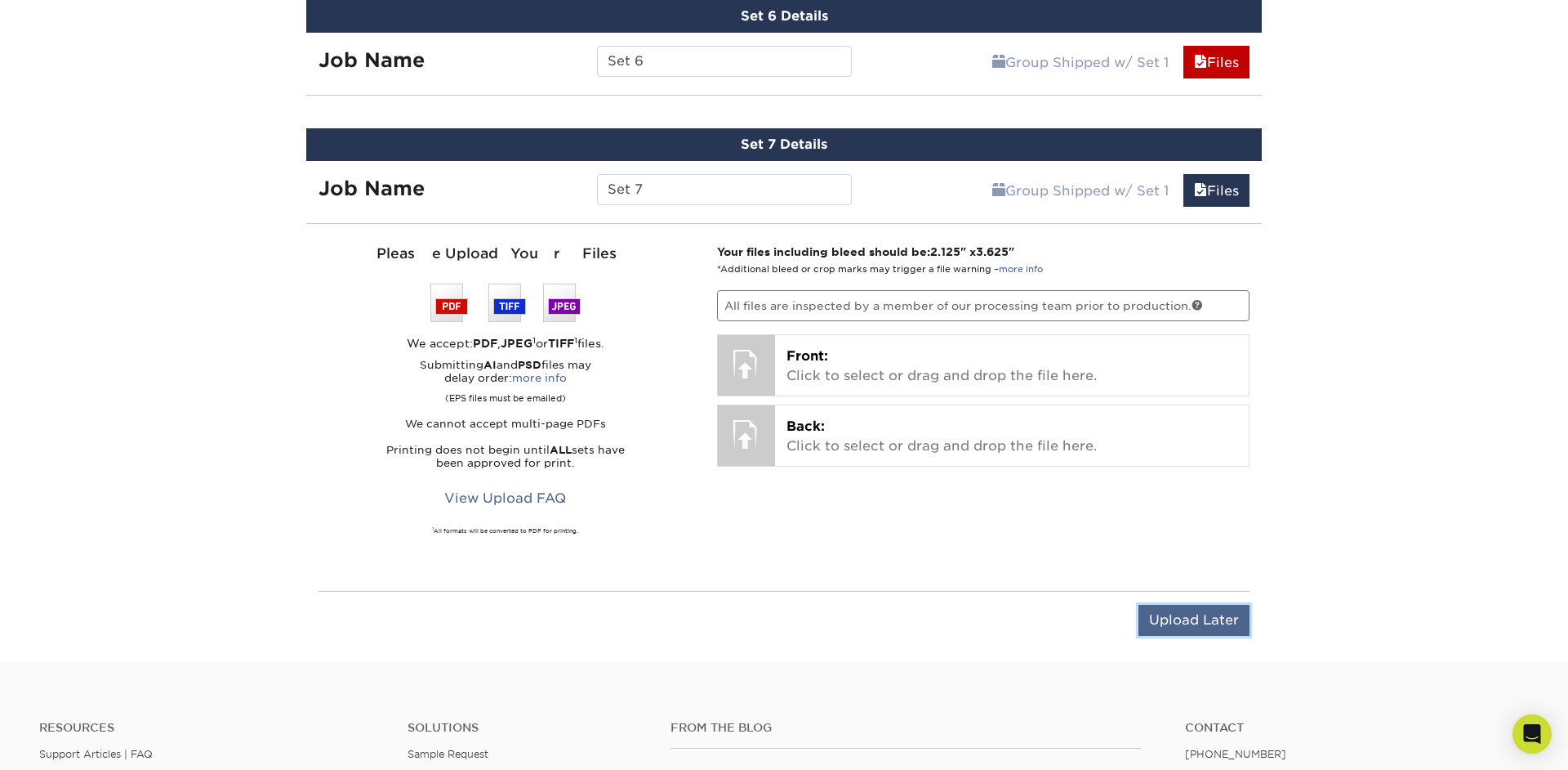
click at [1217, 619] on input "Upload Later" at bounding box center [1194, 620] width 111 height 31
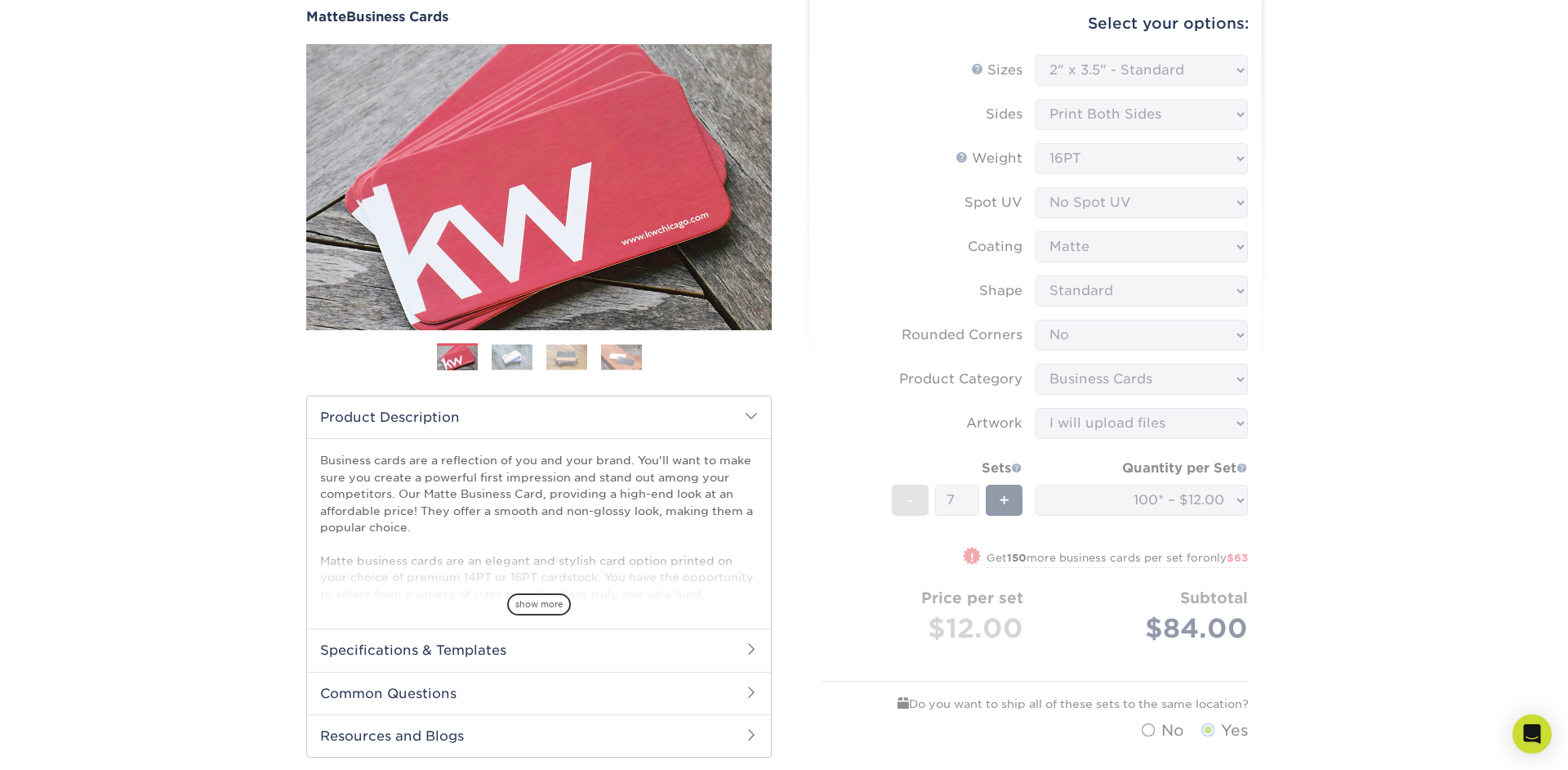
scroll to position [0, 0]
